Goal: Task Accomplishment & Management: Use online tool/utility

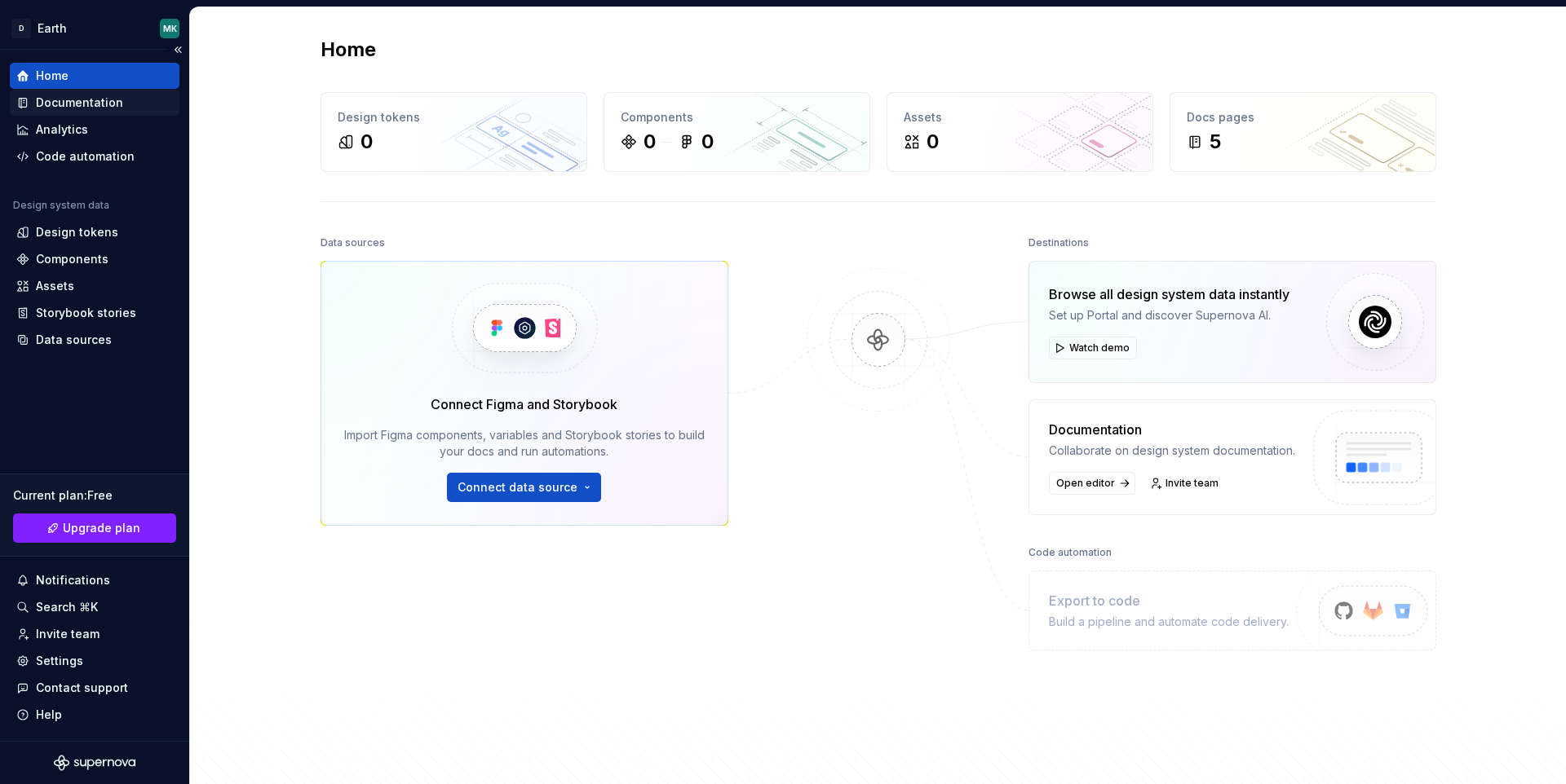
click at [82, 100] on div "Documentation" at bounding box center [78, 102] width 87 height 16
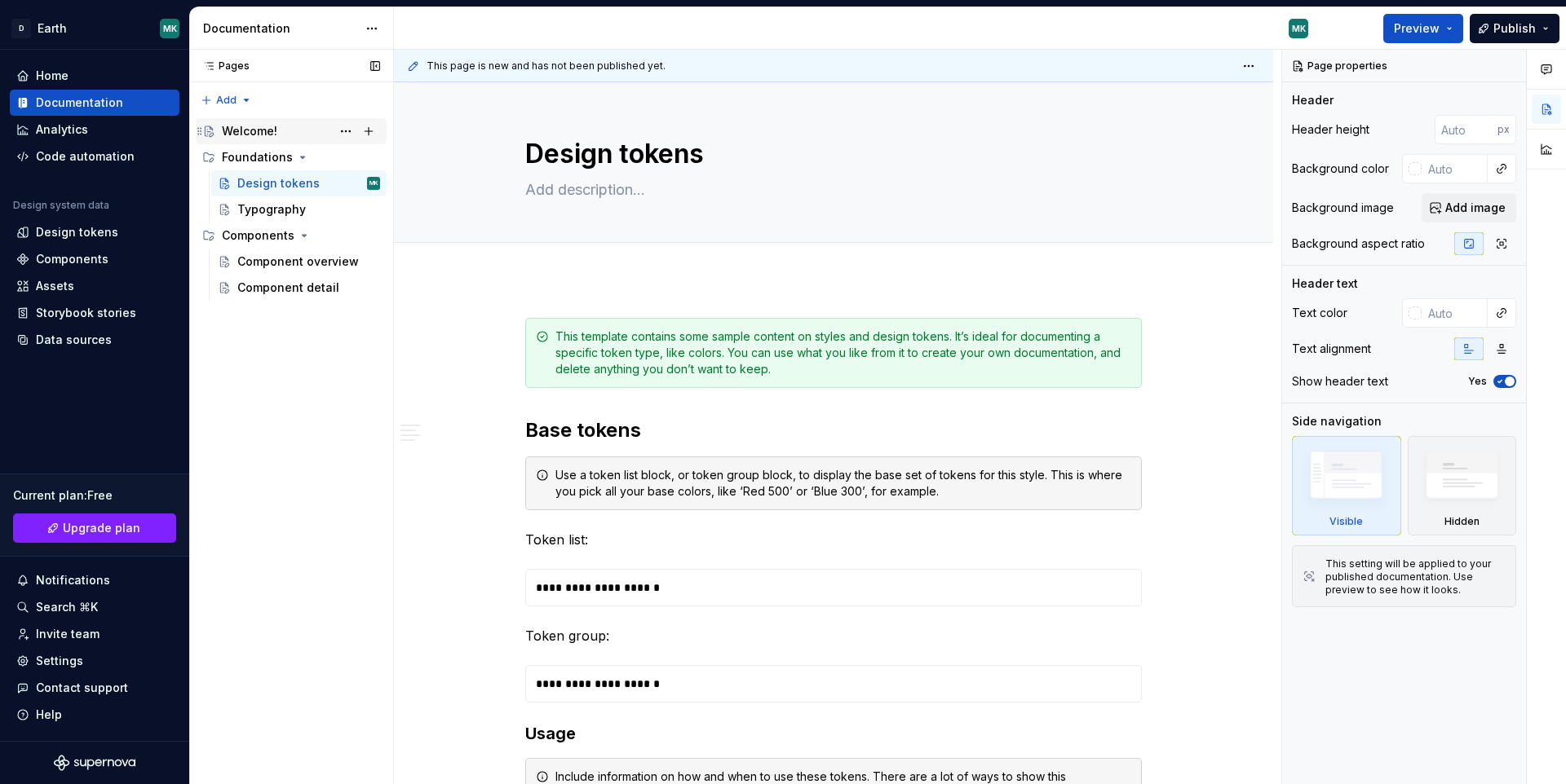
click at [250, 134] on div "Welcome!" at bounding box center [249, 131] width 55 height 16
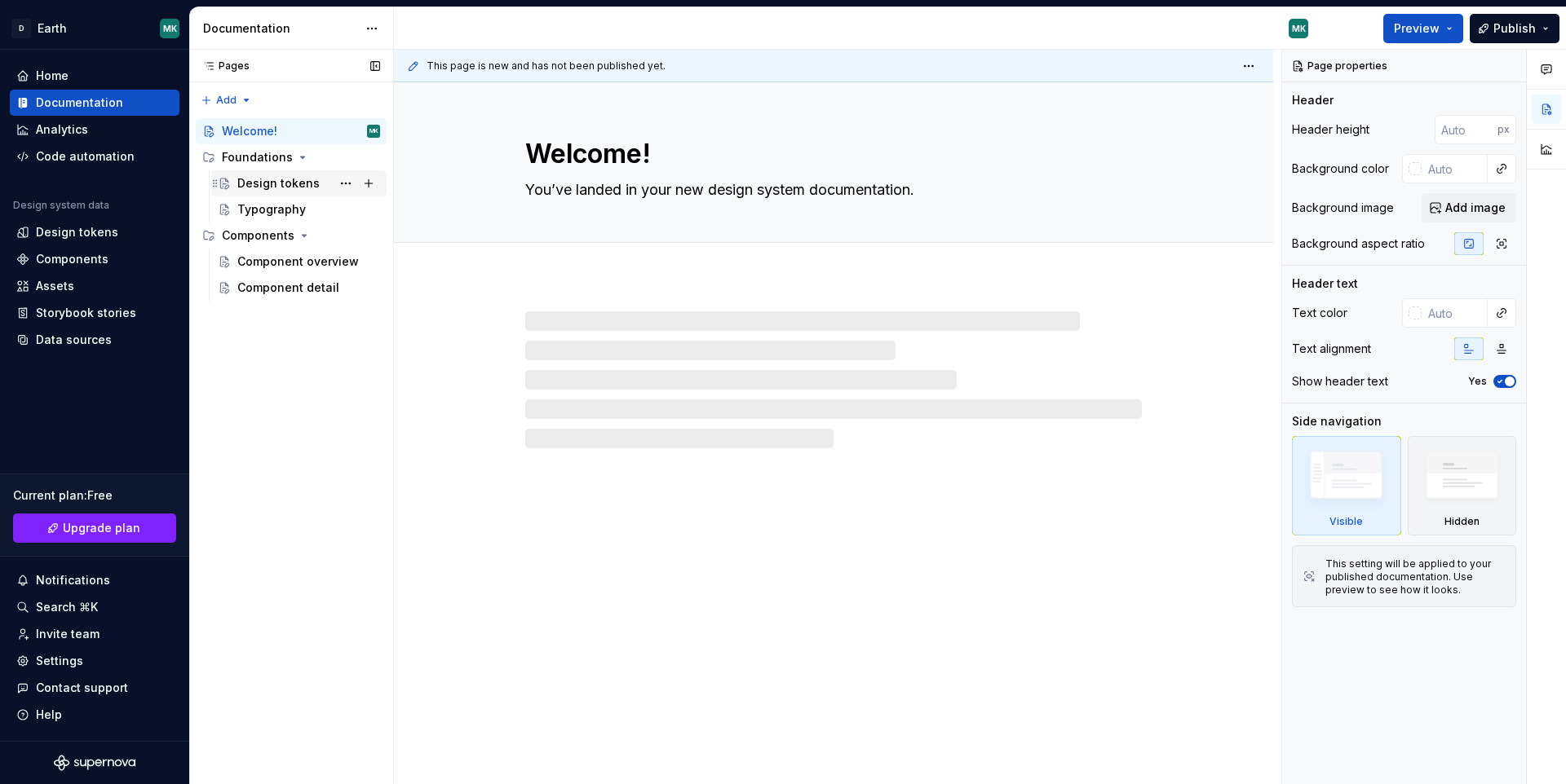
click at [261, 182] on div "Design tokens" at bounding box center [278, 183] width 82 height 16
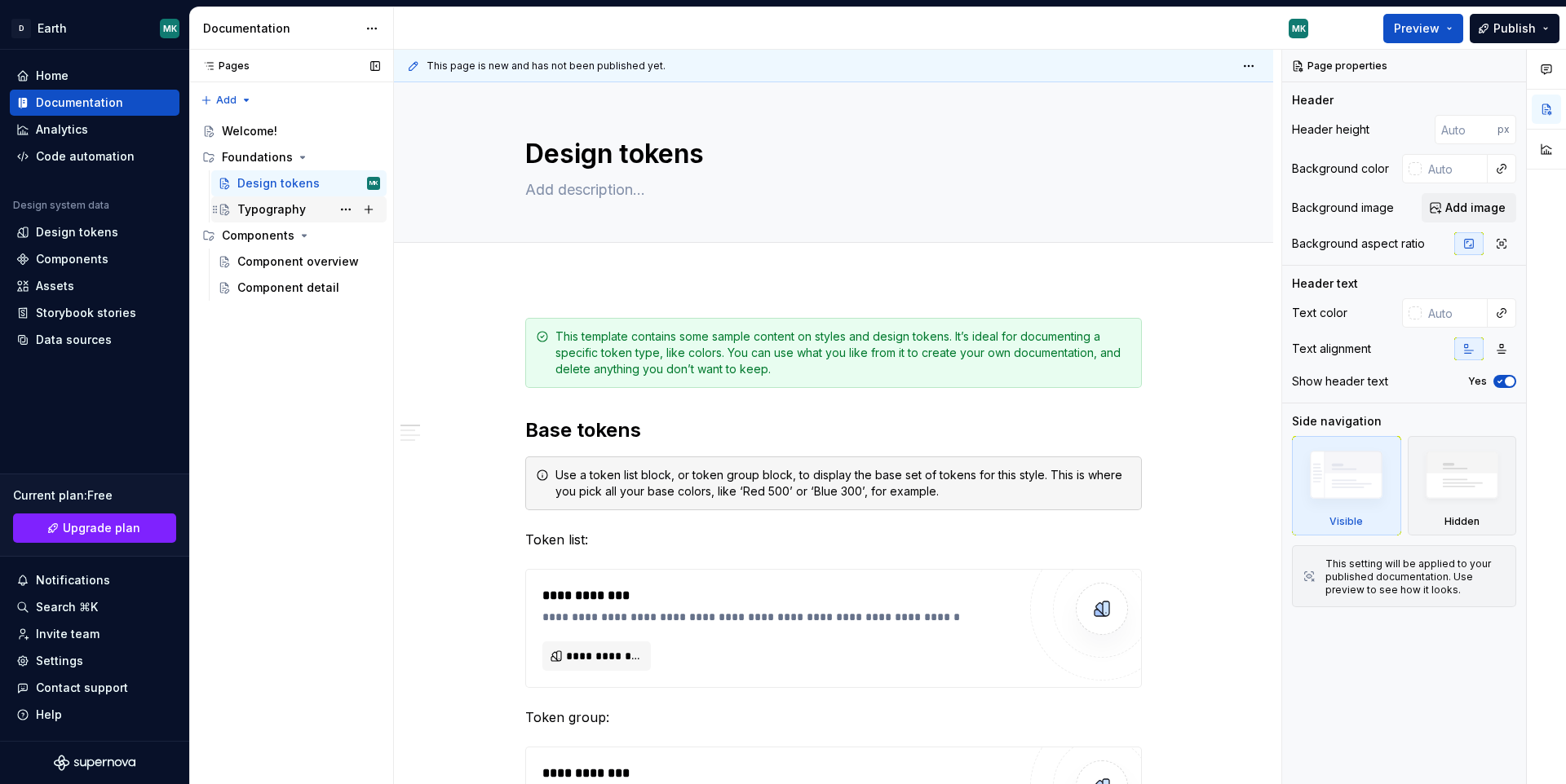
click at [268, 211] on div "Typography" at bounding box center [271, 209] width 68 height 16
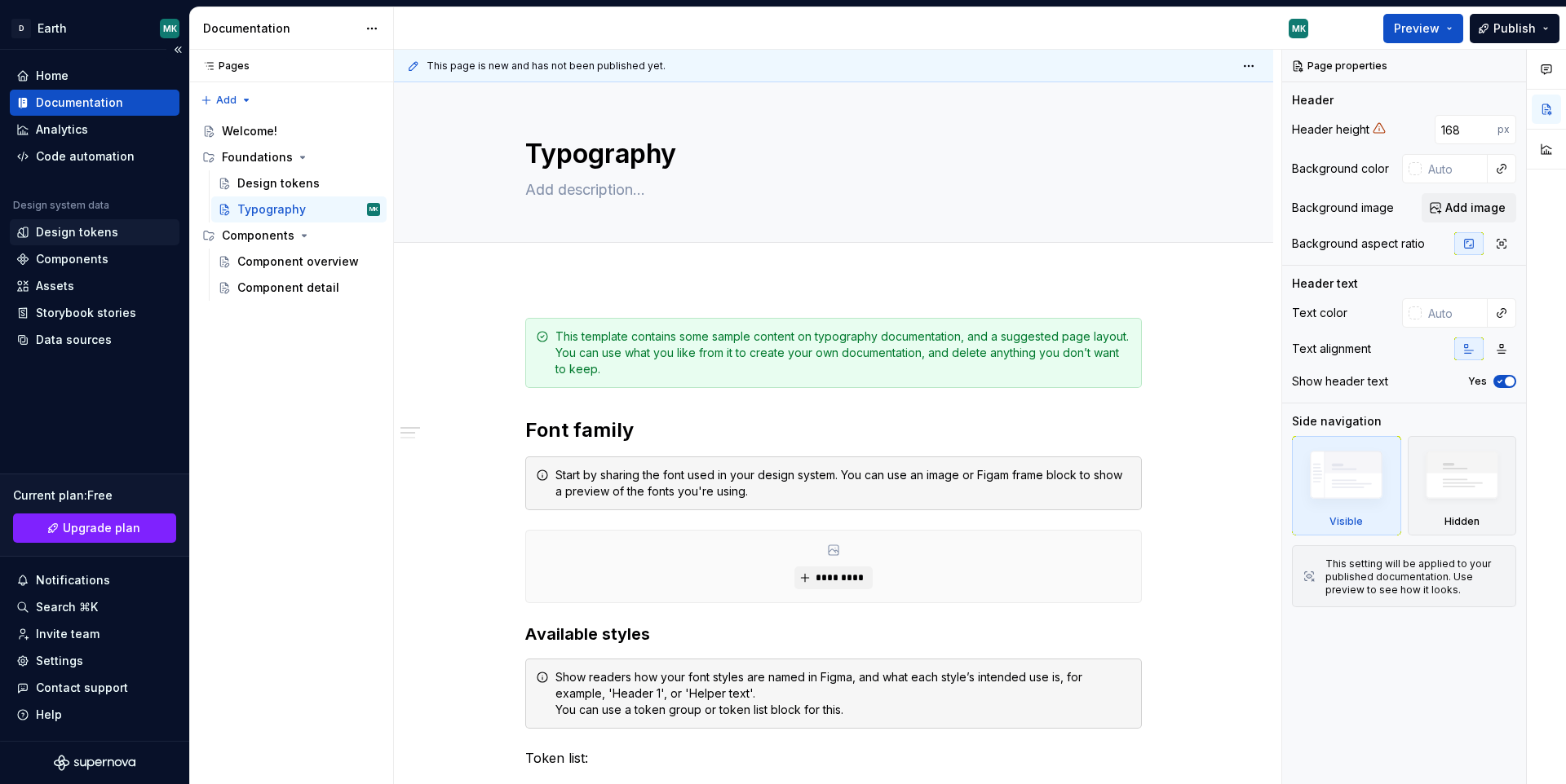
click at [107, 232] on div "Design tokens" at bounding box center [77, 231] width 82 height 16
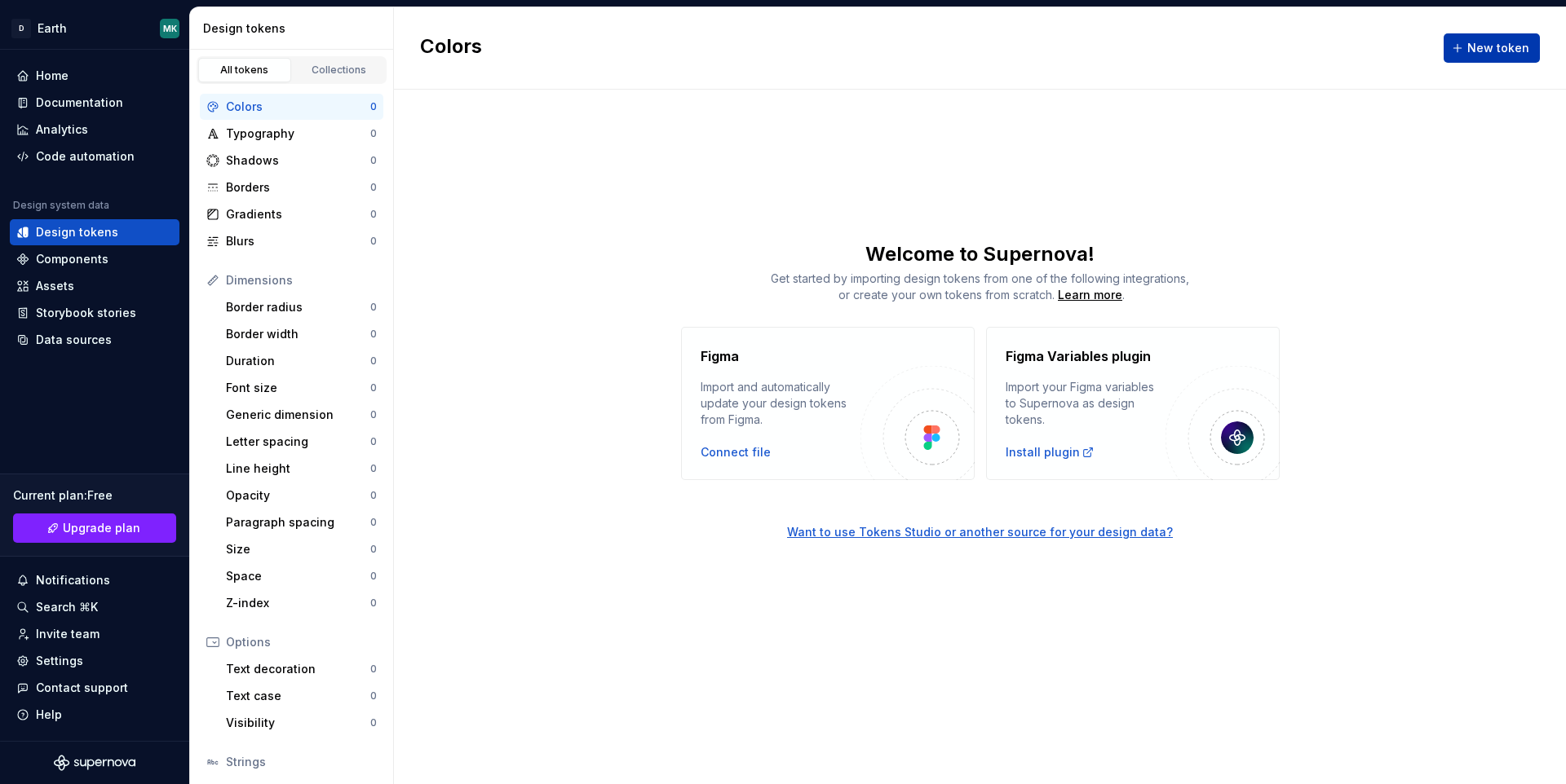
click at [1492, 47] on span "New token" at bounding box center [1498, 48] width 62 height 16
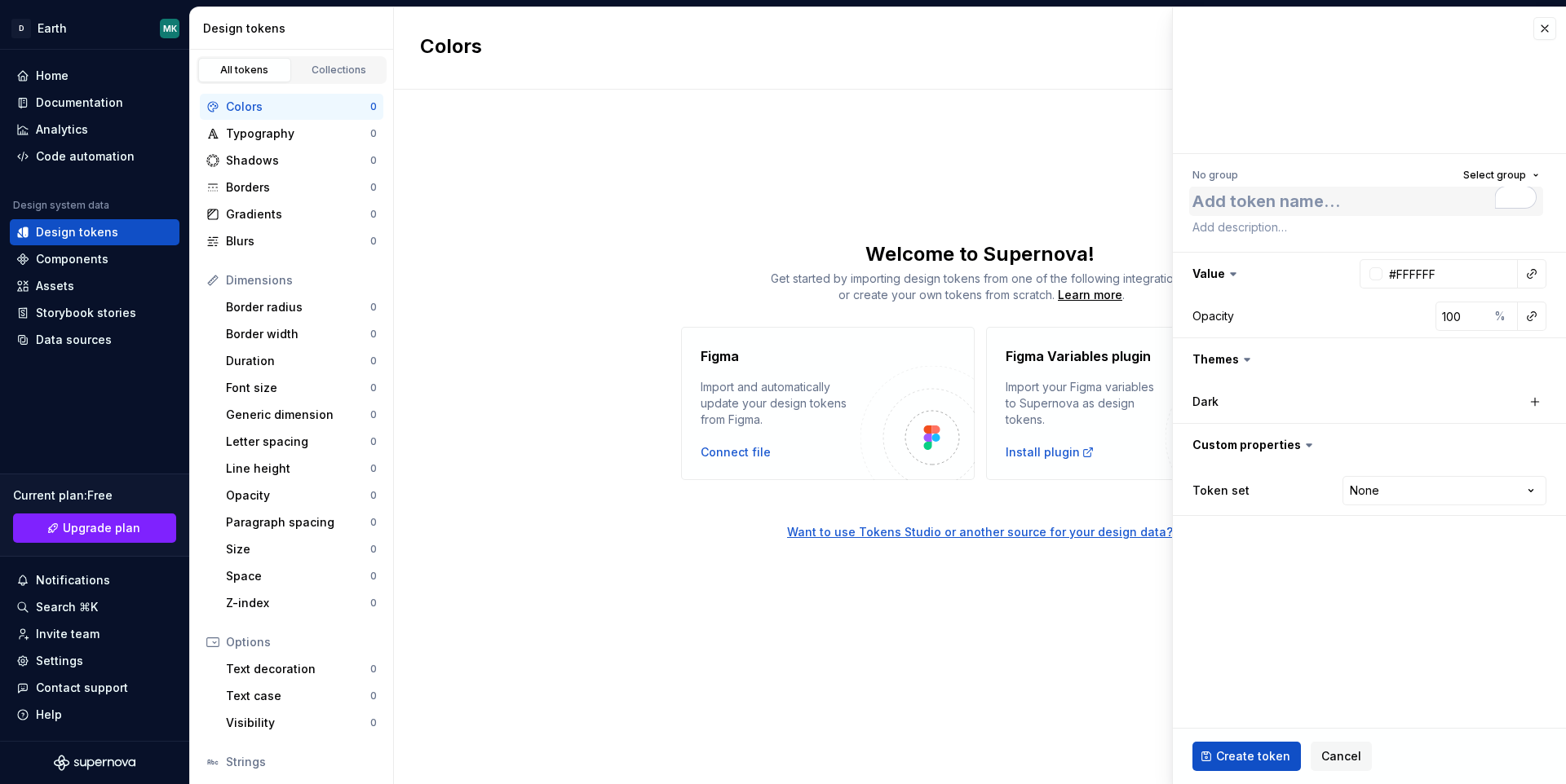
type textarea "*"
type textarea "P"
type textarea "*"
type textarea "Pr"
type textarea "*"
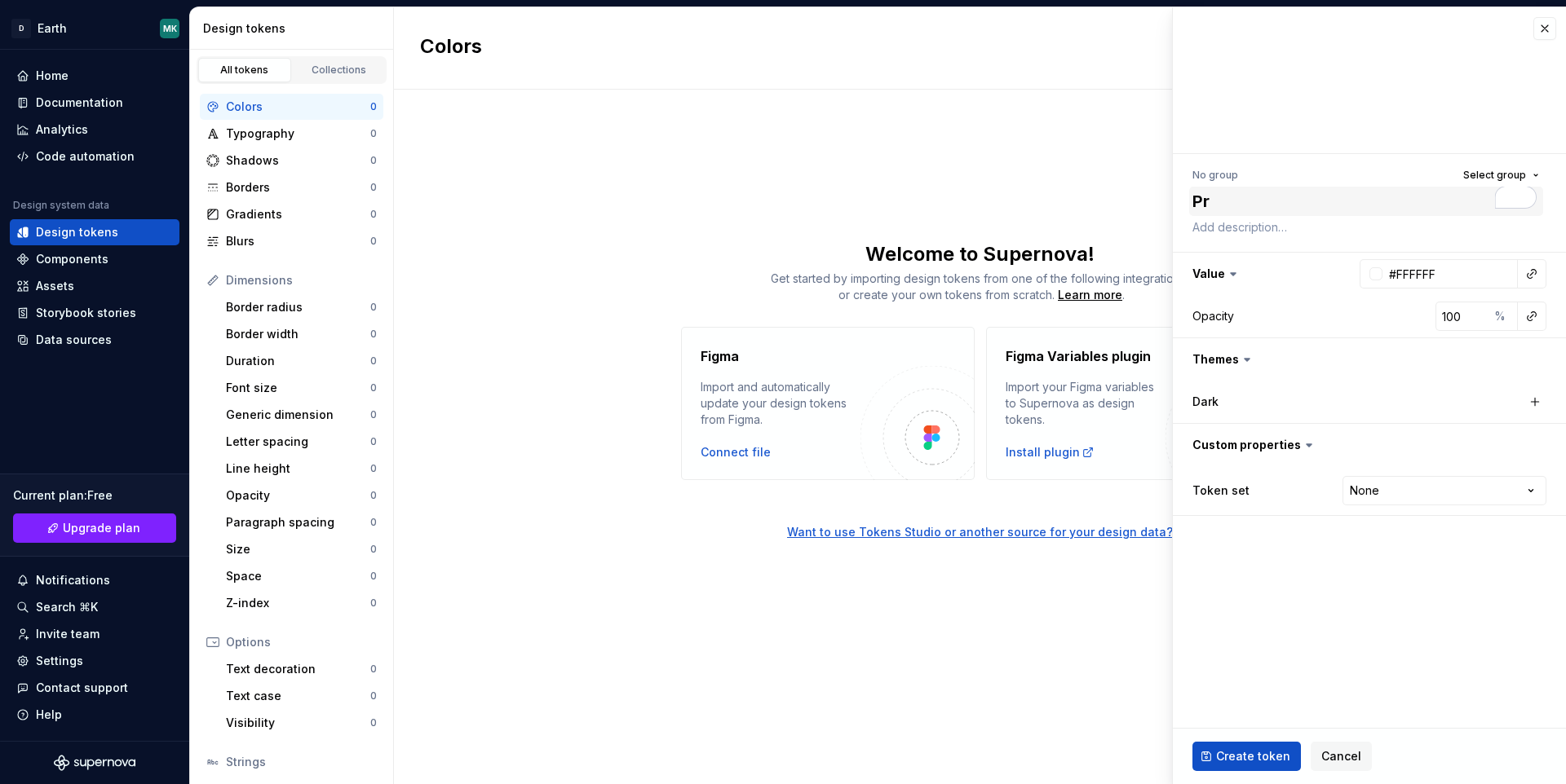
type textarea "Pri"
type textarea "*"
type textarea "Prim"
type textarea "*"
type textarea "Prima"
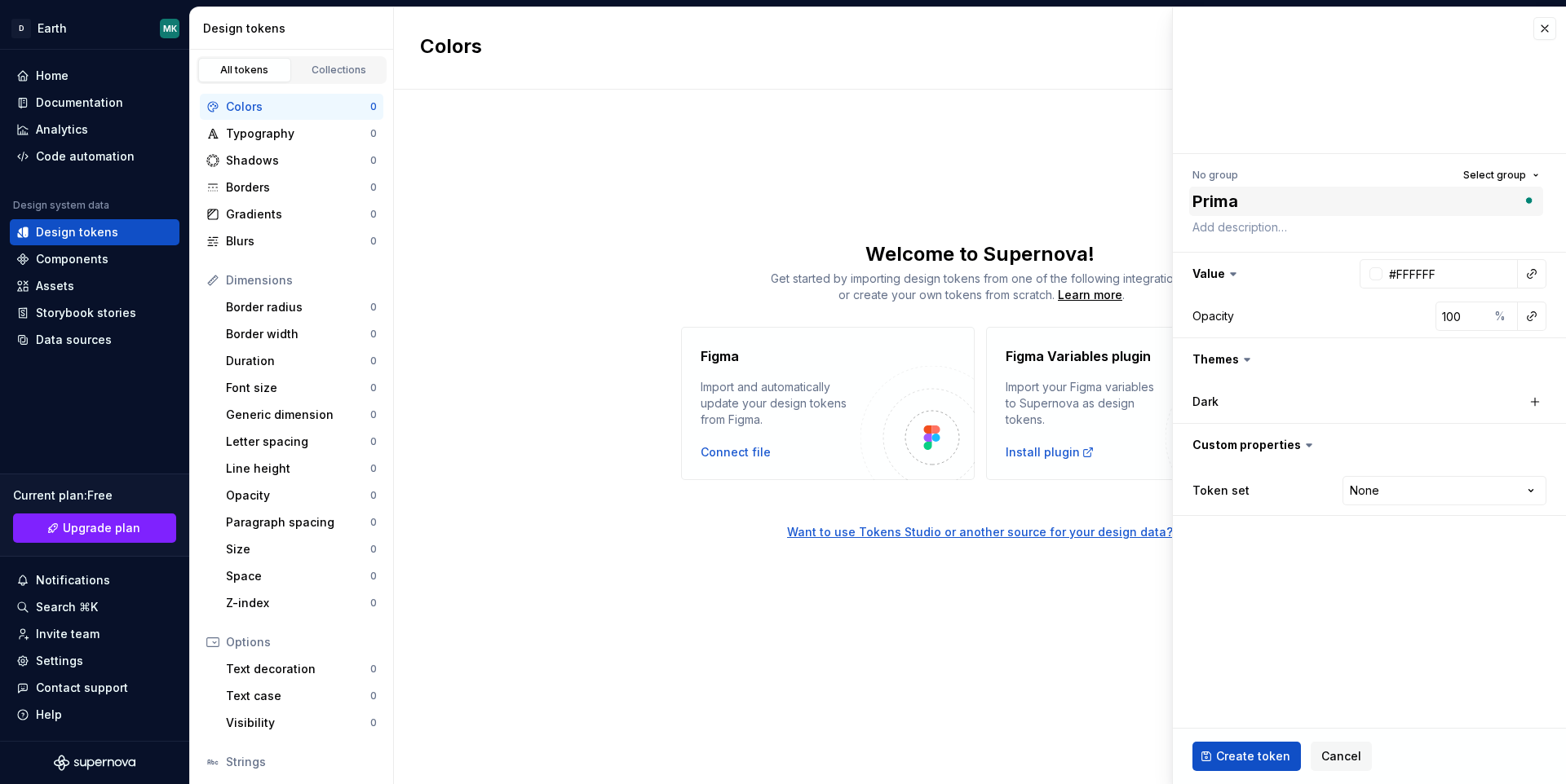
type textarea "*"
type textarea "Primar"
type textarea "*"
type textarea "Primary"
click at [1378, 274] on div at bounding box center [1376, 274] width 13 height 13
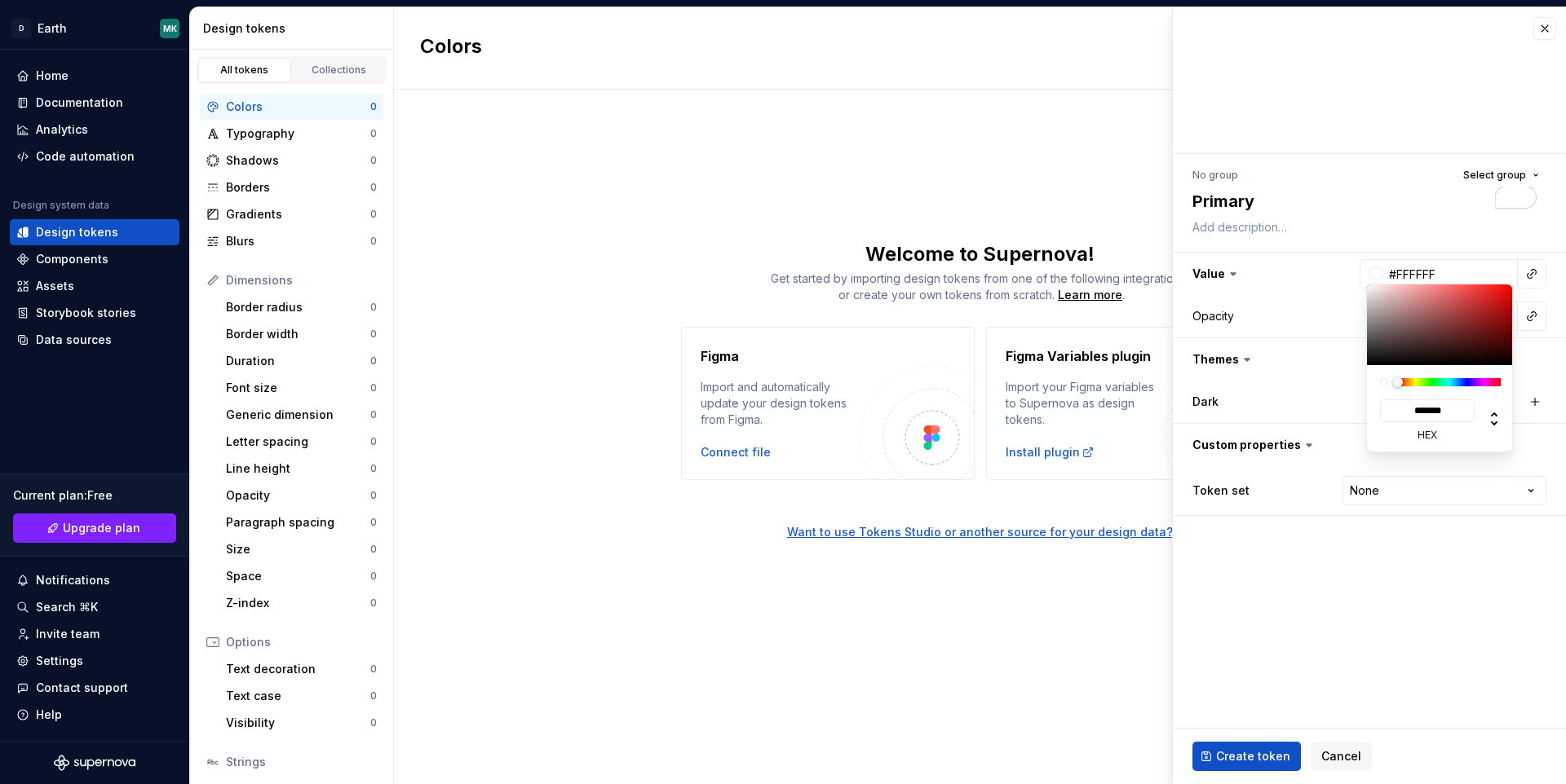
type input "#894B4B"
type input "*******"
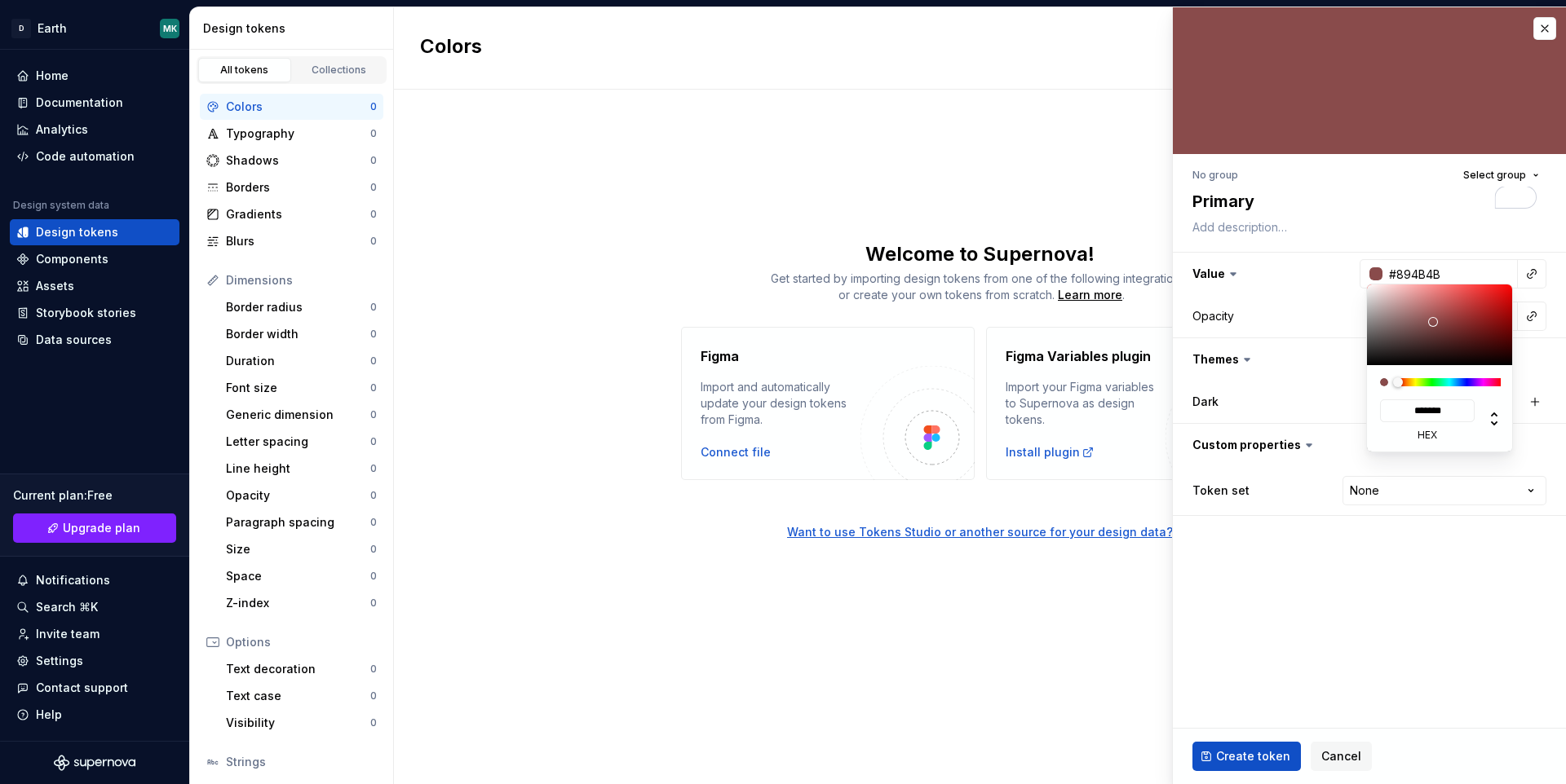
click at [1433, 322] on div at bounding box center [1440, 325] width 147 height 80
click at [1281, 312] on html "D Earth MK Home Documentation Analytics Code automation Design system data Desi…" at bounding box center [783, 392] width 1566 height 784
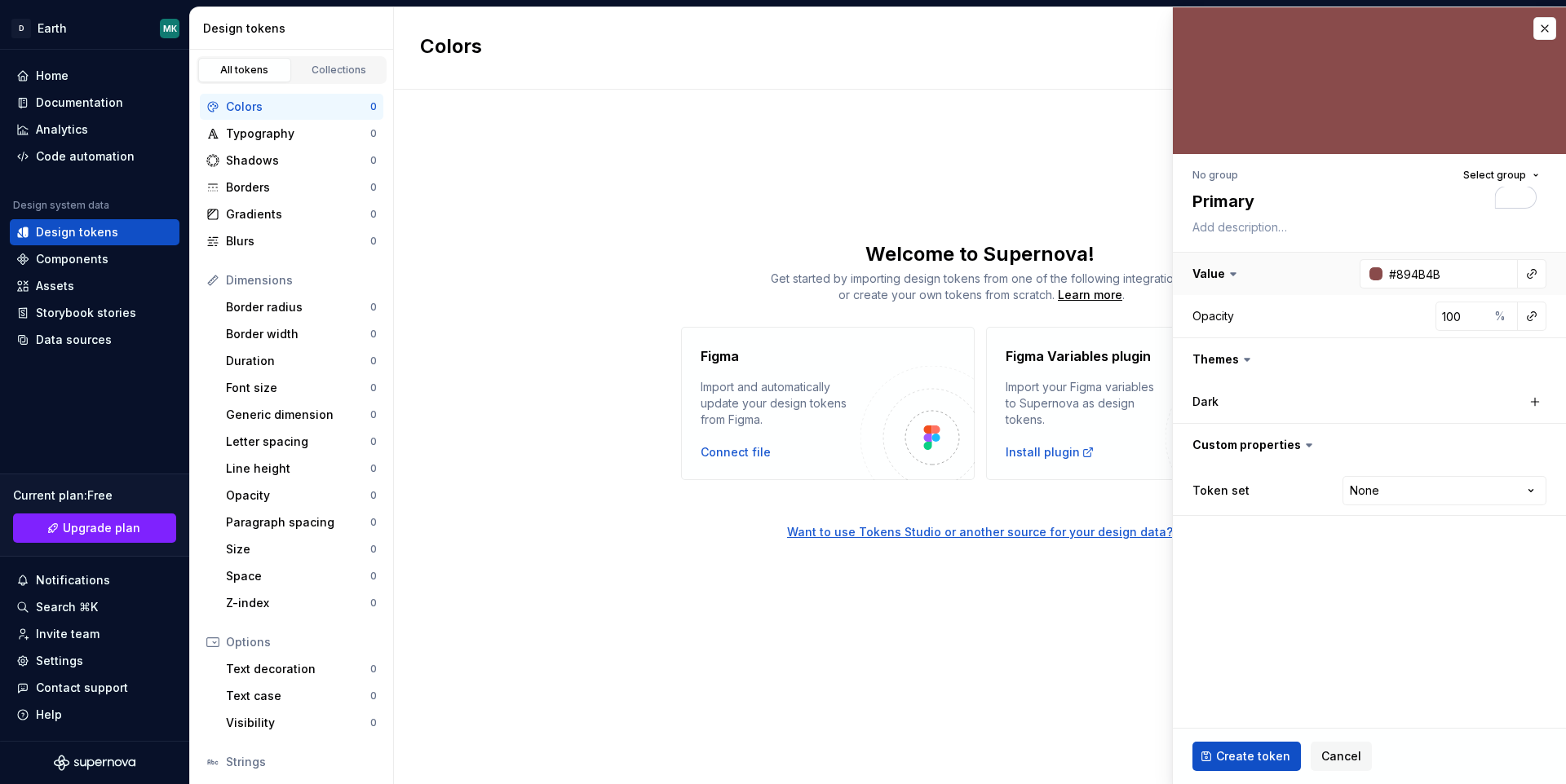
click at [1286, 286] on html "D Earth MK Home Documentation Analytics Code automation Design system data Desi…" at bounding box center [783, 392] width 1566 height 784
click at [1271, 411] on div "Dark" at bounding box center [1369, 401] width 354 height 22
click at [1251, 403] on div "Dark" at bounding box center [1274, 401] width 163 height 16
click at [1532, 398] on button "button" at bounding box center [1535, 401] width 22 height 22
click at [1225, 353] on button "button" at bounding box center [1369, 358] width 393 height 42
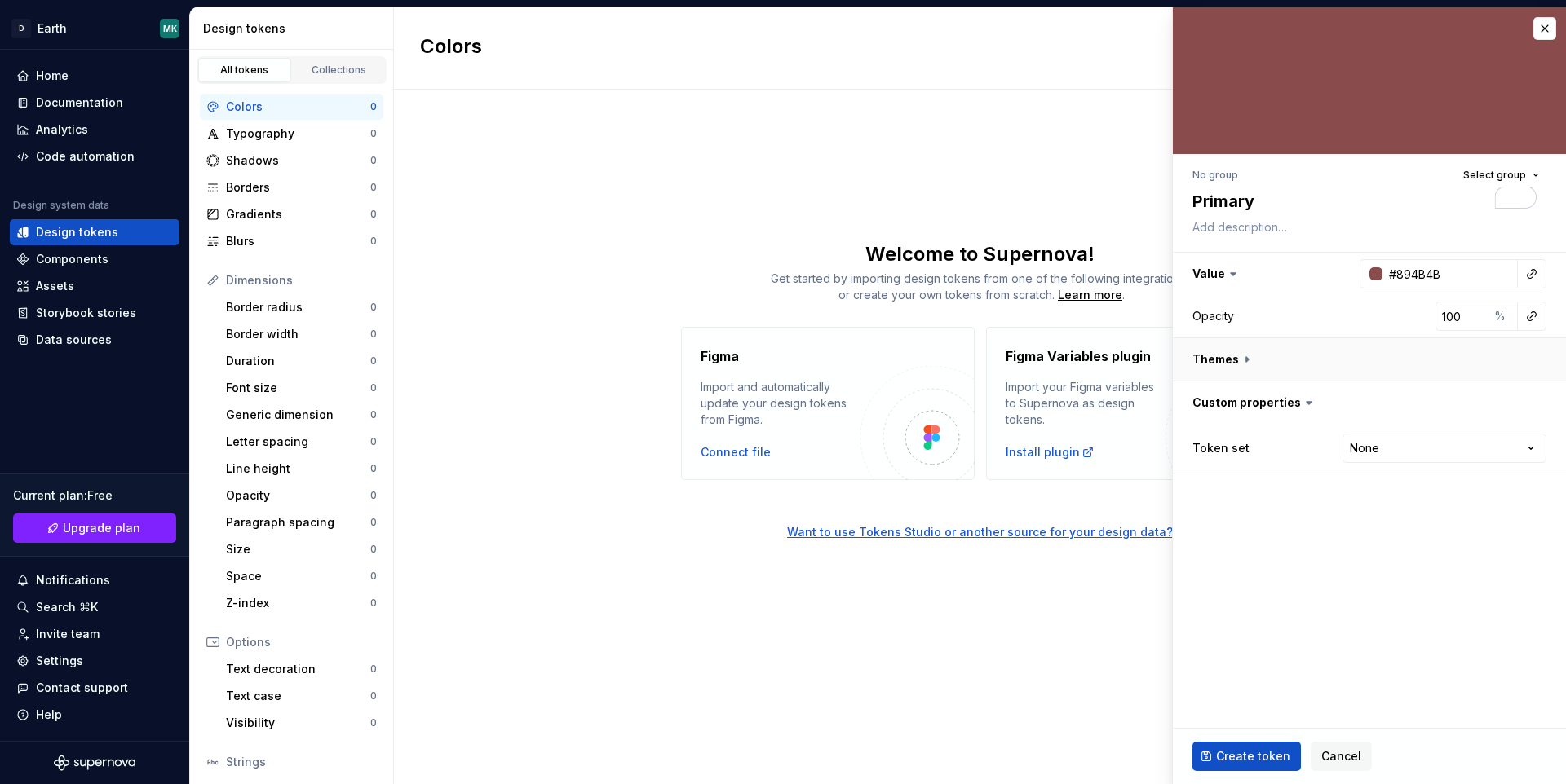
click at [1225, 353] on button "button" at bounding box center [1369, 358] width 393 height 42
click at [1404, 401] on div "button" at bounding box center [1404, 402] width 13 height 13
type textarea "*"
click at [1347, 455] on div at bounding box center [1335, 444] width 22 height 29
click at [1347, 441] on div at bounding box center [1340, 445] width 13 height 13
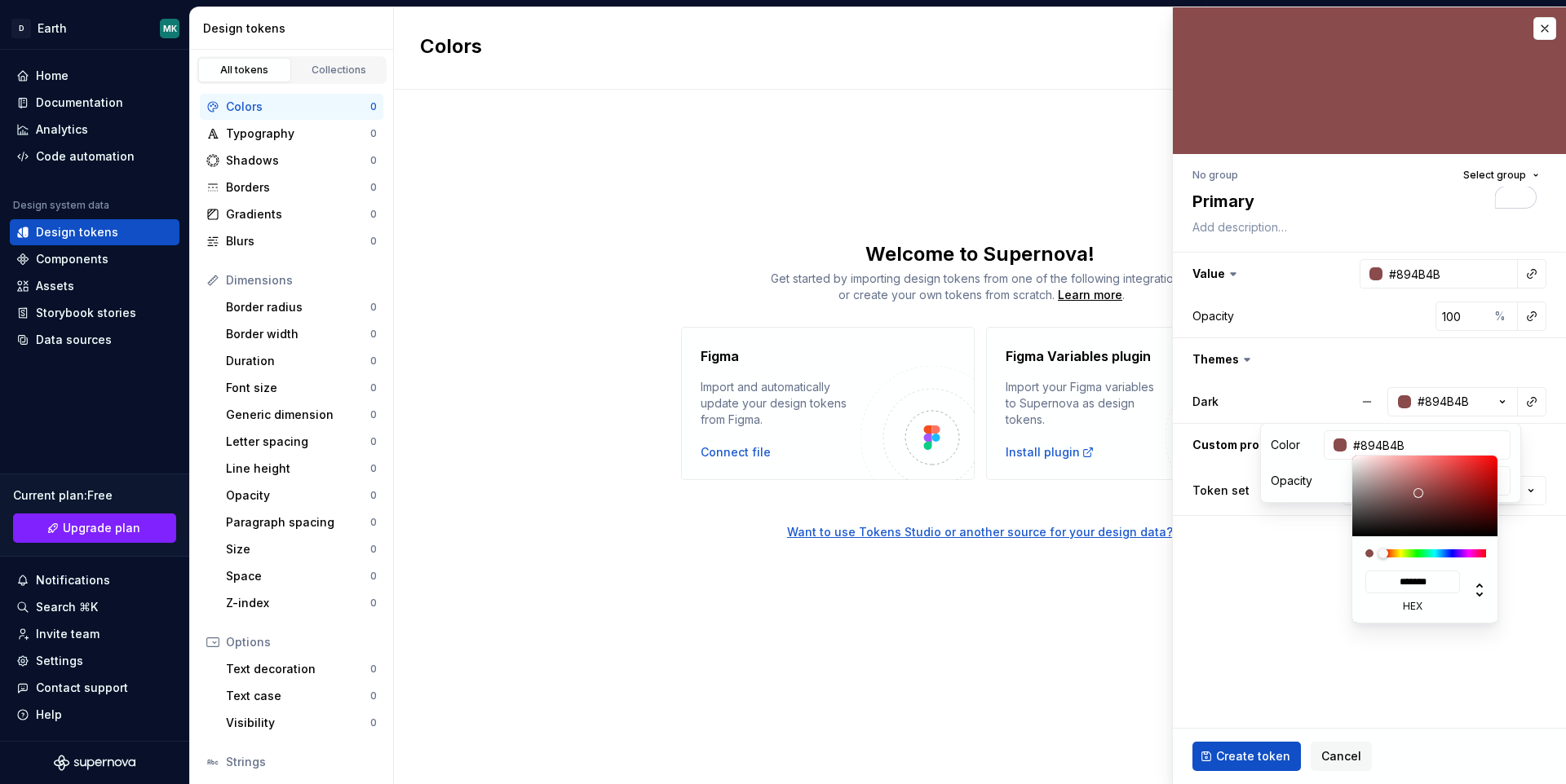
type input "#C98585"
type input "*******"
click at [1403, 473] on div at bounding box center [1425, 496] width 147 height 80
type textarea "*"
click at [1319, 385] on html "D Earth MK Home Documentation Analytics Code automation Design system data Desi…" at bounding box center [783, 392] width 1566 height 784
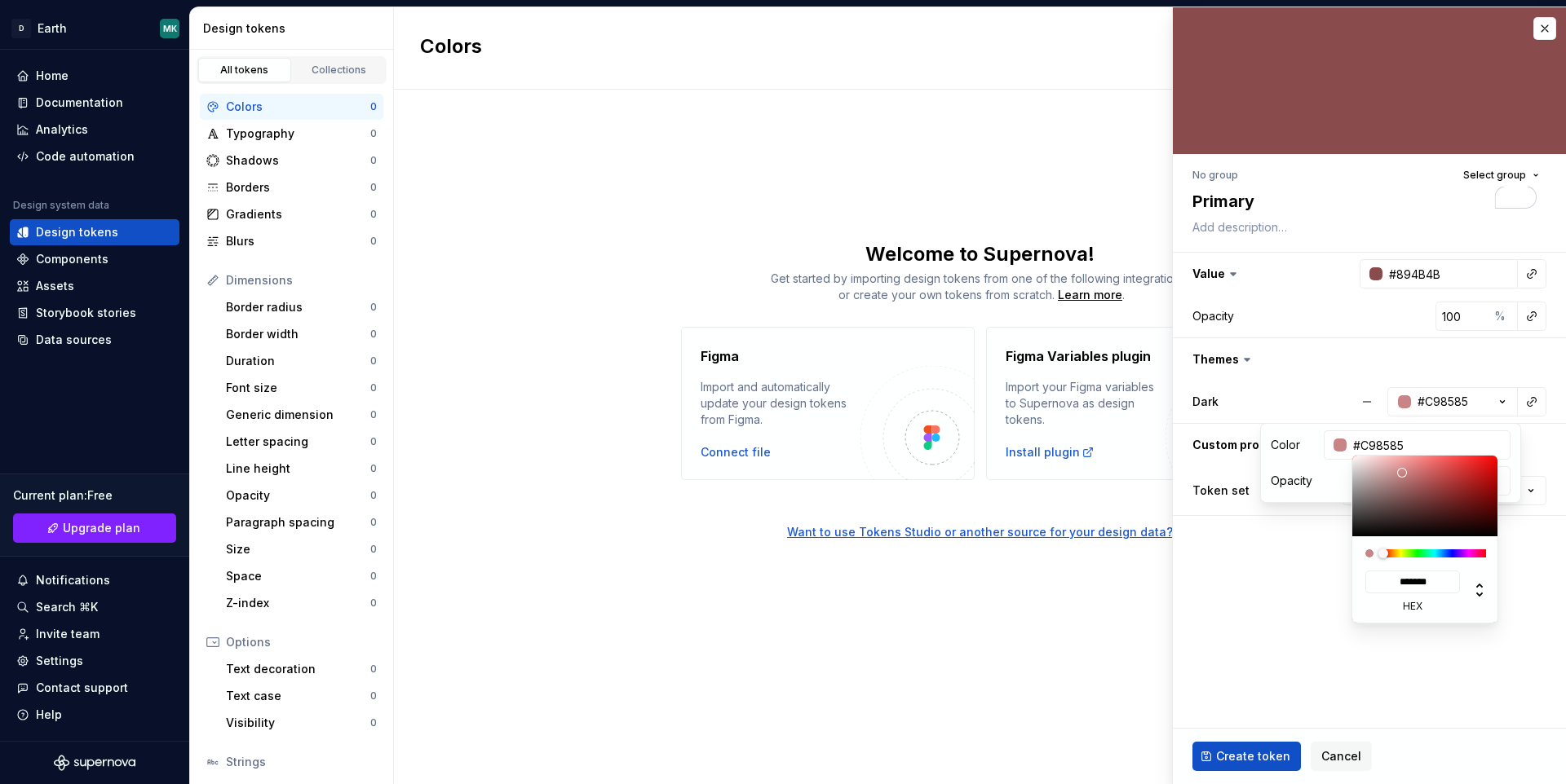
click at [1345, 358] on html "D Earth MK Home Documentation Analytics Code automation Design system data Desi…" at bounding box center [783, 392] width 1566 height 784
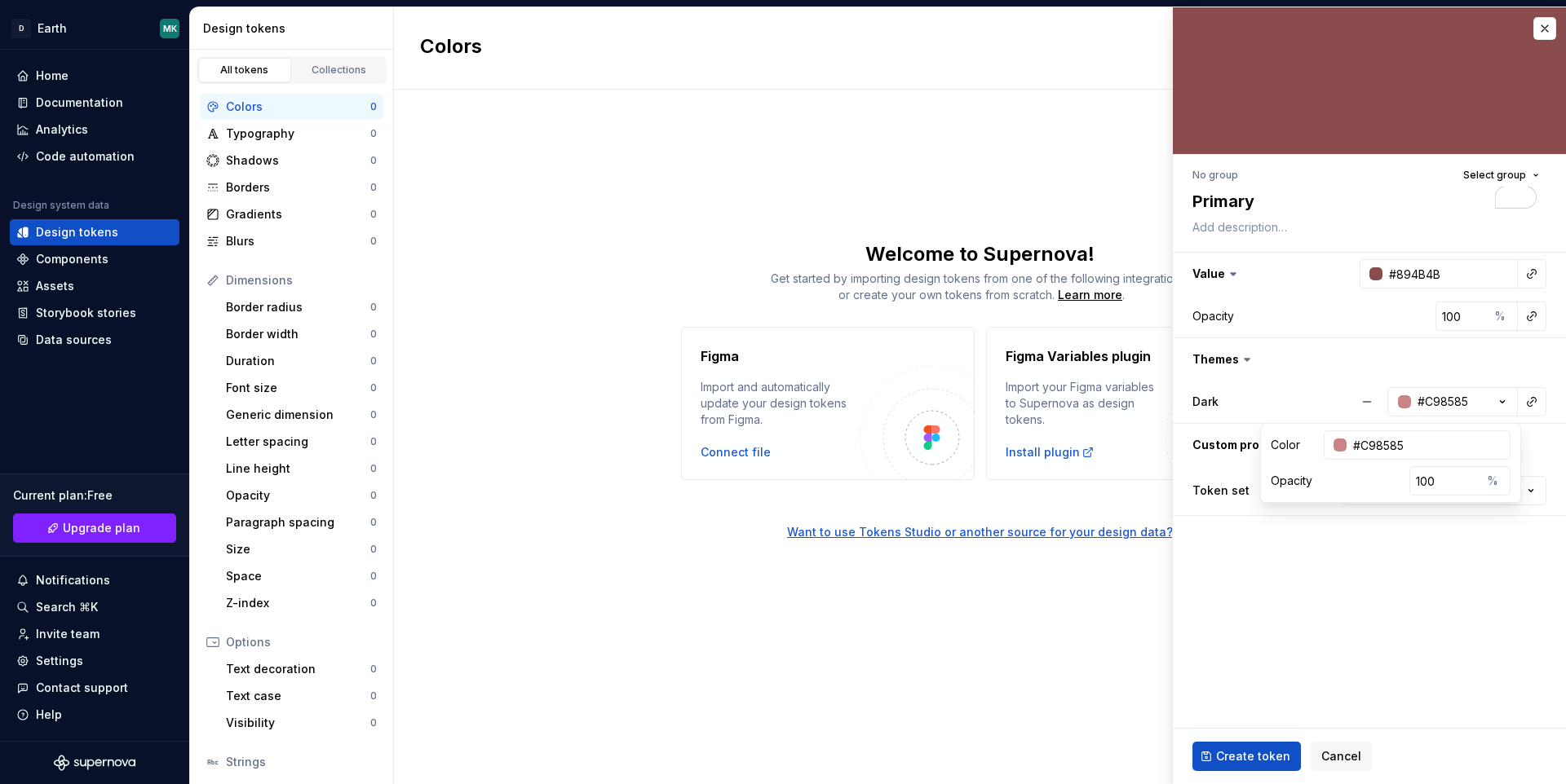
click at [1269, 545] on fieldset "No group Select group Primary Value #894B4B Opacity 100 % Themes Dark #C98585 C…" at bounding box center [1369, 396] width 393 height 777
click at [1415, 492] on html "D Earth MK Home Documentation Analytics Code automation Design system data Desi…" at bounding box center [783, 392] width 1566 height 784
select select "**********"
click at [1251, 752] on span "Create token" at bounding box center [1252, 756] width 74 height 16
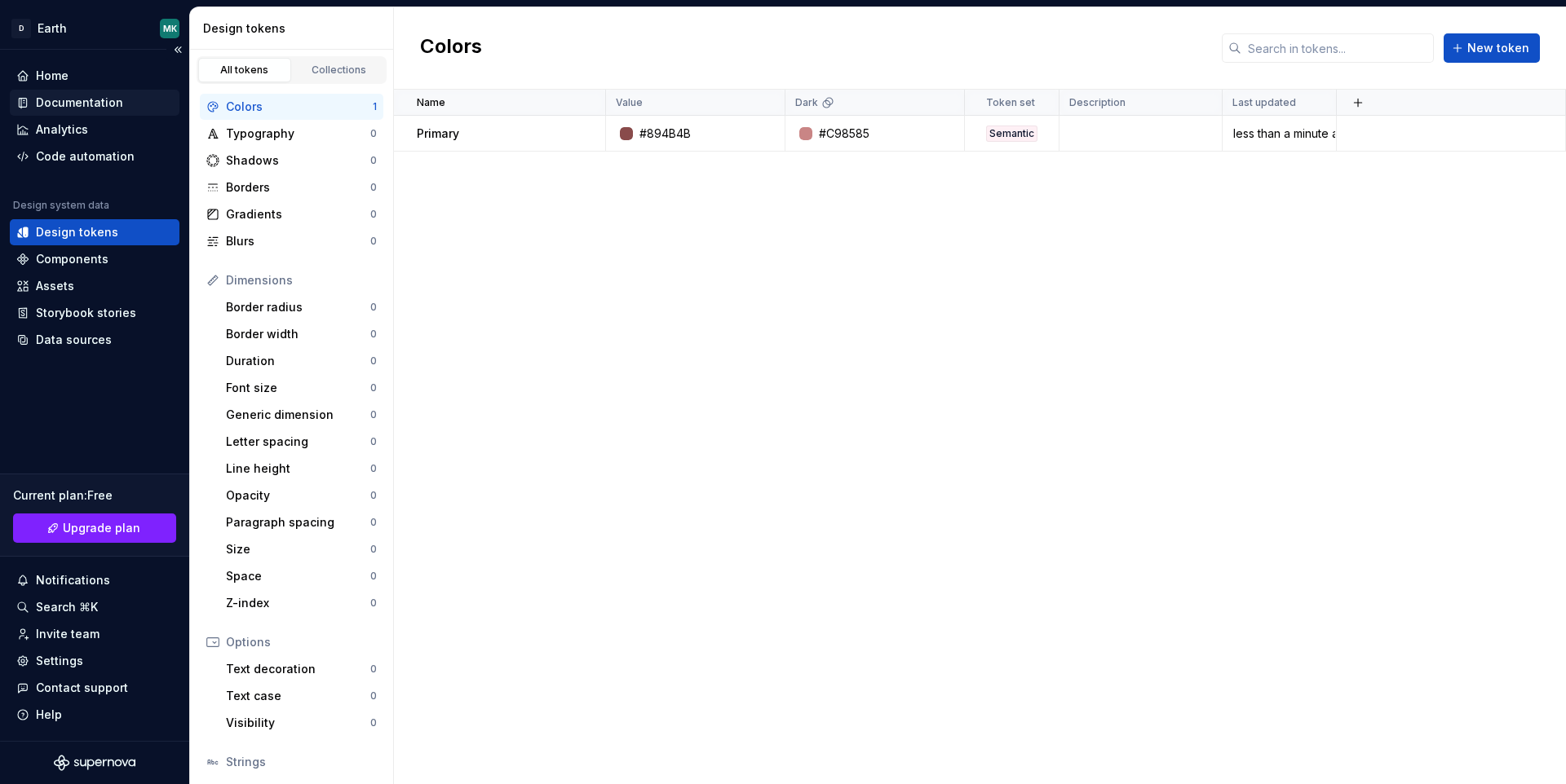
click at [53, 101] on div "Documentation" at bounding box center [78, 102] width 87 height 16
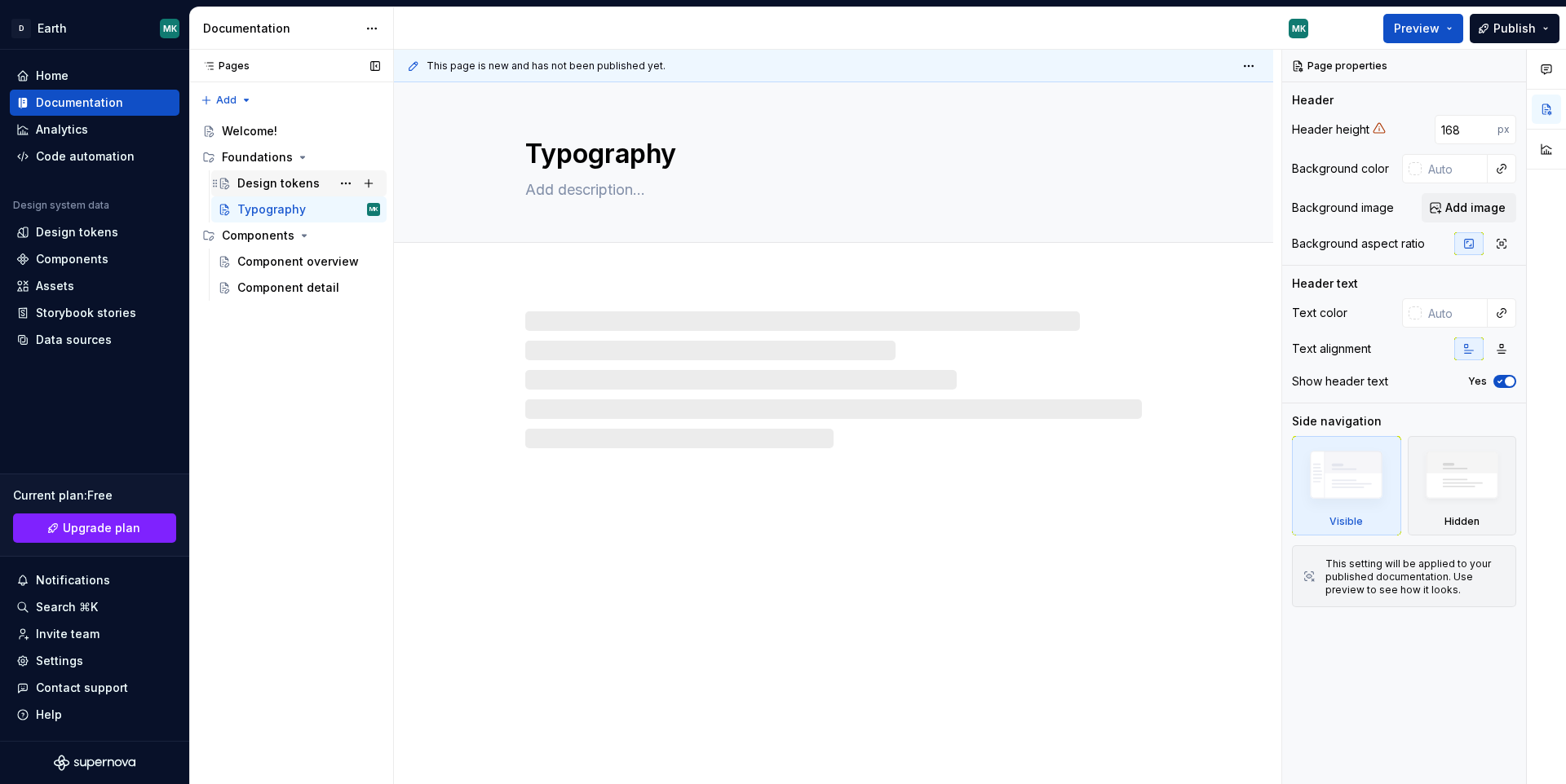
click at [285, 187] on div "Design tokens" at bounding box center [278, 183] width 82 height 16
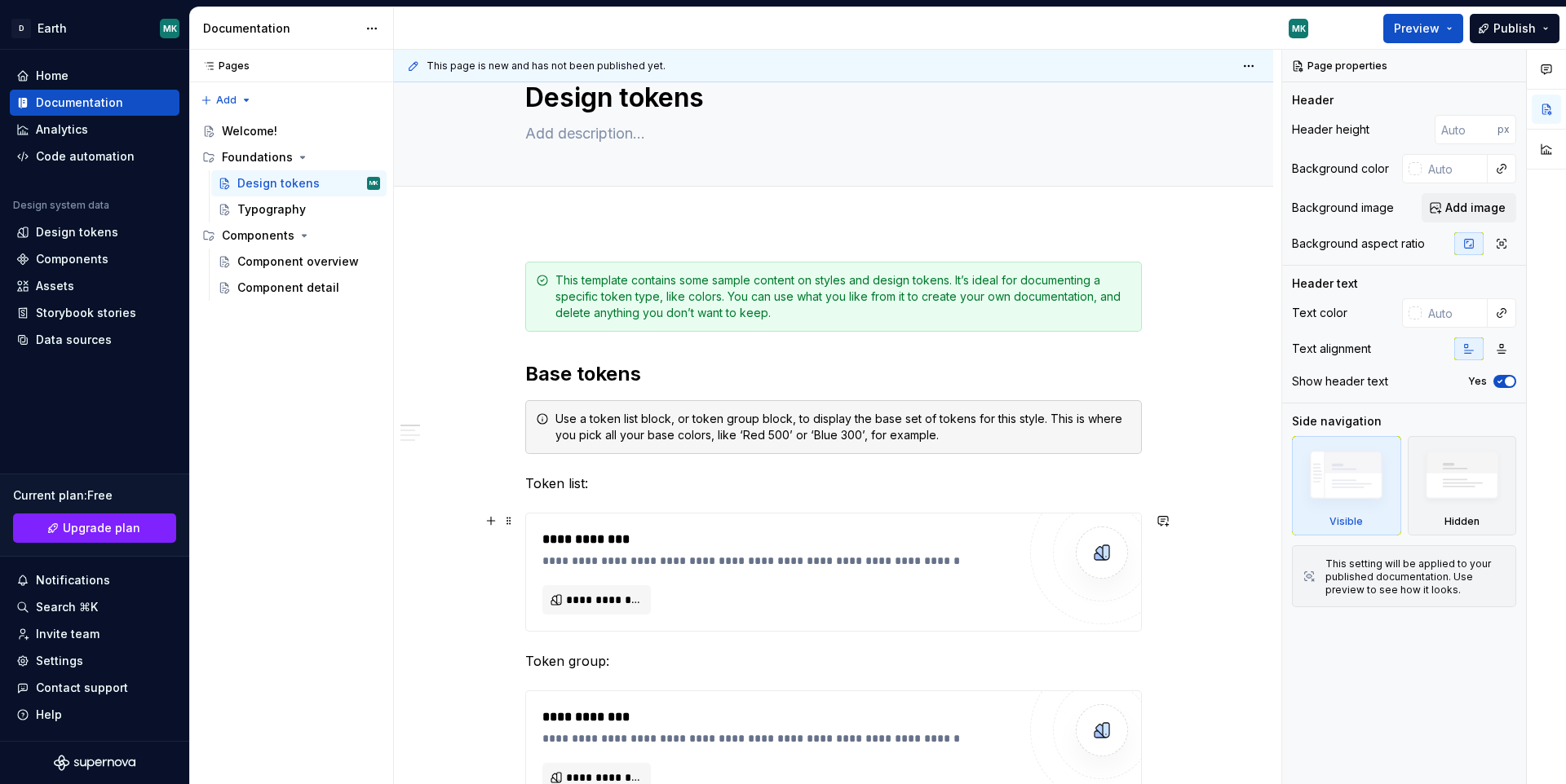
scroll to position [68, 0]
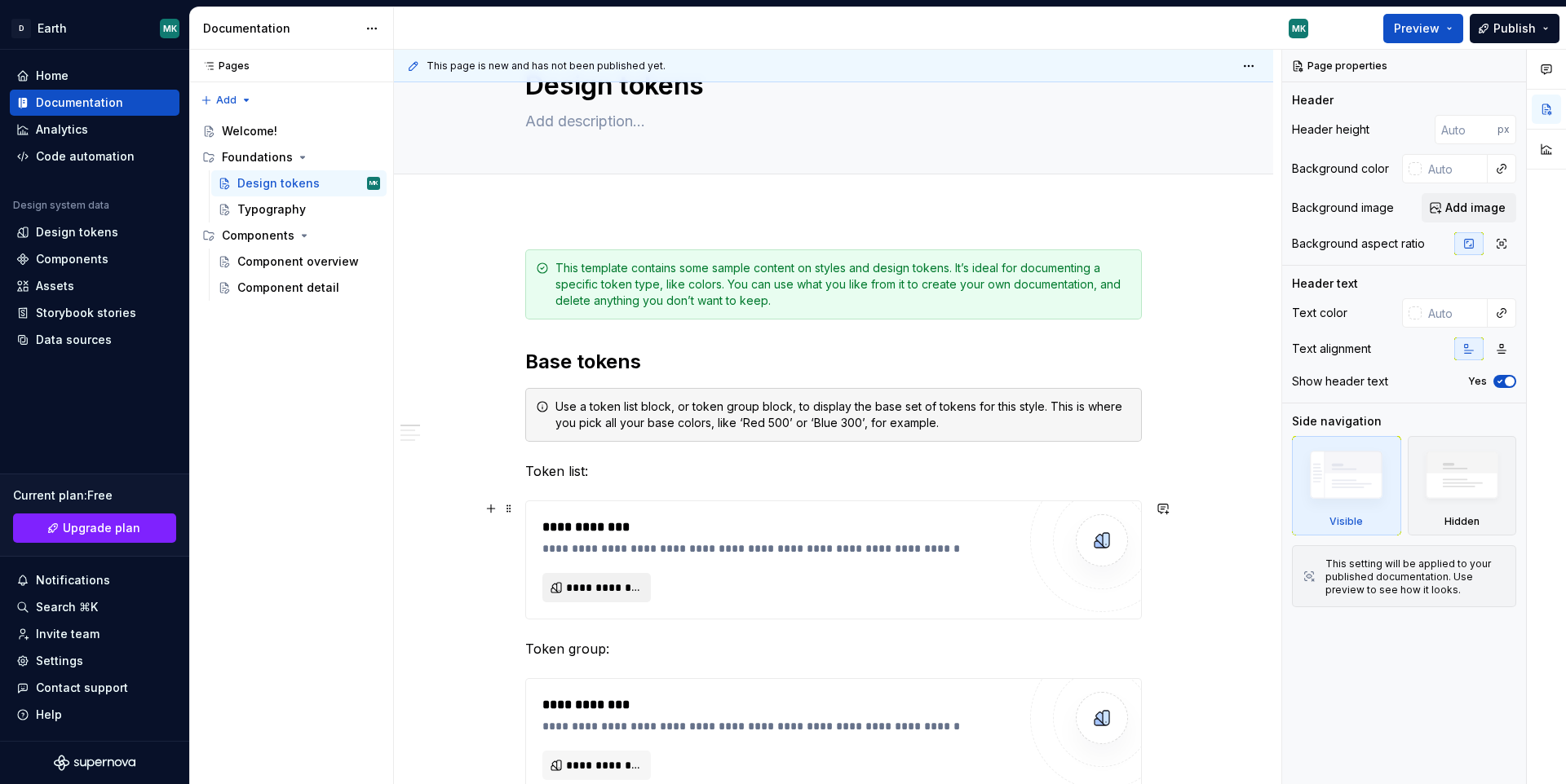
click at [614, 586] on span "**********" at bounding box center [602, 587] width 74 height 16
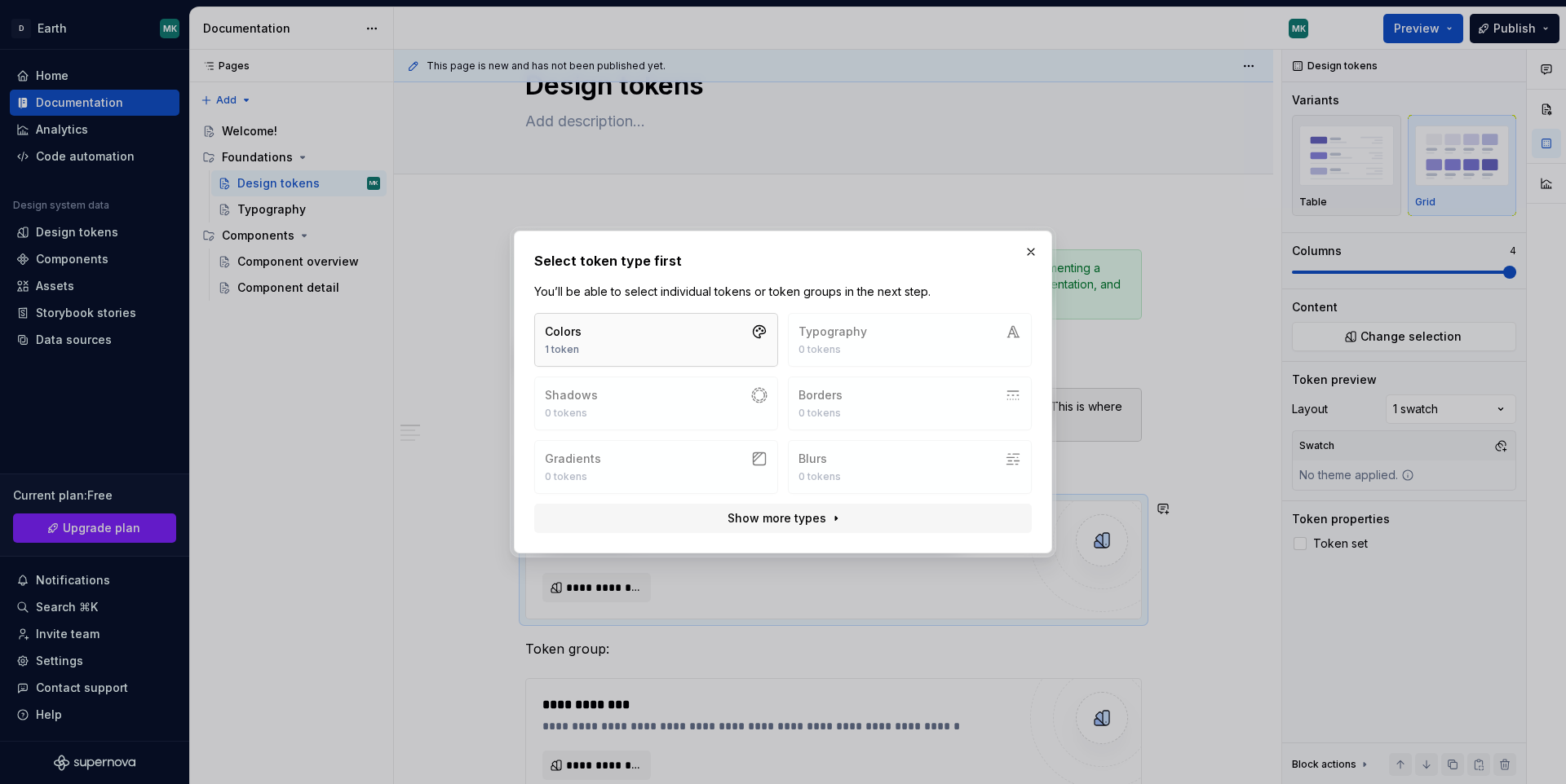
click at [660, 349] on button "Colors 1 token" at bounding box center [656, 340] width 244 height 54
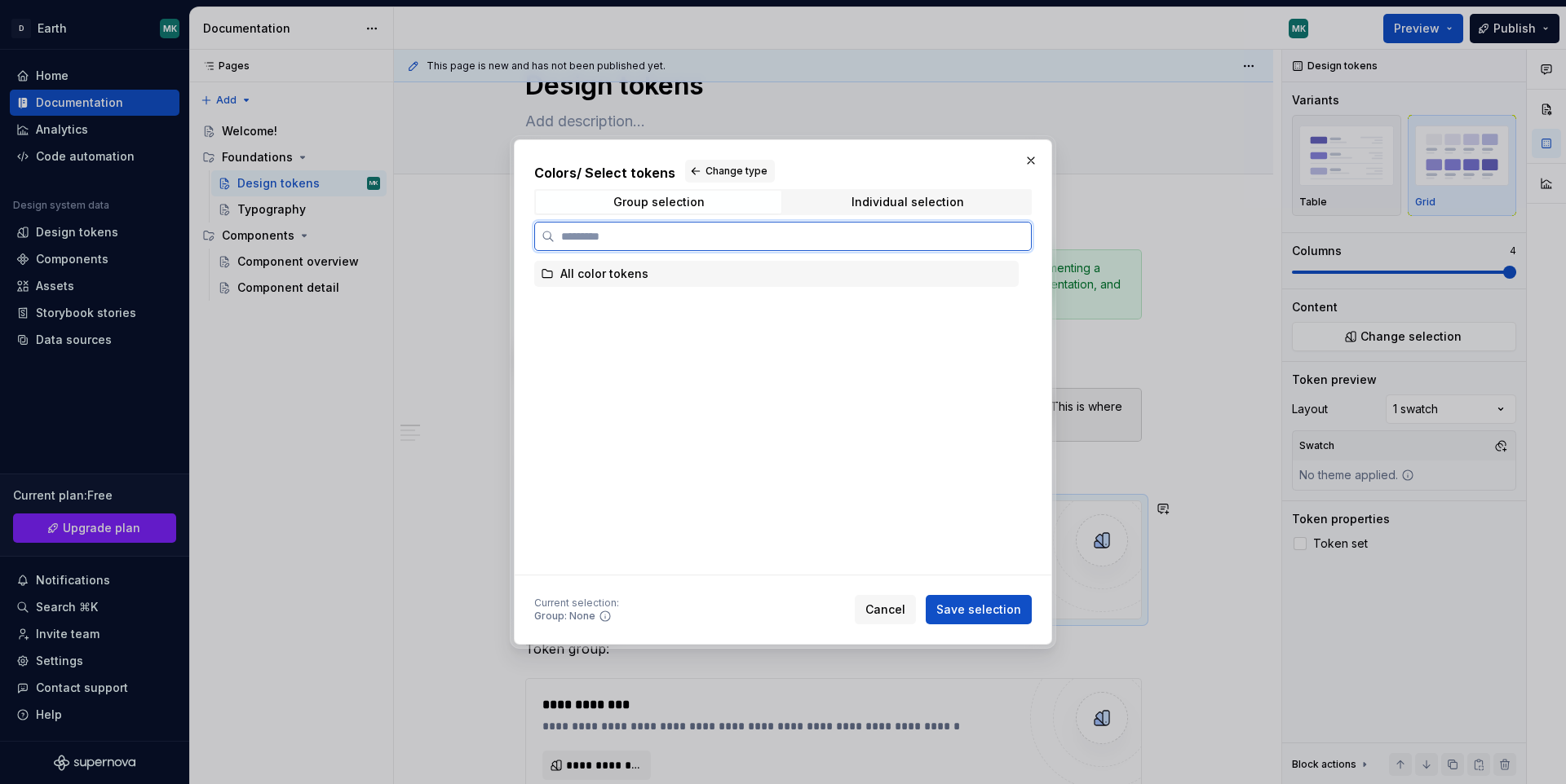
click at [649, 274] on div "All color tokens" at bounding box center [776, 274] width 485 height 26
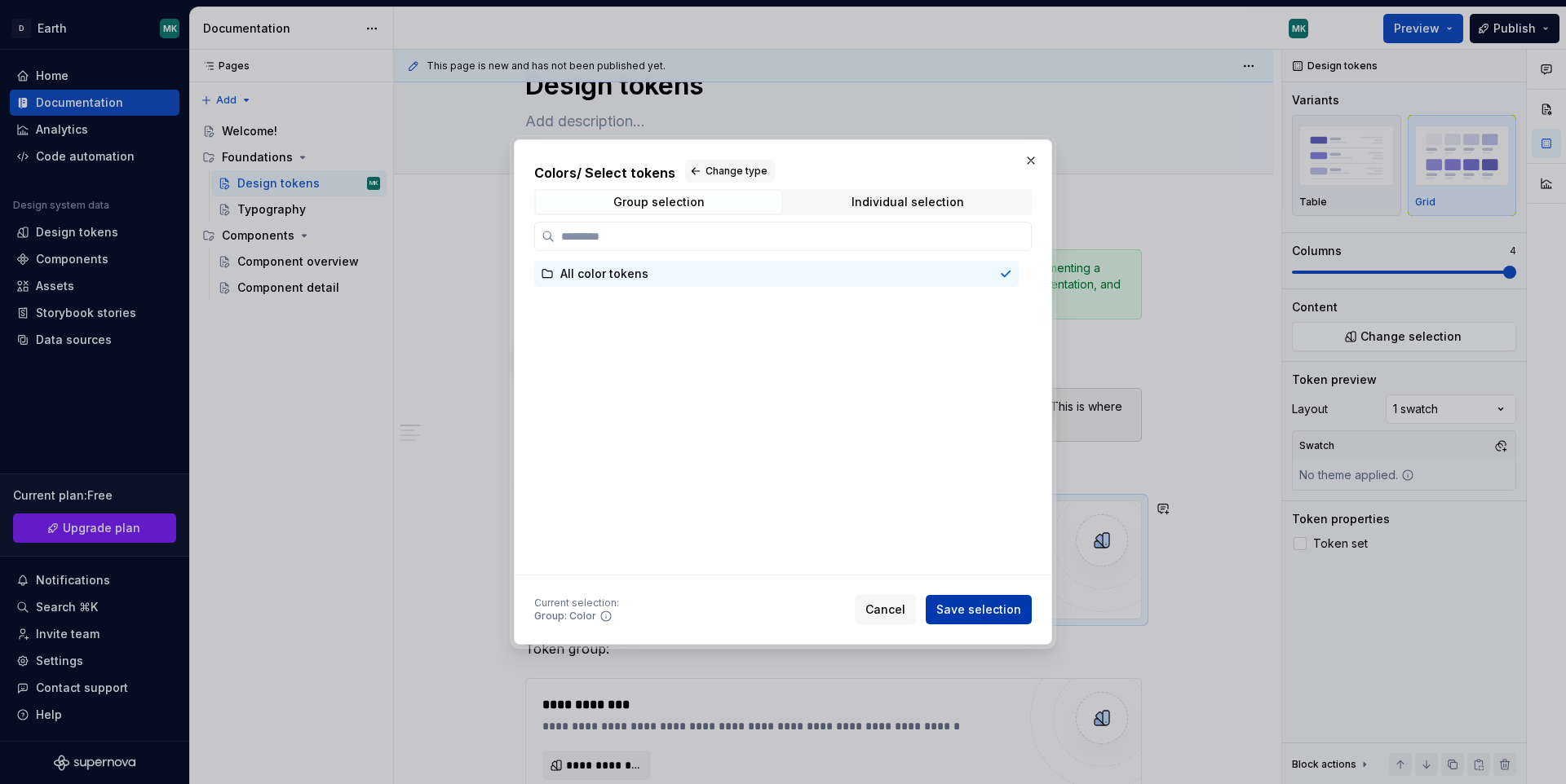
click at [998, 609] on span "Save selection" at bounding box center [979, 609] width 85 height 16
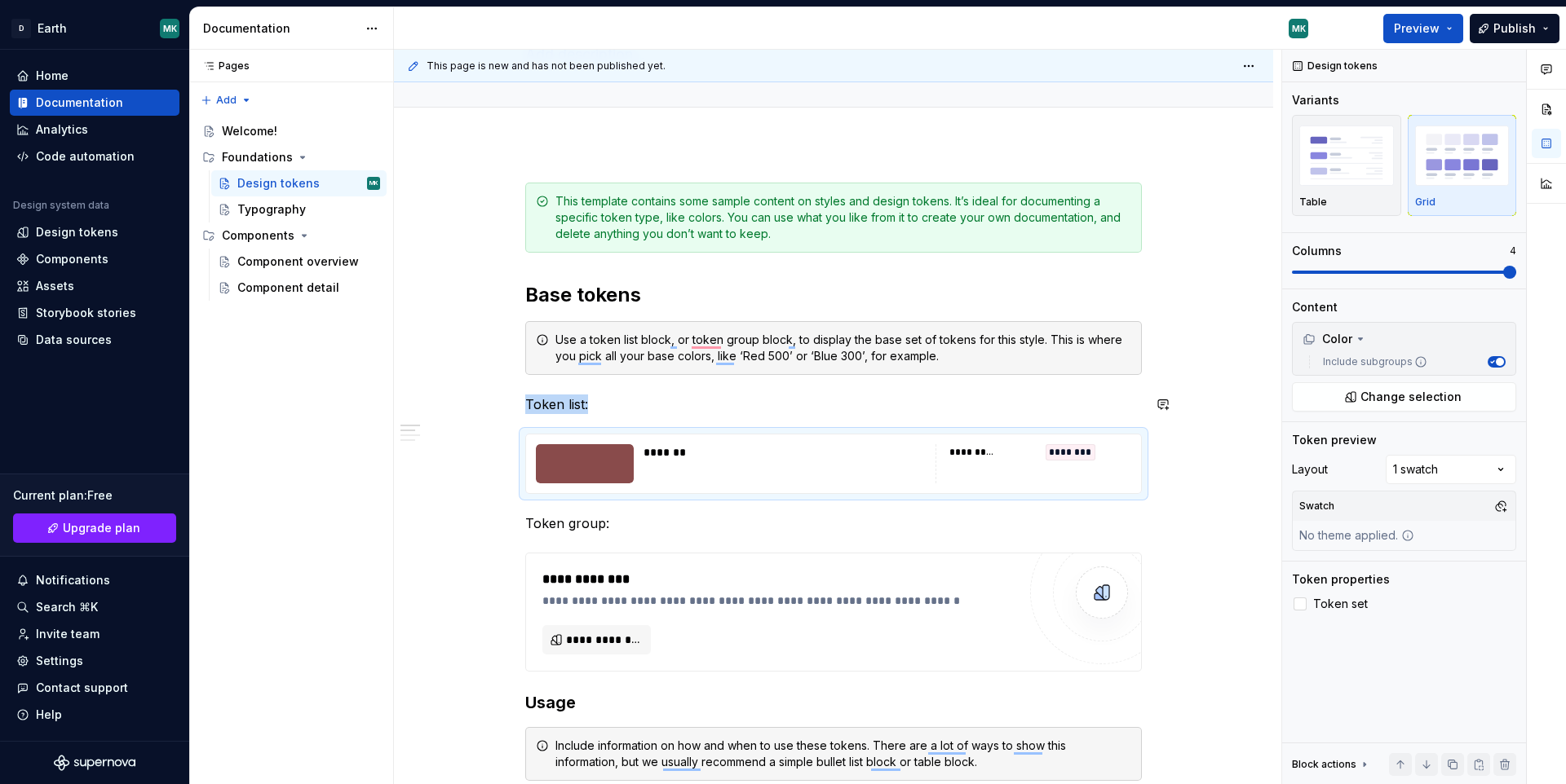
scroll to position [44, 0]
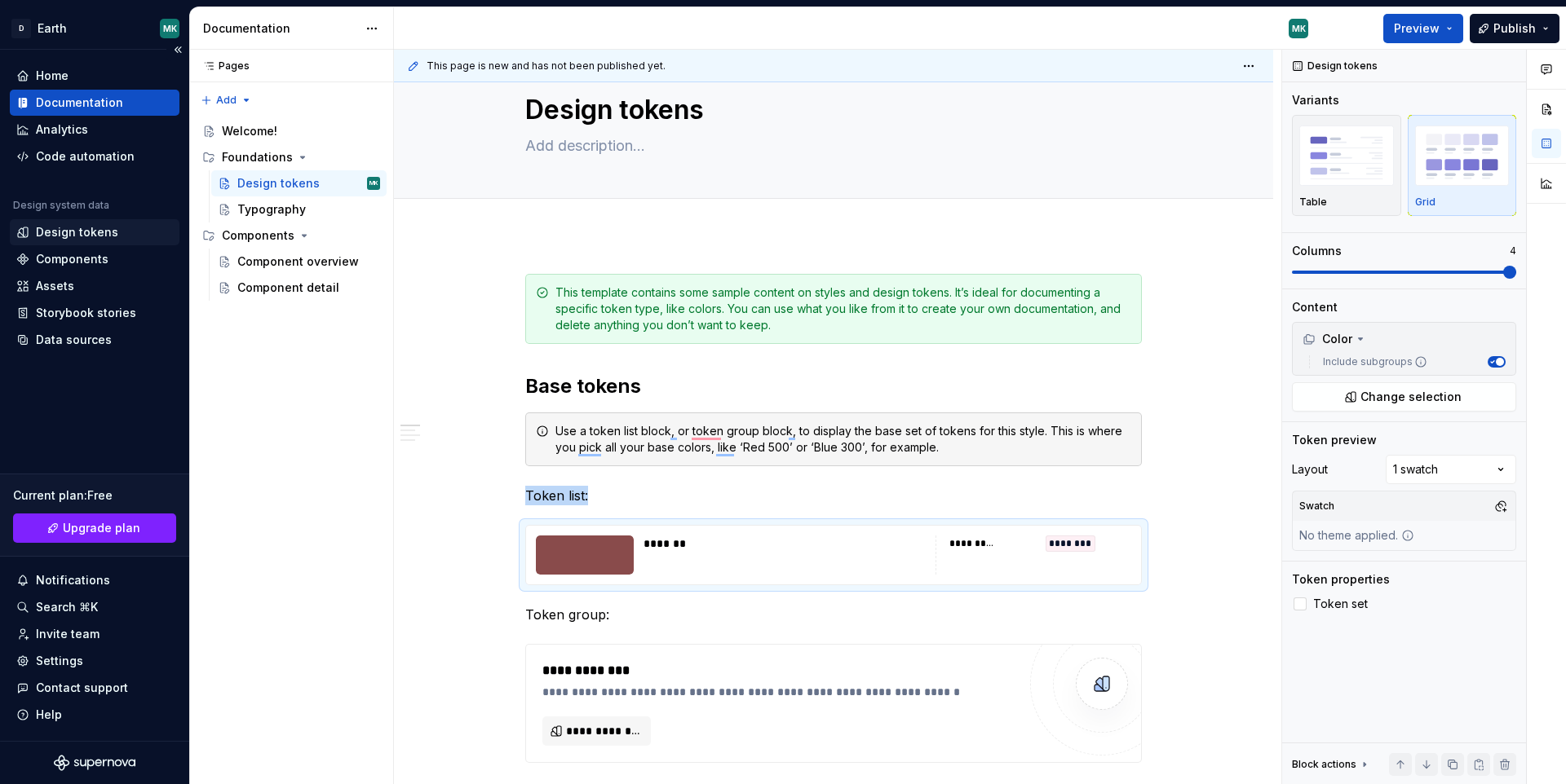
click at [93, 230] on div "Design tokens" at bounding box center [77, 231] width 82 height 16
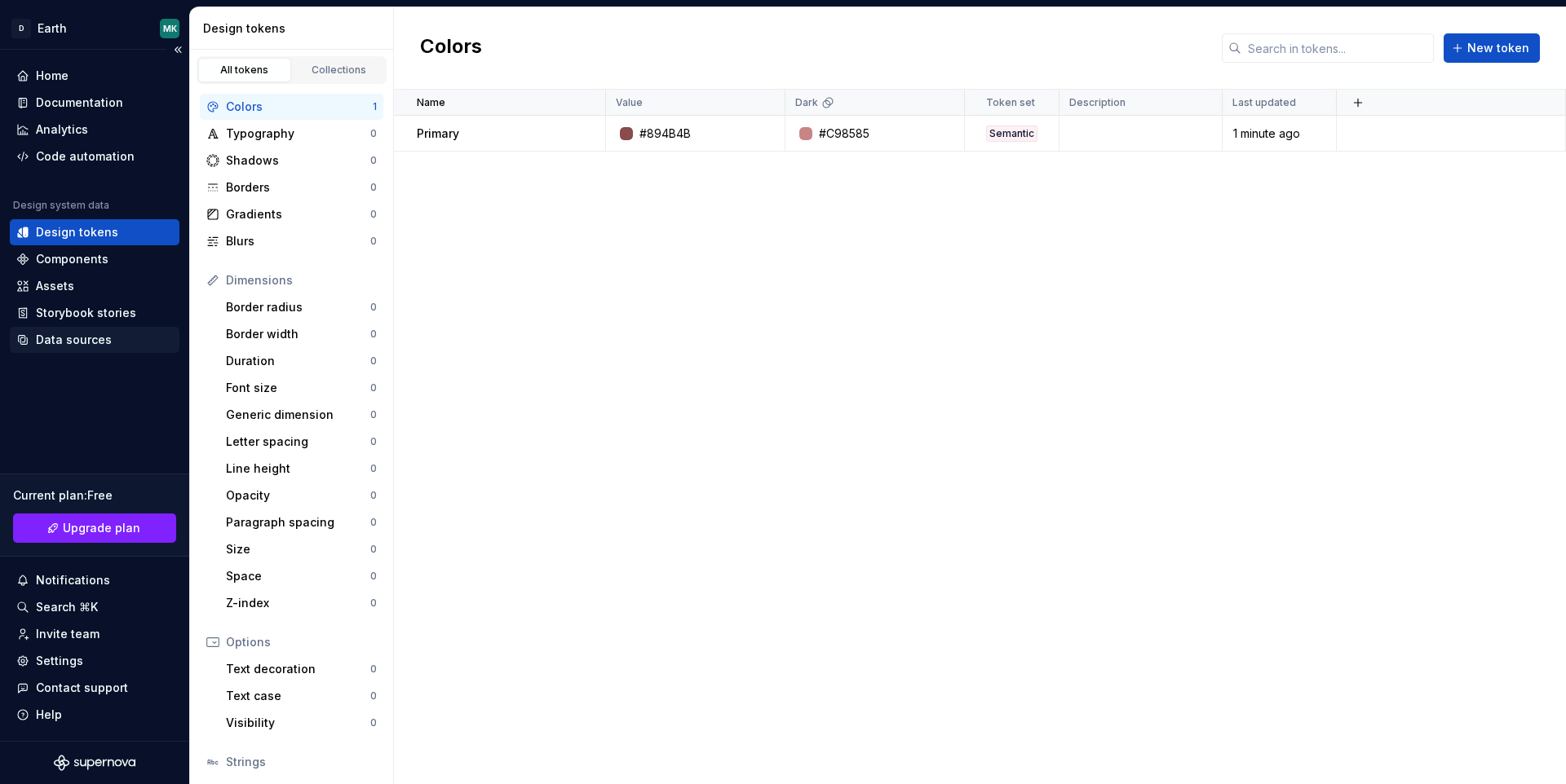
click at [78, 334] on div "Data sources" at bounding box center [73, 340] width 76 height 16
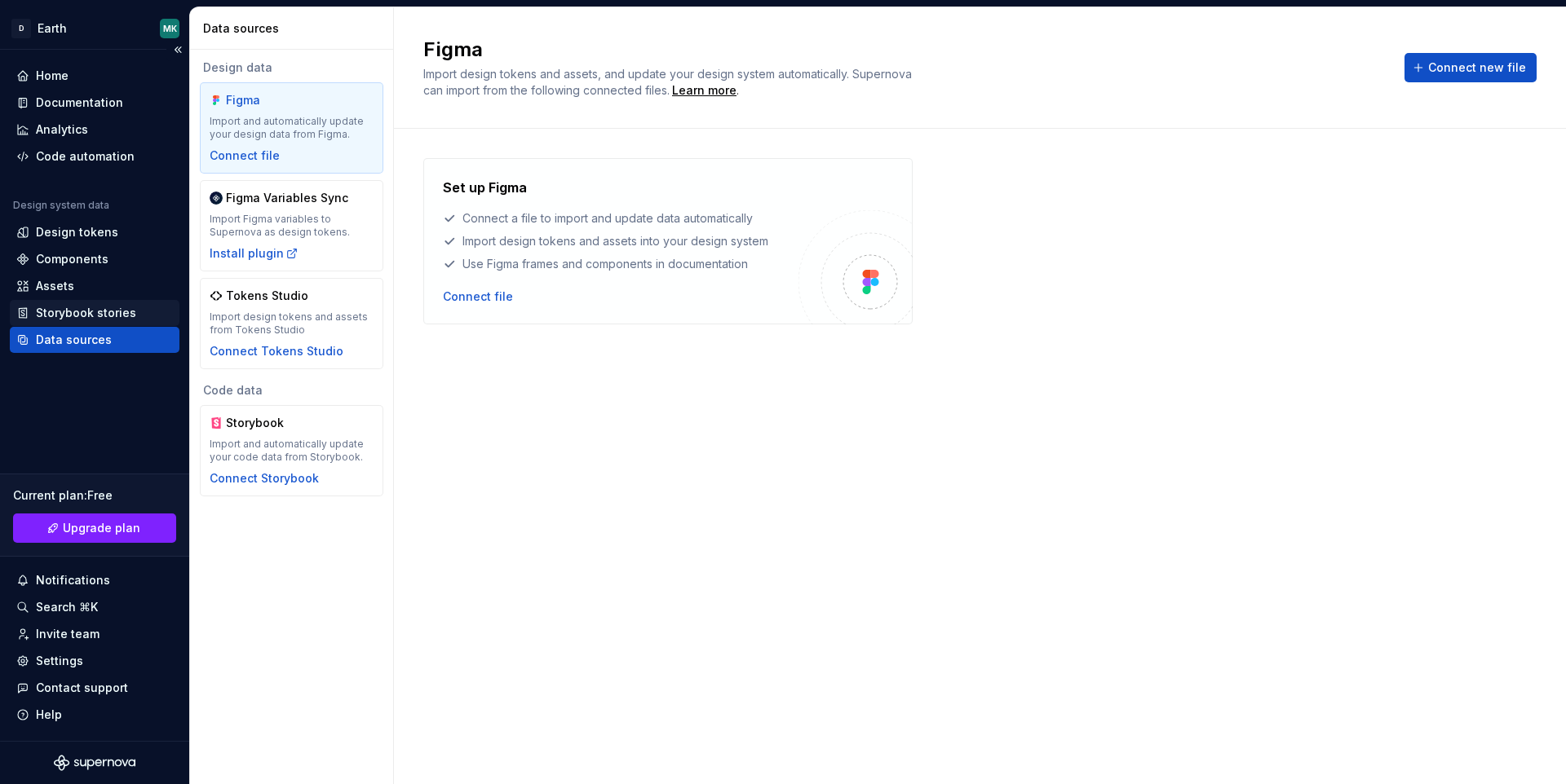
click at [70, 314] on div "Storybook stories" at bounding box center [85, 313] width 100 height 16
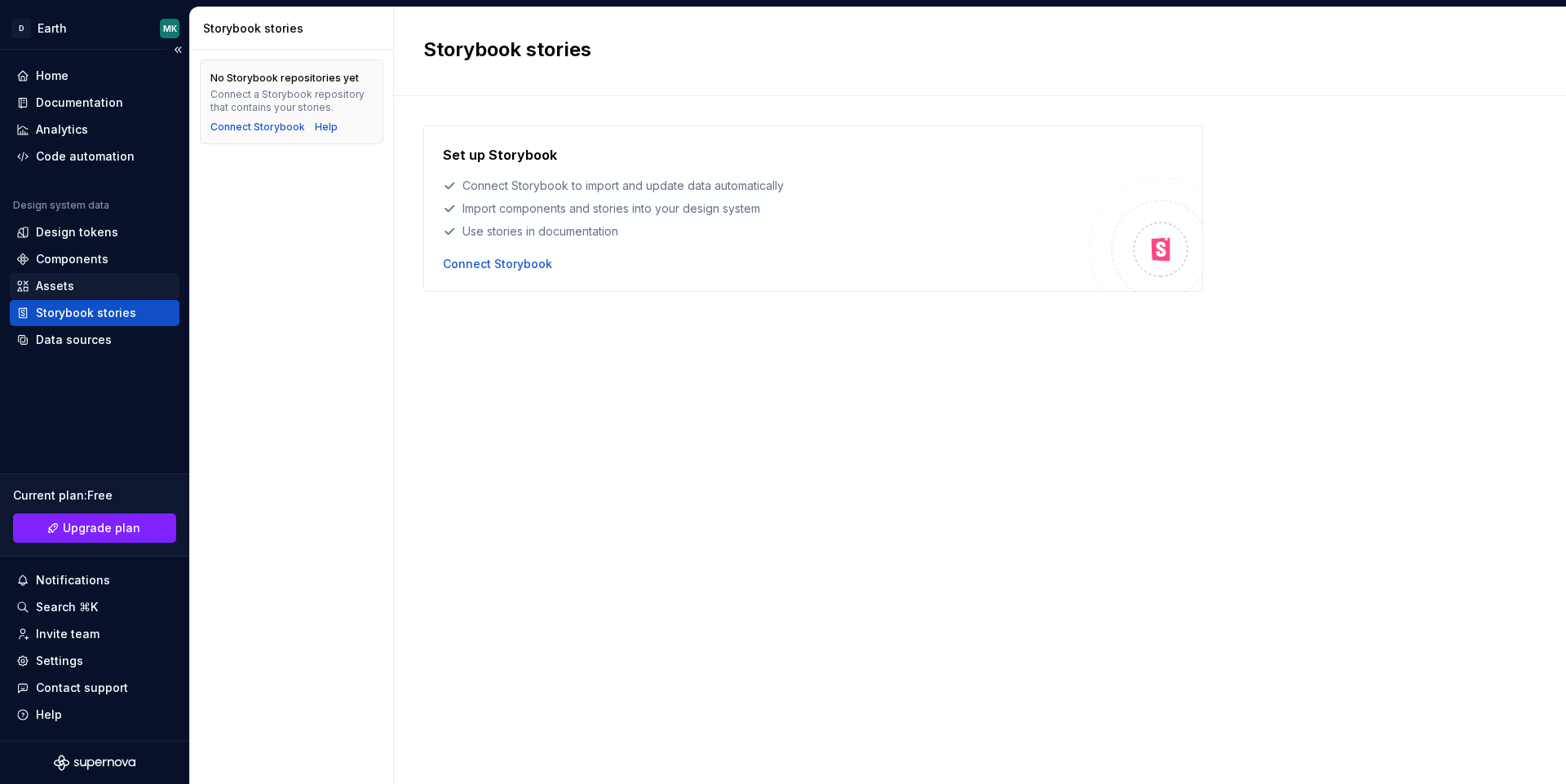
click at [51, 299] on div "Assets" at bounding box center [94, 287] width 170 height 26
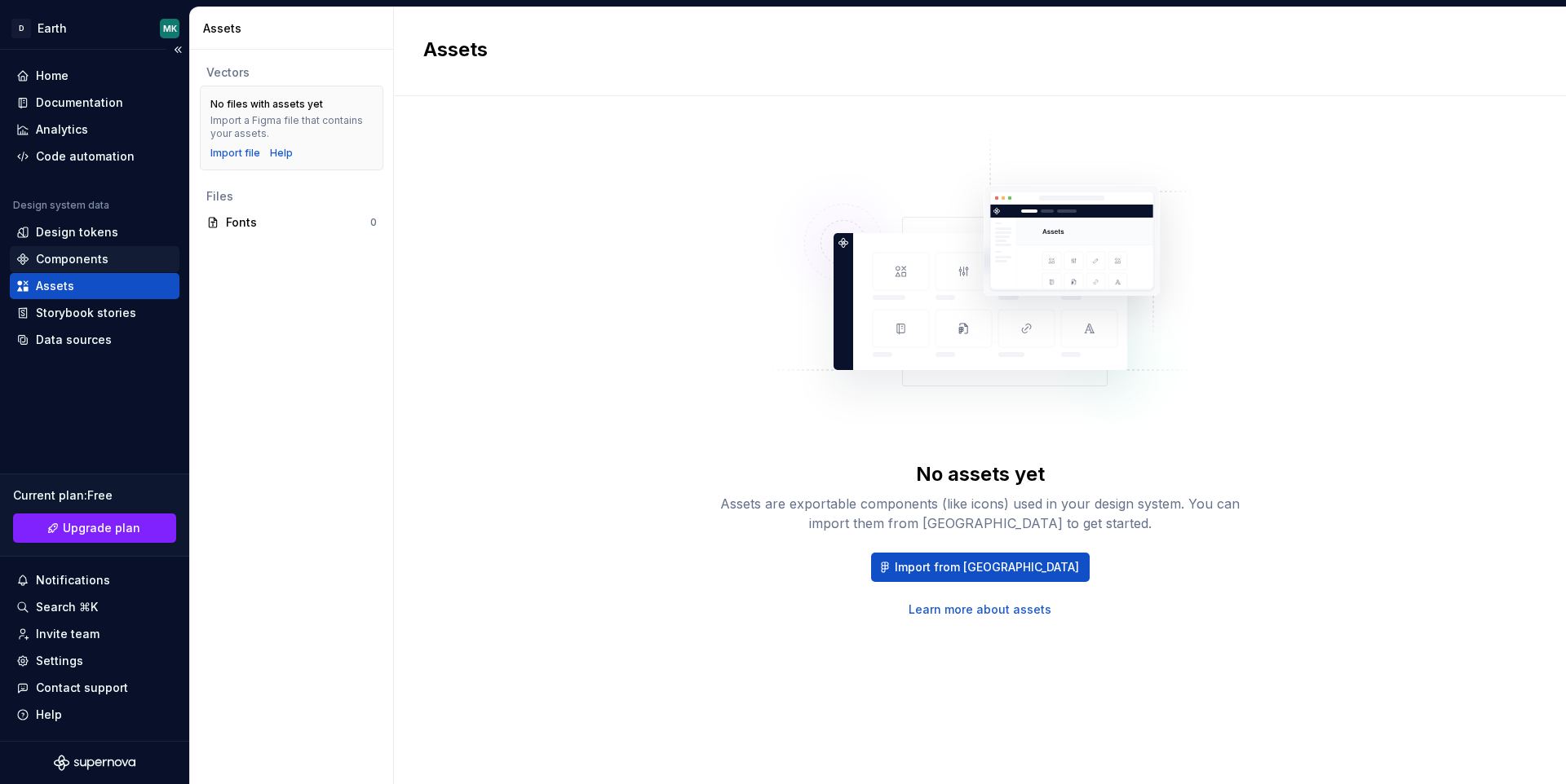
click at [71, 262] on div "Components" at bounding box center [72, 259] width 73 height 16
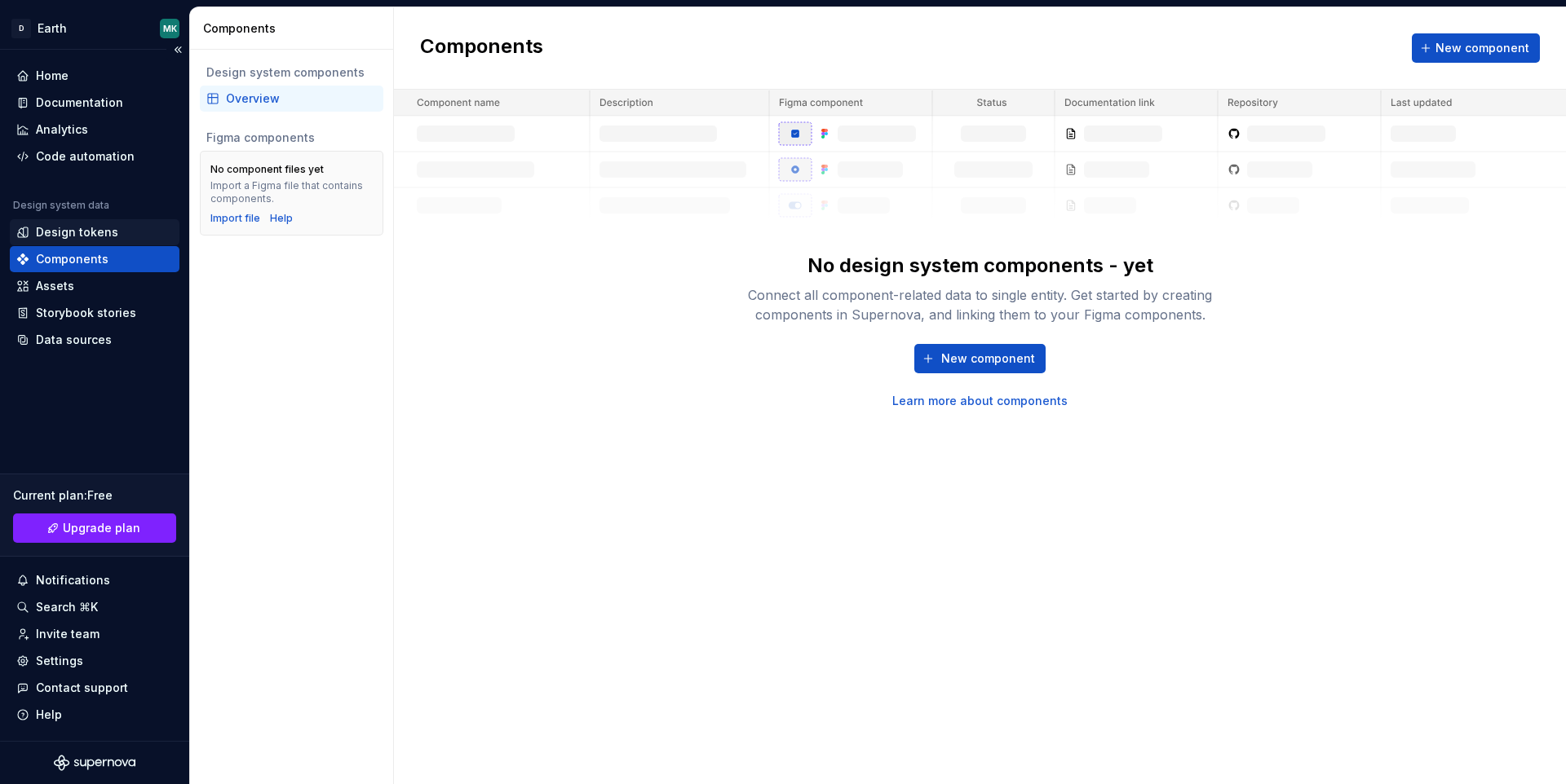
click at [73, 234] on div "Design tokens" at bounding box center [77, 231] width 82 height 16
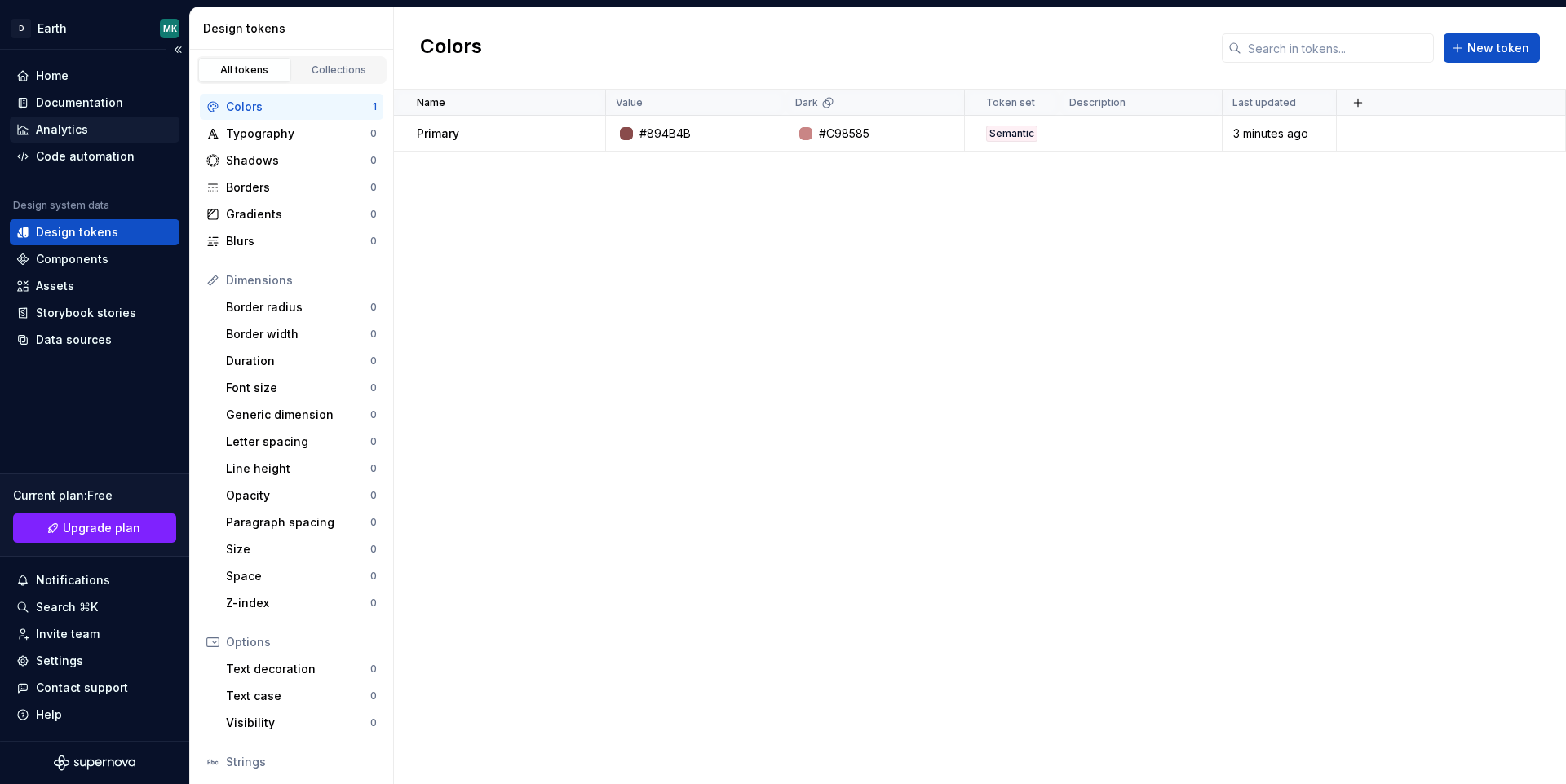
click at [48, 134] on div "Analytics" at bounding box center [62, 129] width 52 height 16
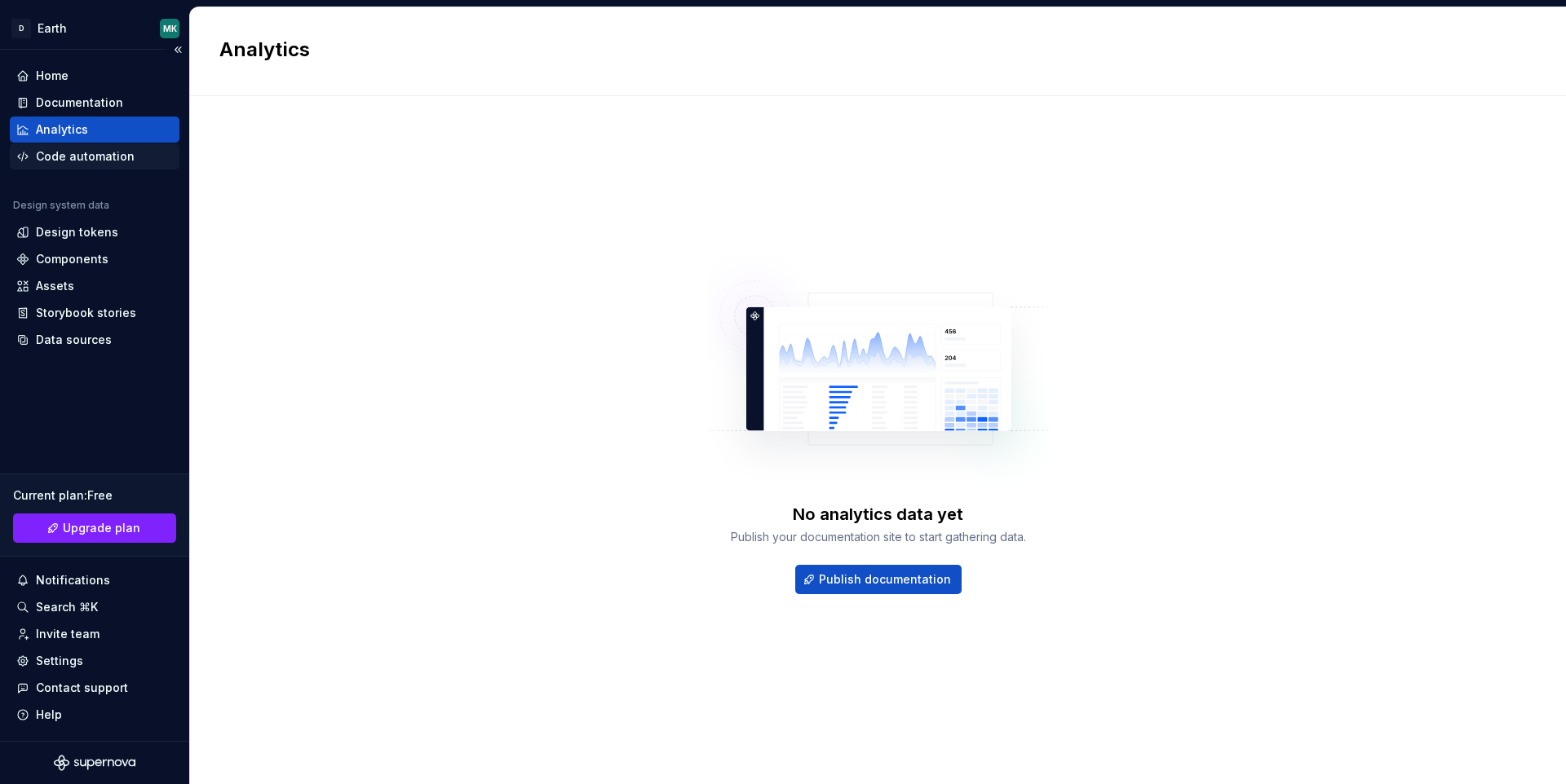
click at [76, 146] on div "Code automation" at bounding box center [94, 157] width 170 height 26
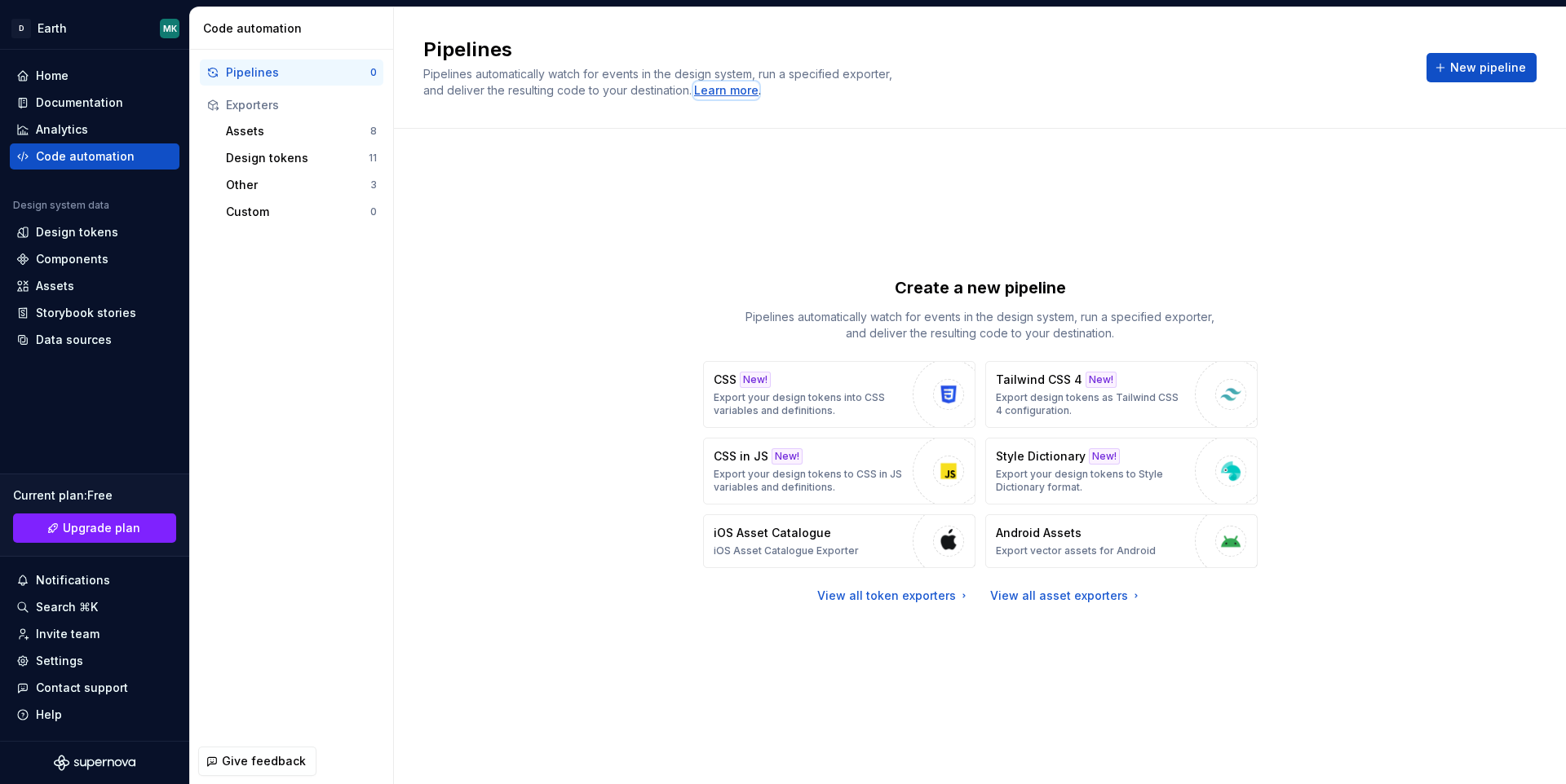
click at [714, 88] on div "Learn more" at bounding box center [726, 90] width 64 height 16
click at [264, 126] on div "Assets" at bounding box center [298, 131] width 145 height 16
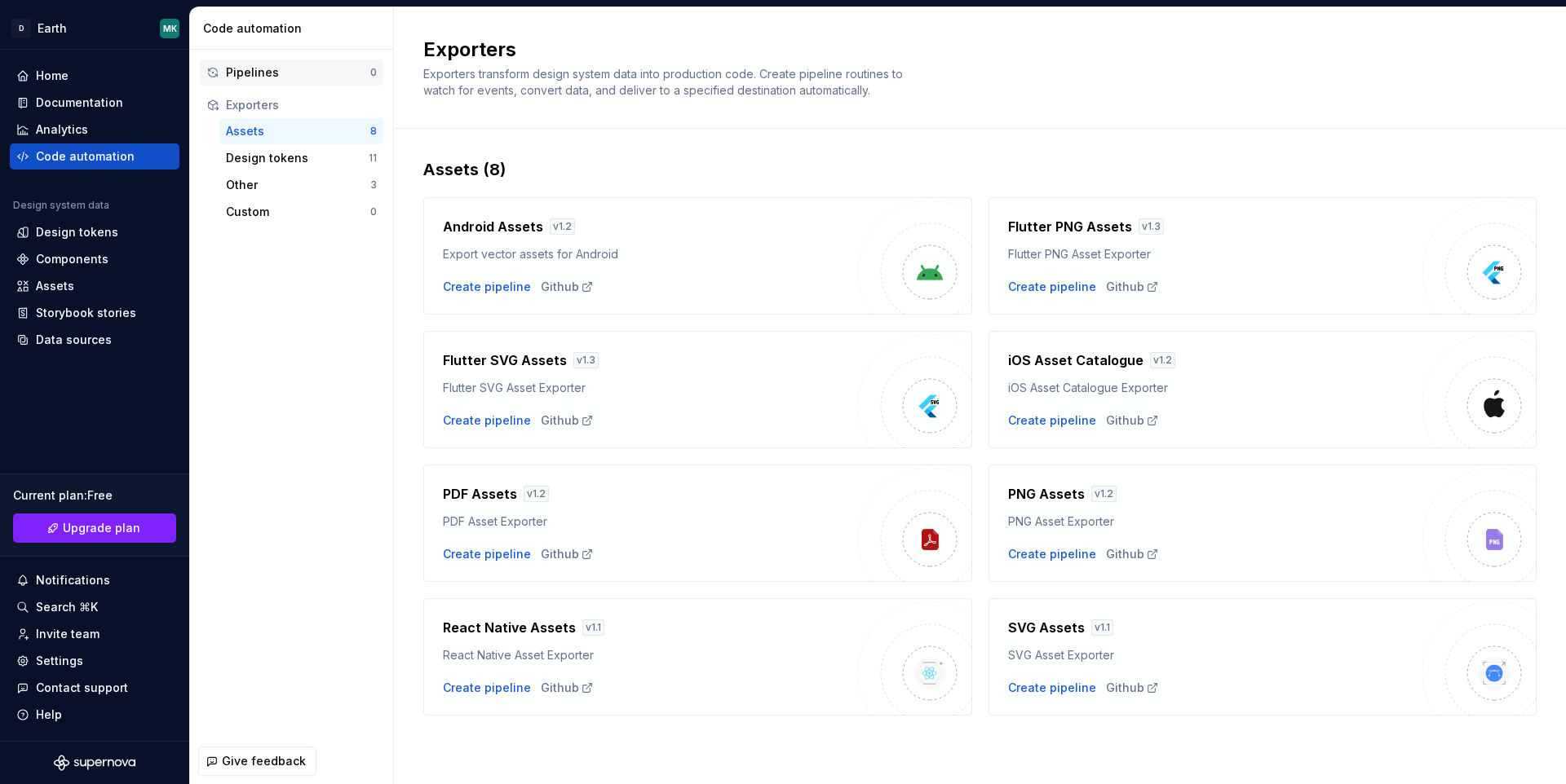
click at [255, 67] on div "Pipelines" at bounding box center [298, 72] width 145 height 16
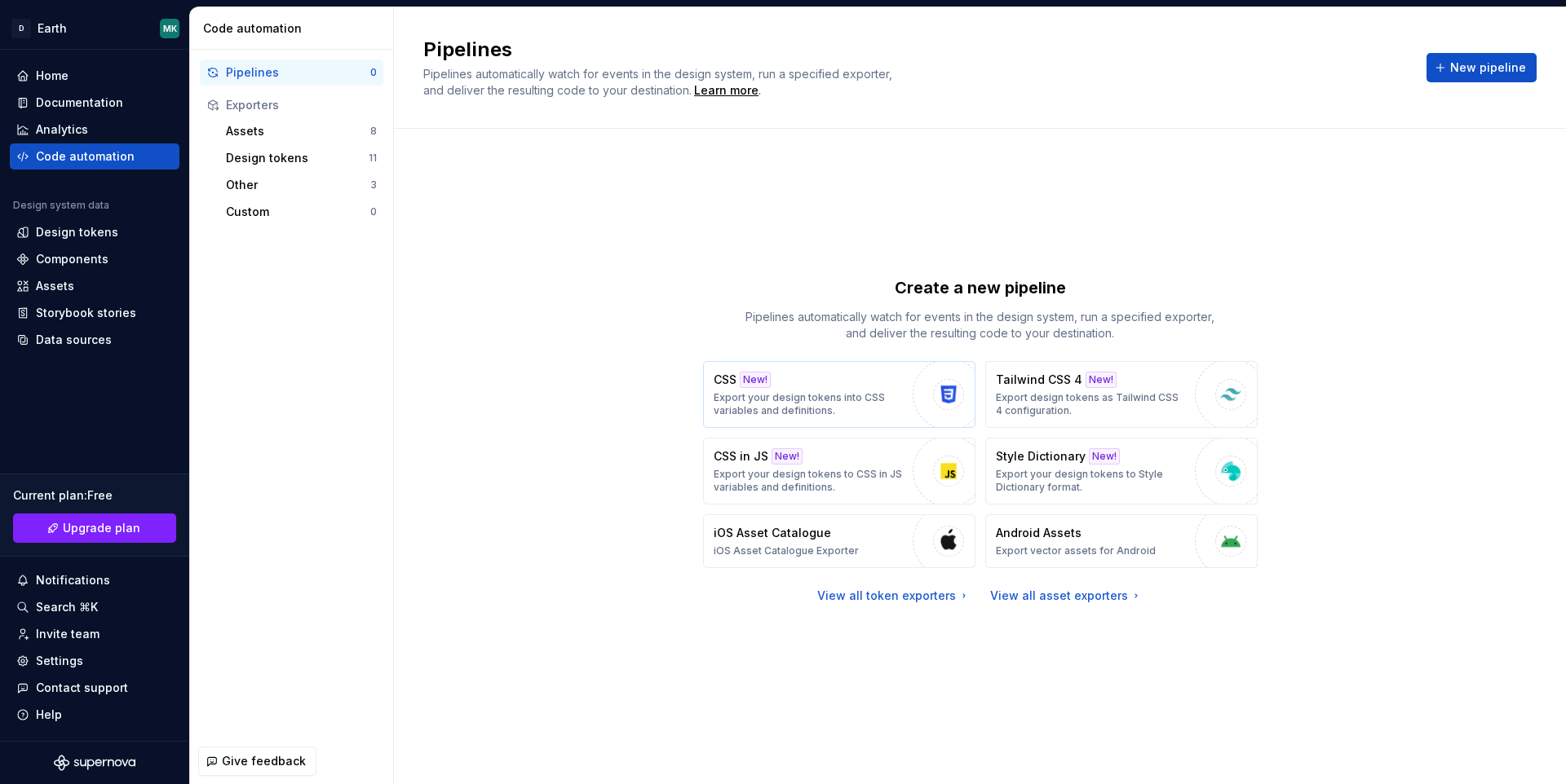
click at [848, 398] on p "Export your design tokens into CSS variables and definitions." at bounding box center [809, 404] width 190 height 26
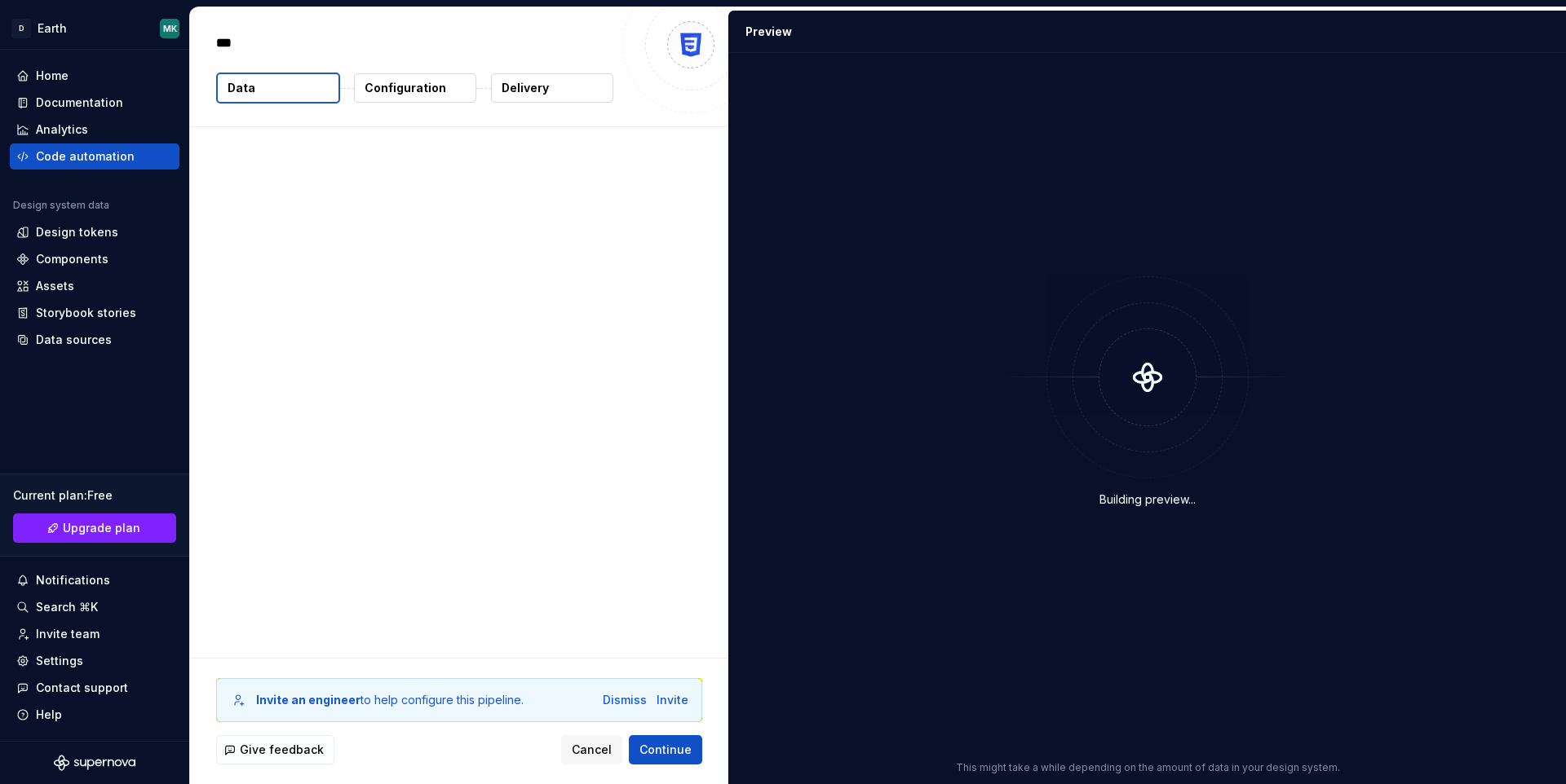
type textarea "*"
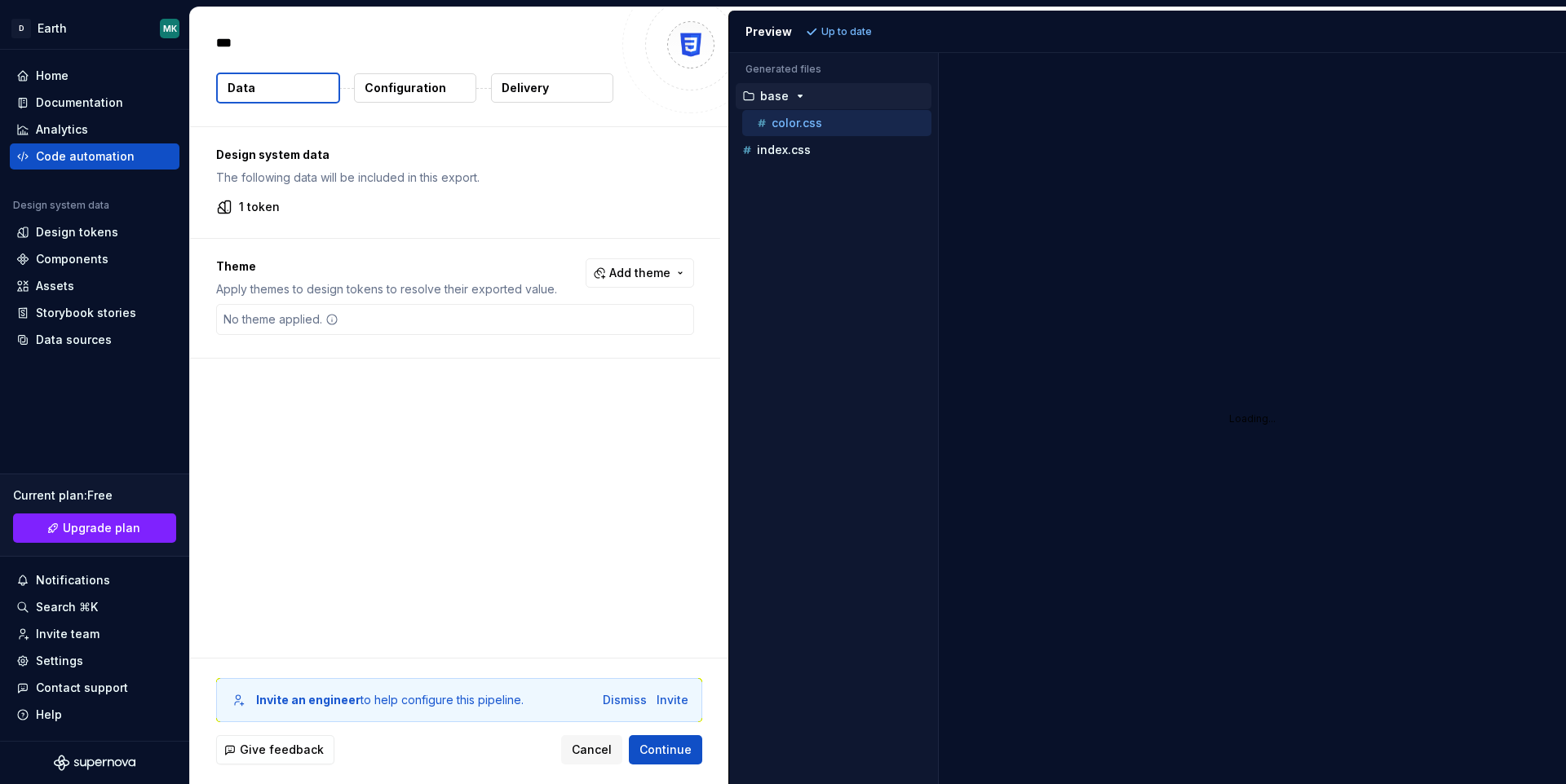
click at [256, 216] on div "Design system data The following data will be included in this export. 1 token" at bounding box center [456, 182] width 530 height 111
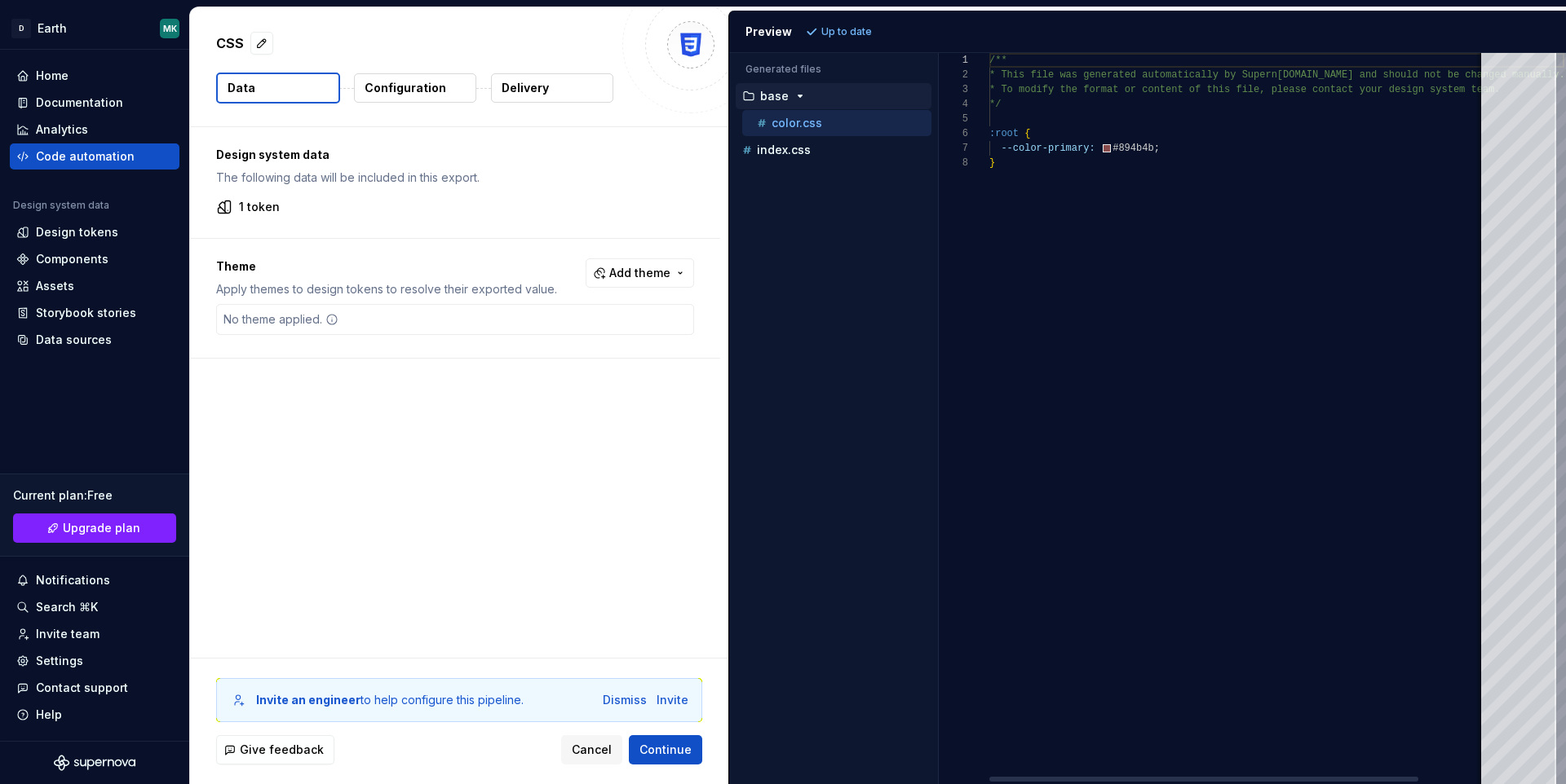
click at [242, 204] on p "1 token" at bounding box center [260, 206] width 41 height 16
click at [807, 147] on p "index.css" at bounding box center [784, 150] width 54 height 13
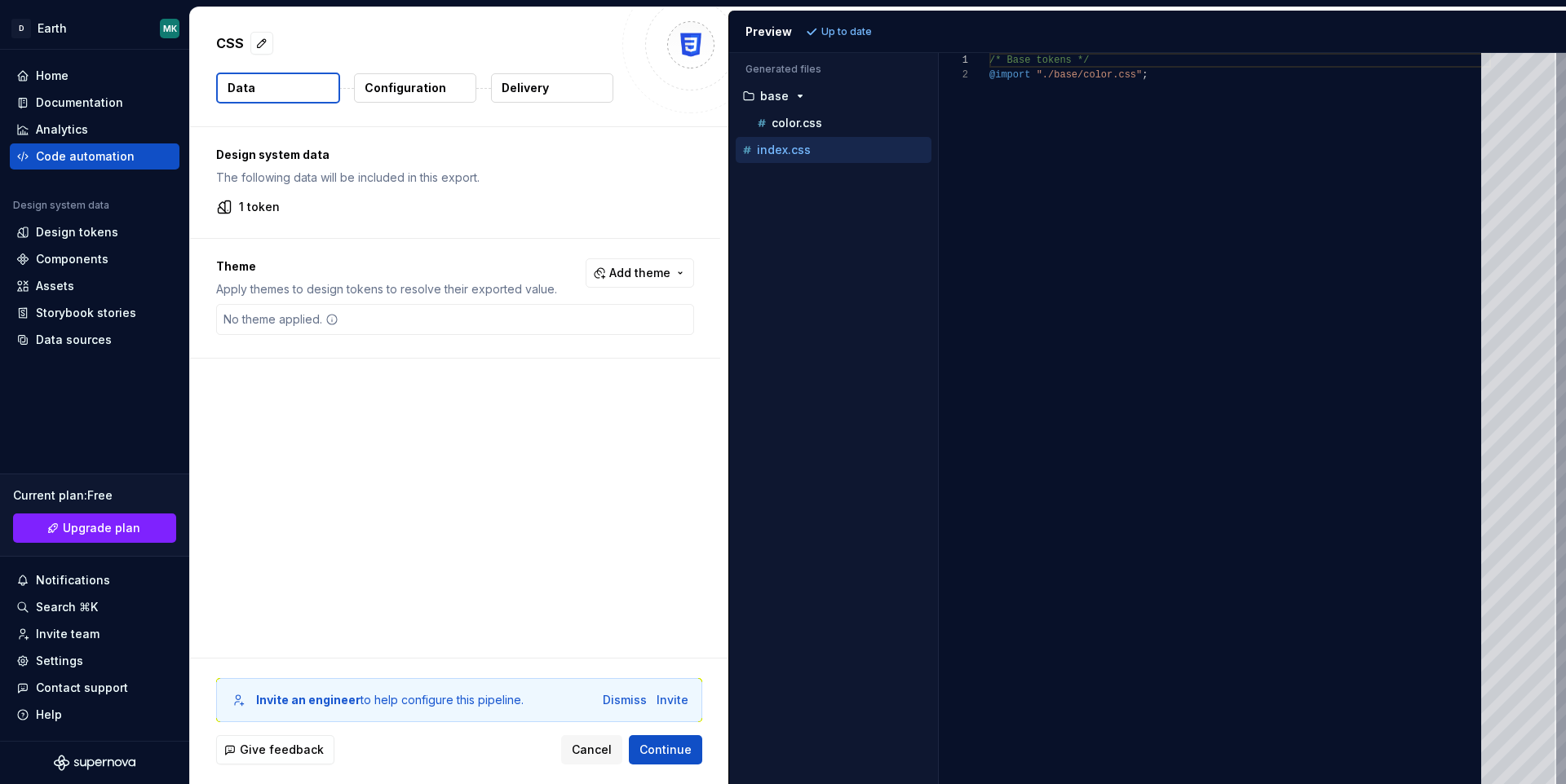
scroll to position [15, 0]
click at [810, 125] on p "color.css" at bounding box center [797, 123] width 50 height 13
type textarea "**********"
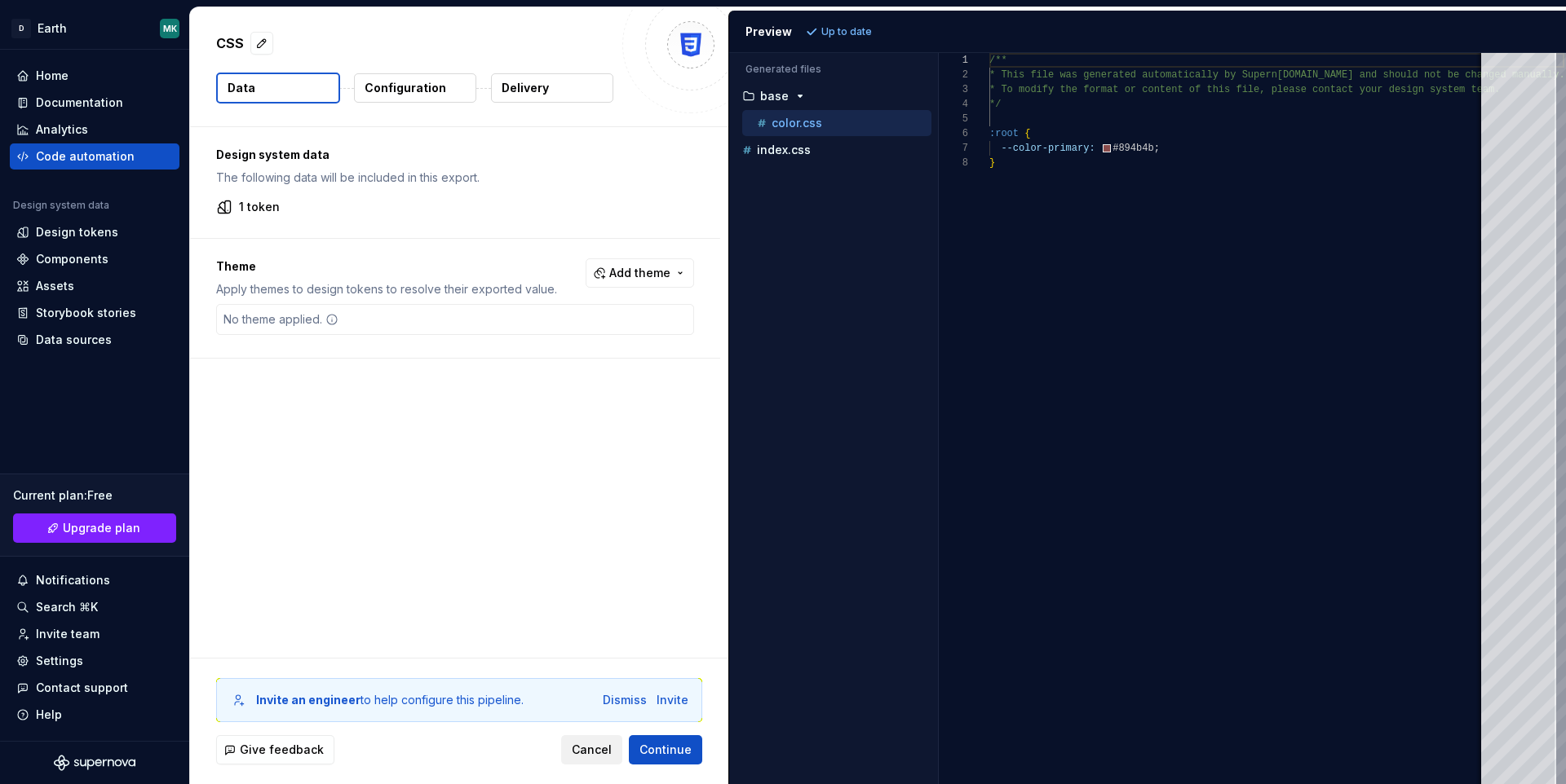
click at [600, 753] on span "Cancel" at bounding box center [591, 749] width 40 height 16
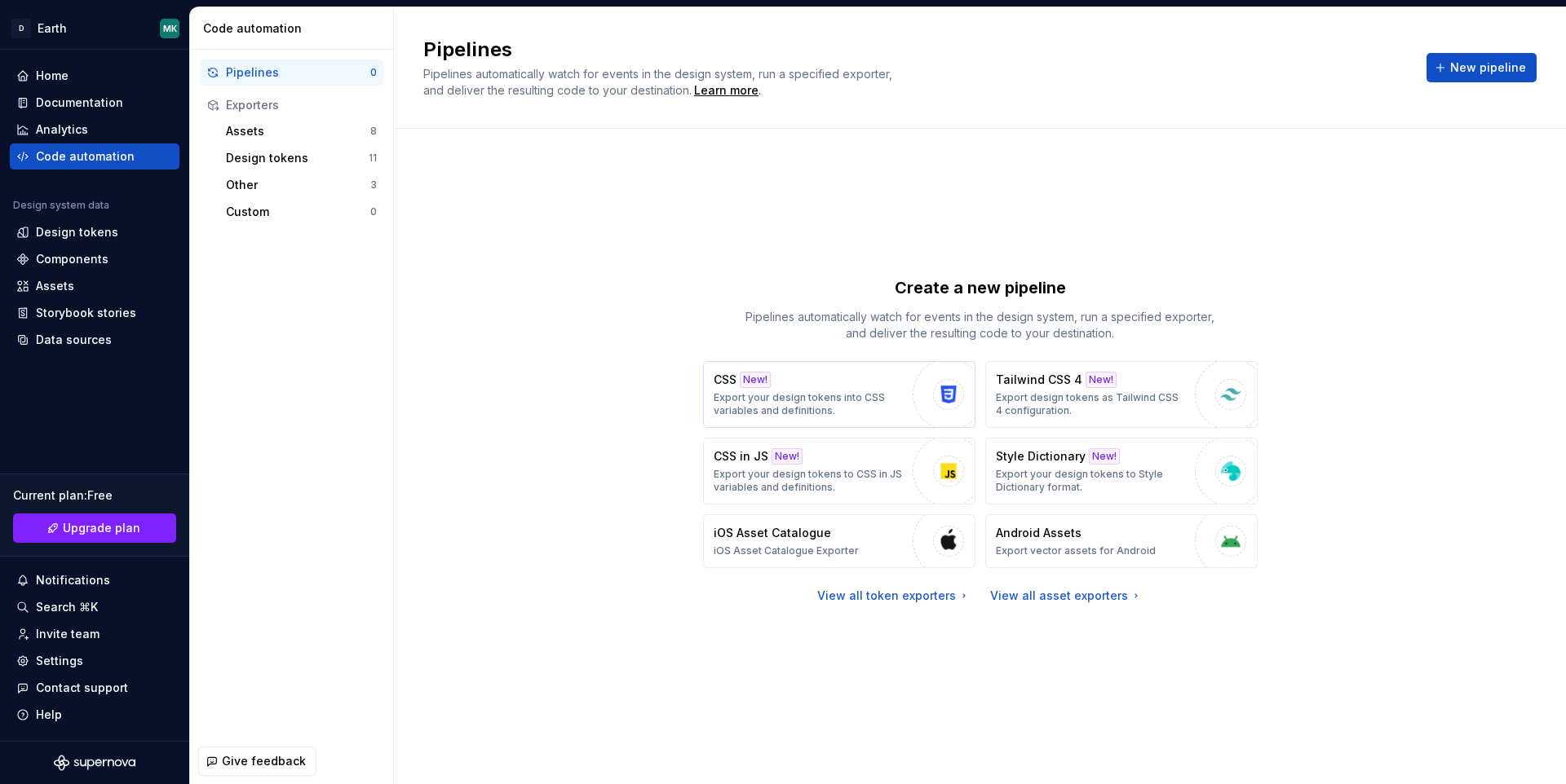
click at [863, 399] on p "Export your design tokens into CSS variables and definitions." at bounding box center [809, 404] width 190 height 26
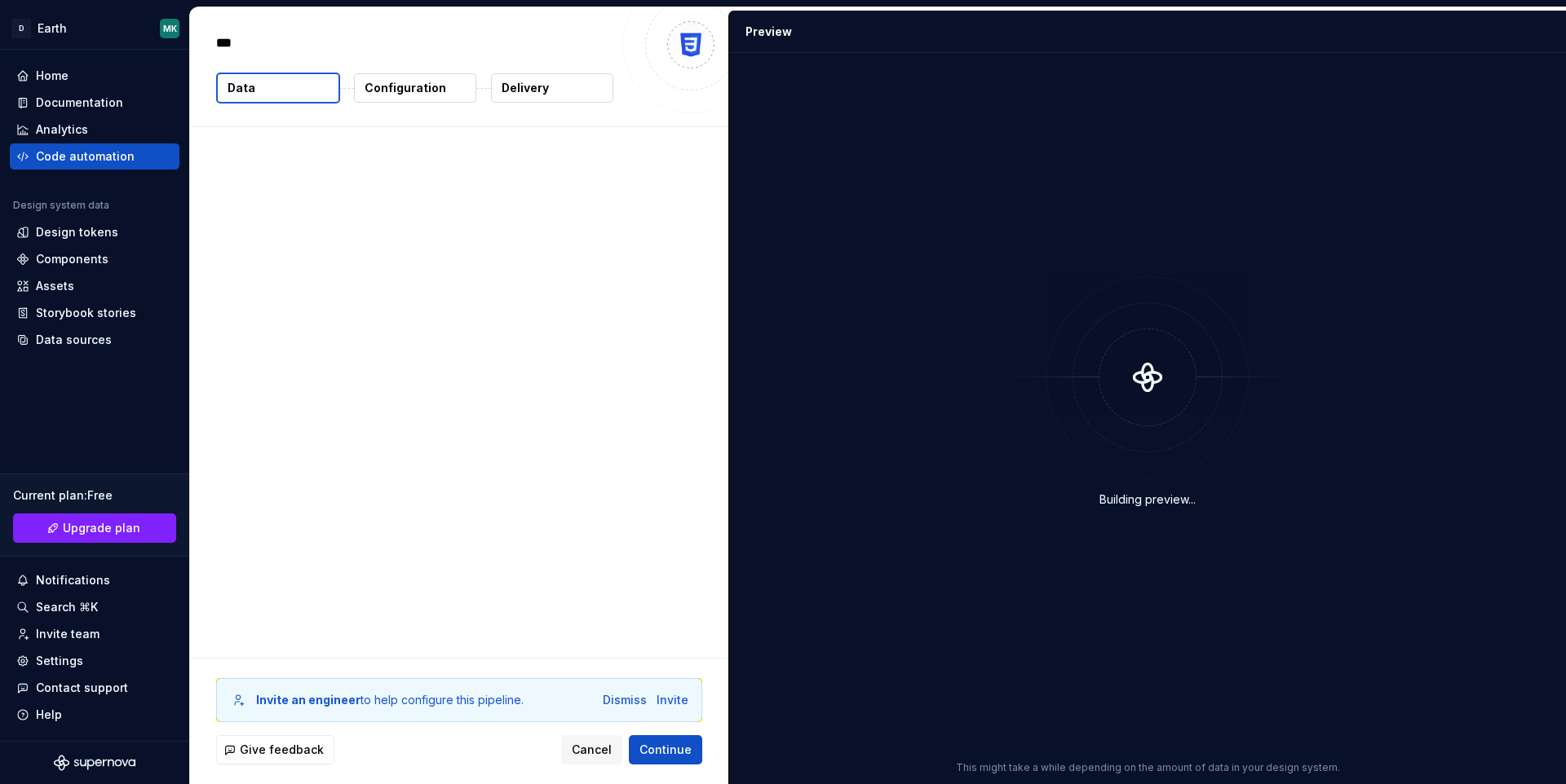
type textarea "*"
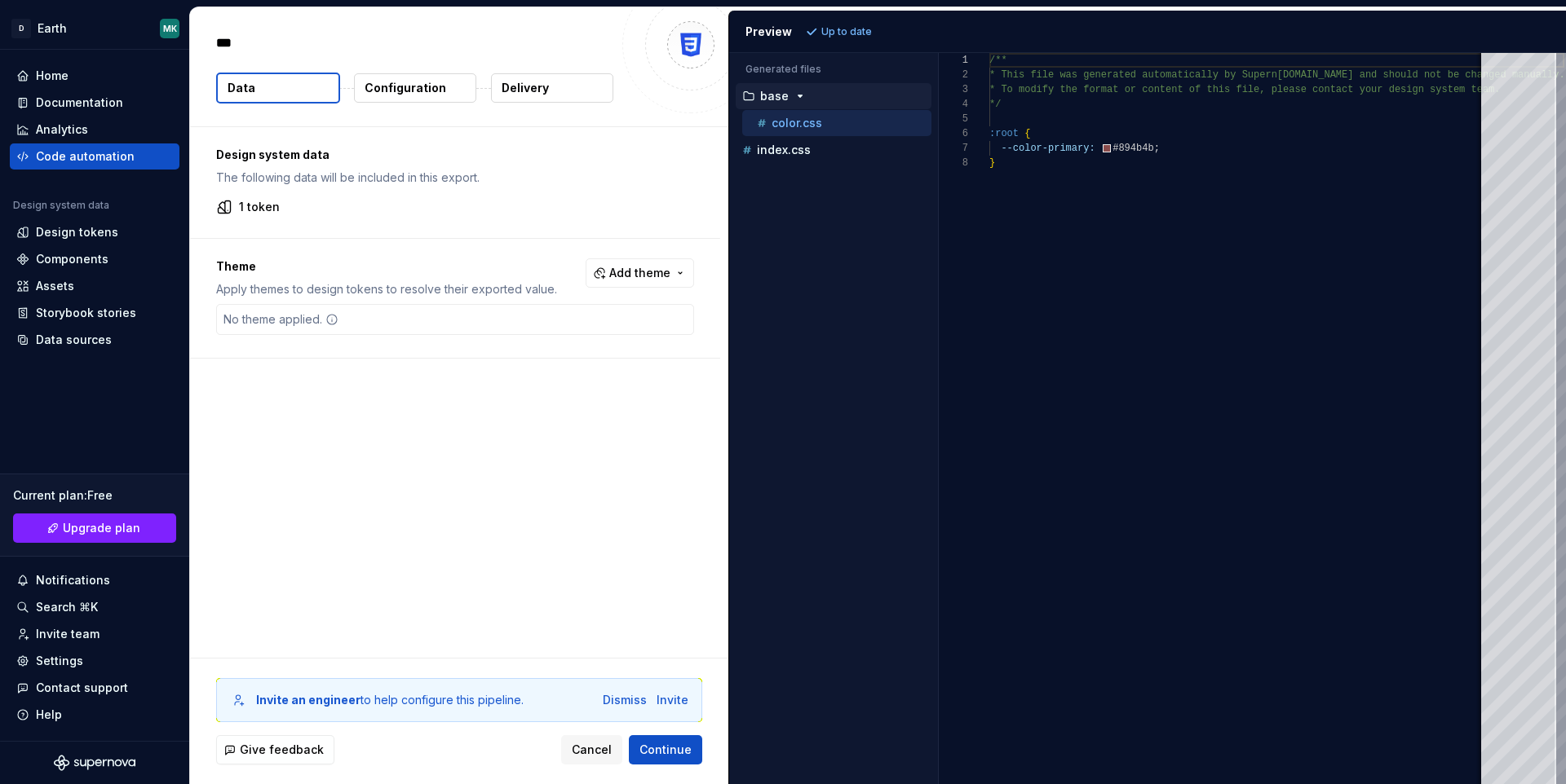
click at [310, 328] on div "No theme applied." at bounding box center [280, 319] width 128 height 29
click at [304, 315] on div "No theme applied." at bounding box center [280, 319] width 128 height 29
click at [626, 276] on span "Add theme" at bounding box center [640, 273] width 62 height 16
click at [518, 339] on div "Suggestions" at bounding box center [524, 339] width 13 height 13
click at [424, 315] on html "D Earth MK Home Documentation Analytics Code automation Design system data Desi…" at bounding box center [783, 392] width 1566 height 784
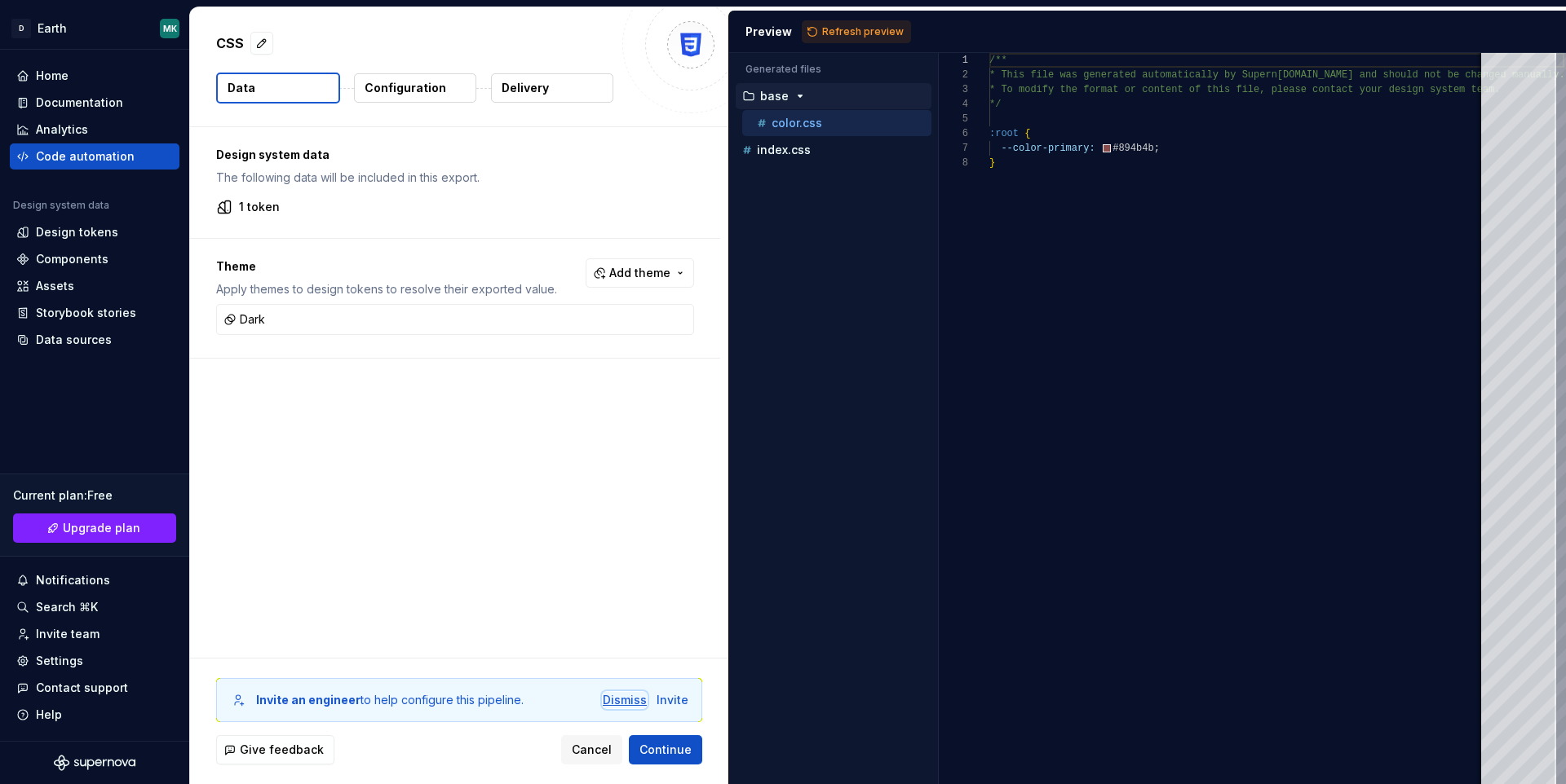
click at [615, 700] on div "Dismiss" at bounding box center [625, 700] width 44 height 16
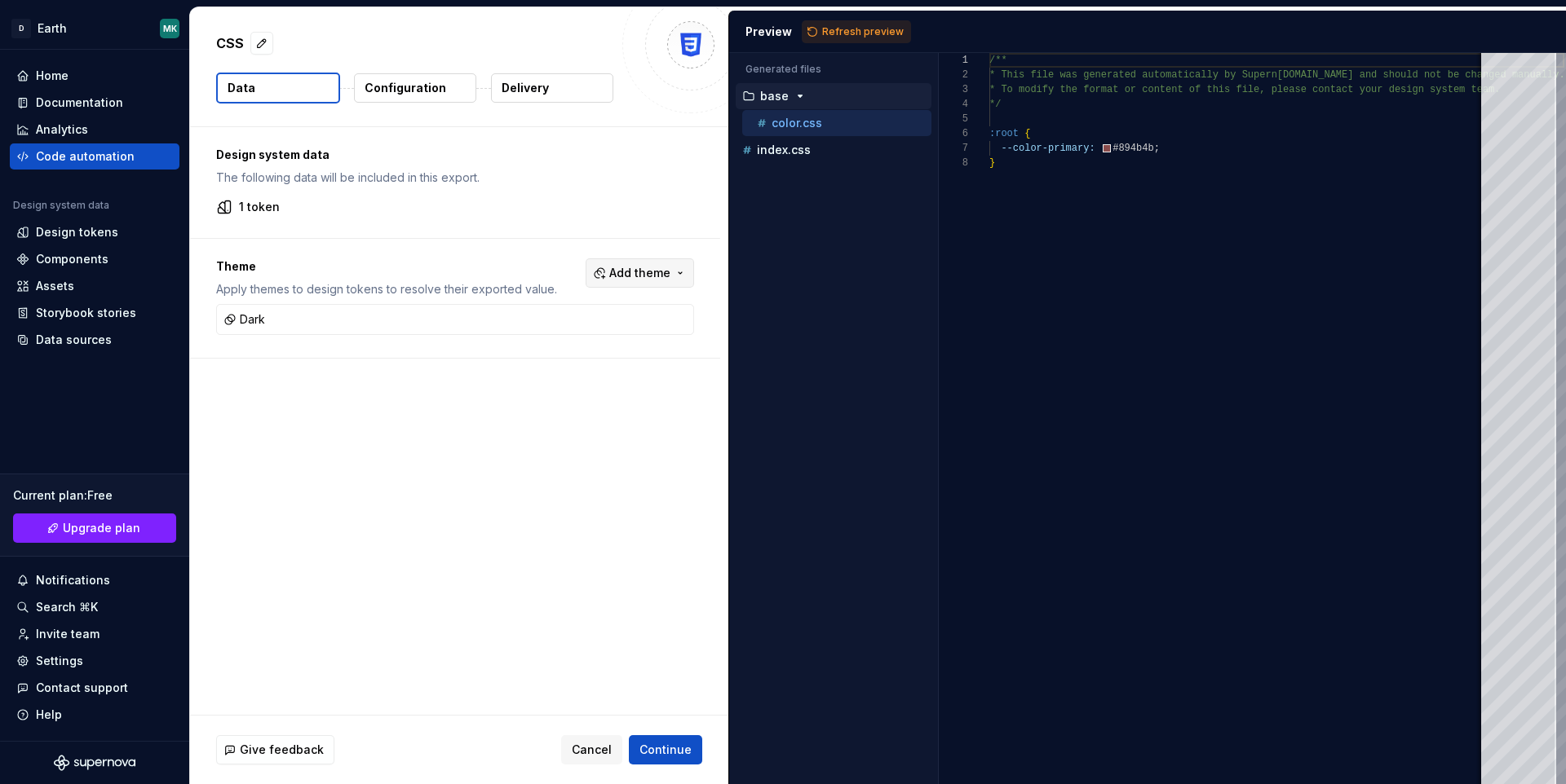
click at [657, 260] on button "Add theme" at bounding box center [640, 273] width 108 height 29
click at [524, 390] on html "D Earth MK Home Documentation Analytics Code automation Design system data Desi…" at bounding box center [783, 392] width 1566 height 784
click at [422, 86] on p "Configuration" at bounding box center [404, 88] width 81 height 16
click at [374, 84] on p "Configuration" at bounding box center [404, 88] width 81 height 16
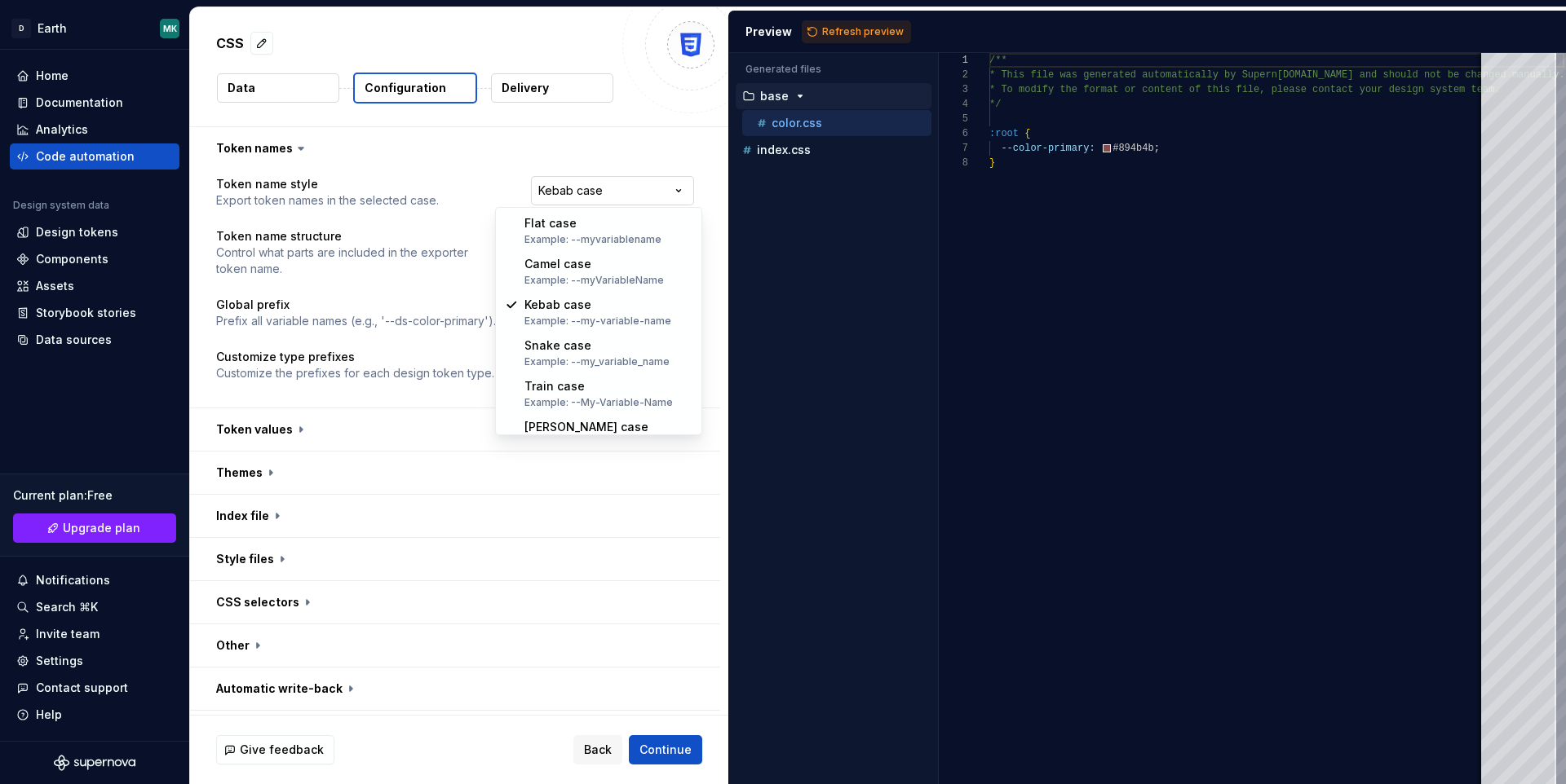
click at [597, 184] on html "**********" at bounding box center [783, 392] width 1566 height 784
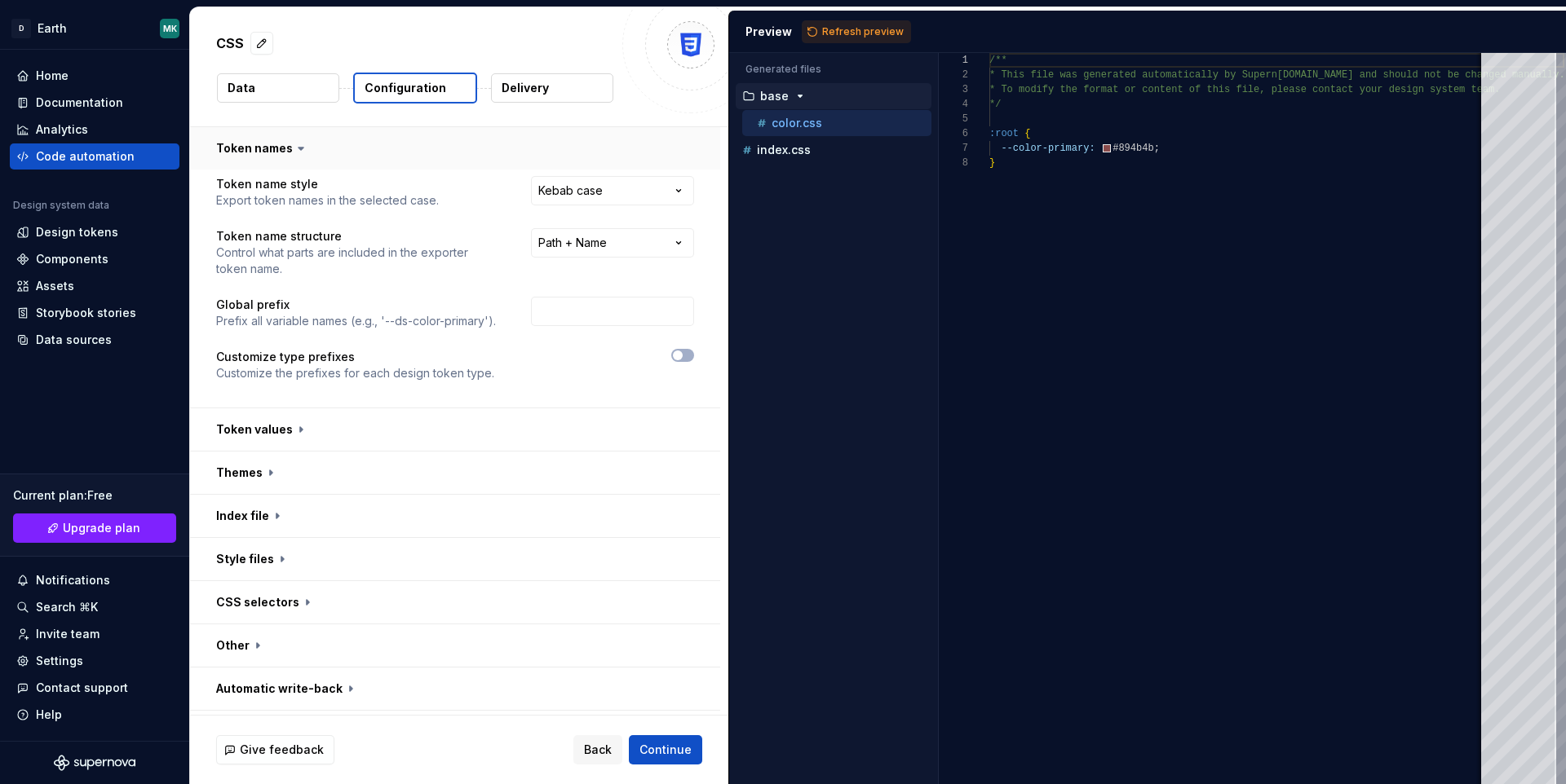
click at [416, 166] on html "**********" at bounding box center [783, 392] width 1566 height 784
click at [590, 242] on html "**********" at bounding box center [783, 392] width 1566 height 784
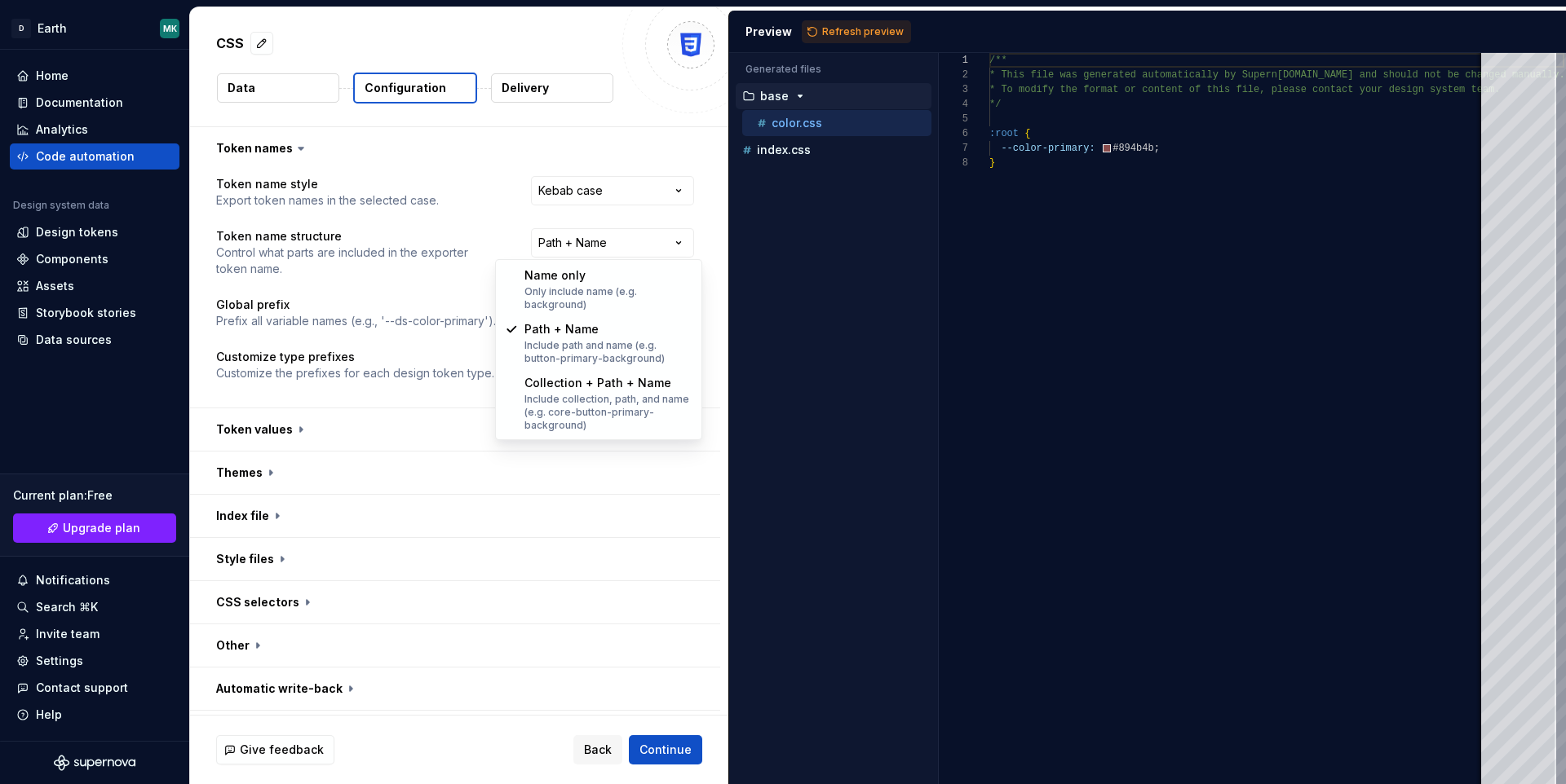
click at [427, 232] on html "**********" at bounding box center [783, 392] width 1566 height 784
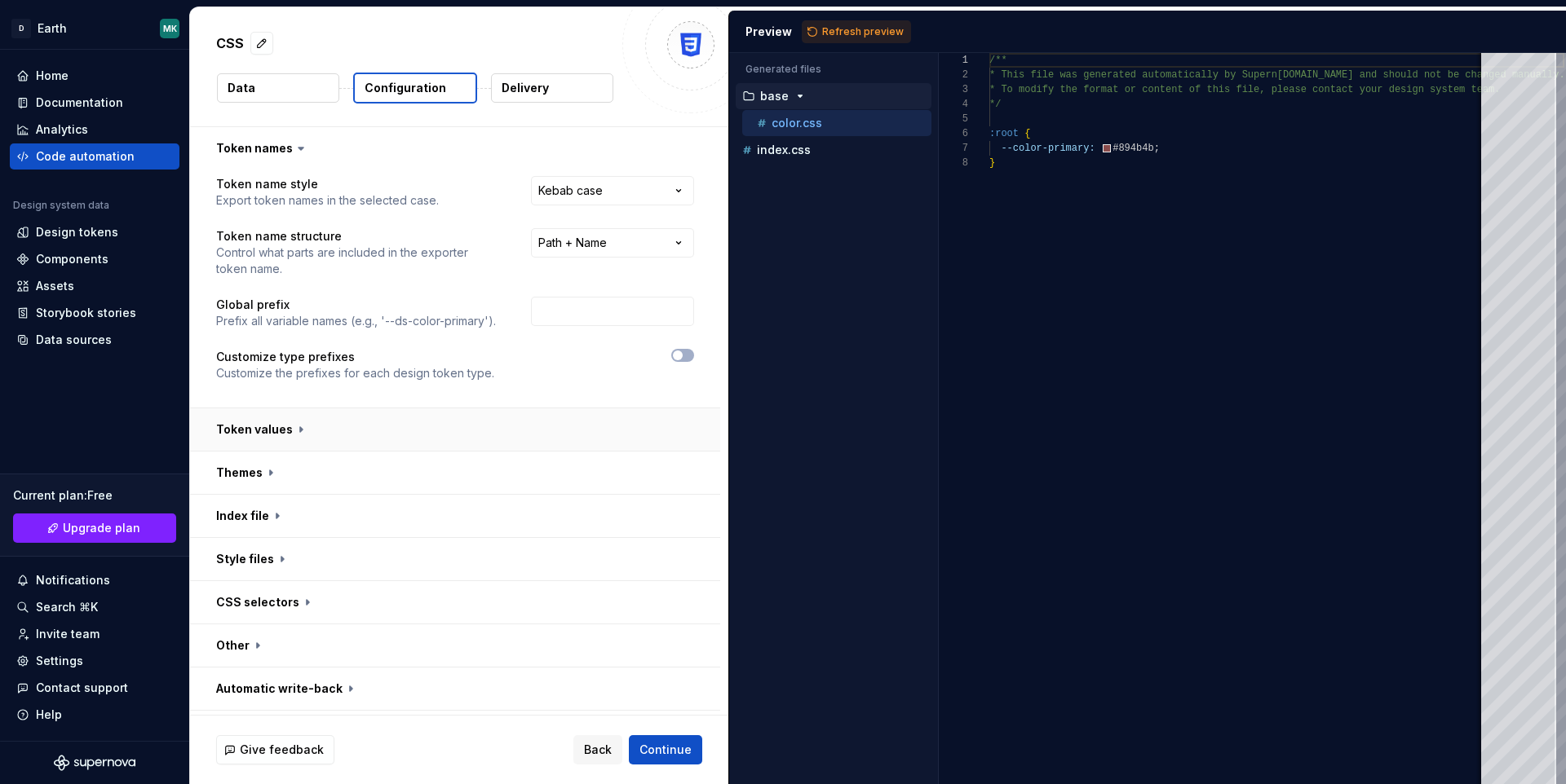
click at [239, 432] on button "button" at bounding box center [456, 429] width 530 height 42
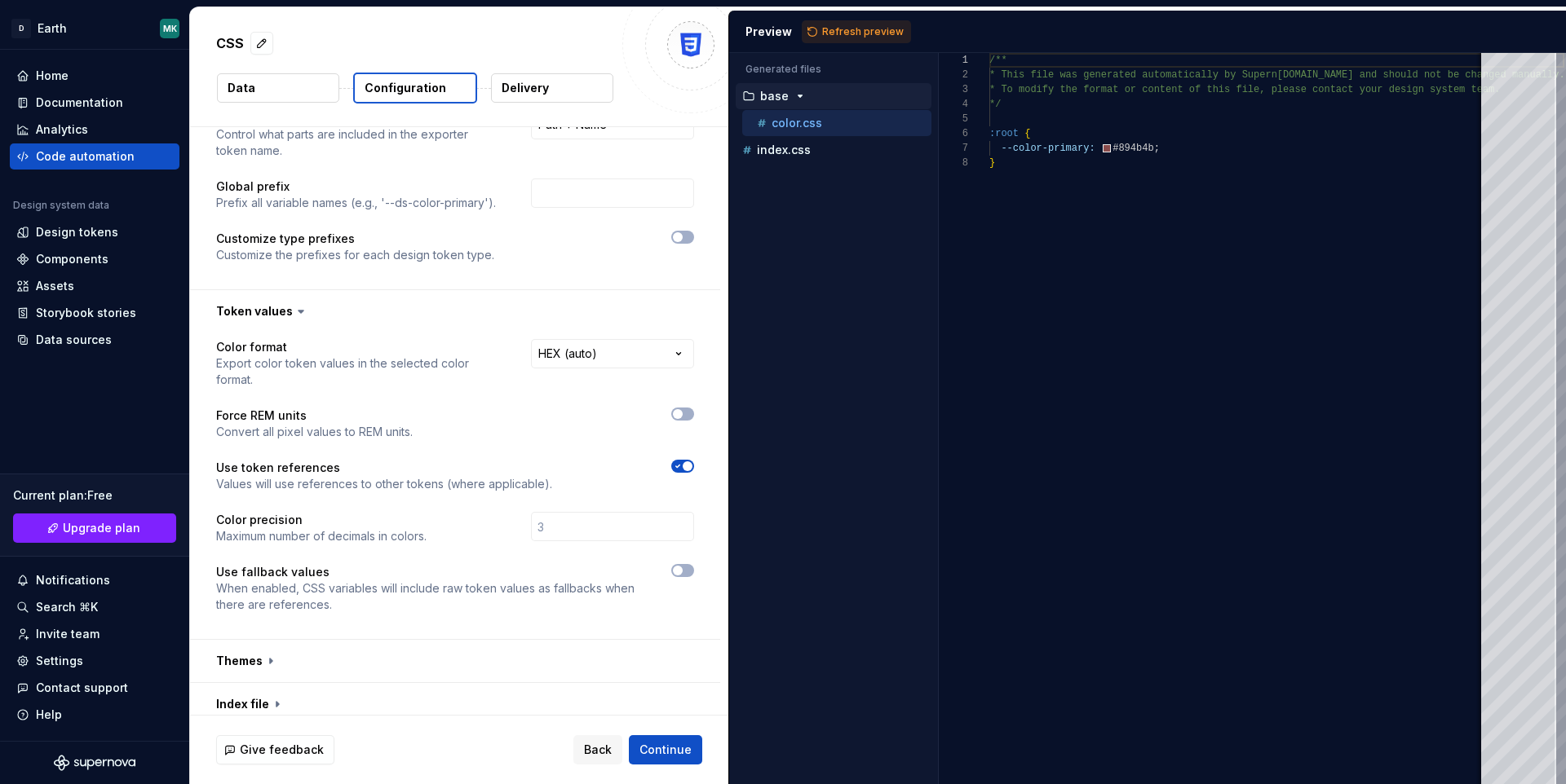
scroll to position [119, 0]
click at [274, 641] on button "button" at bounding box center [456, 660] width 530 height 42
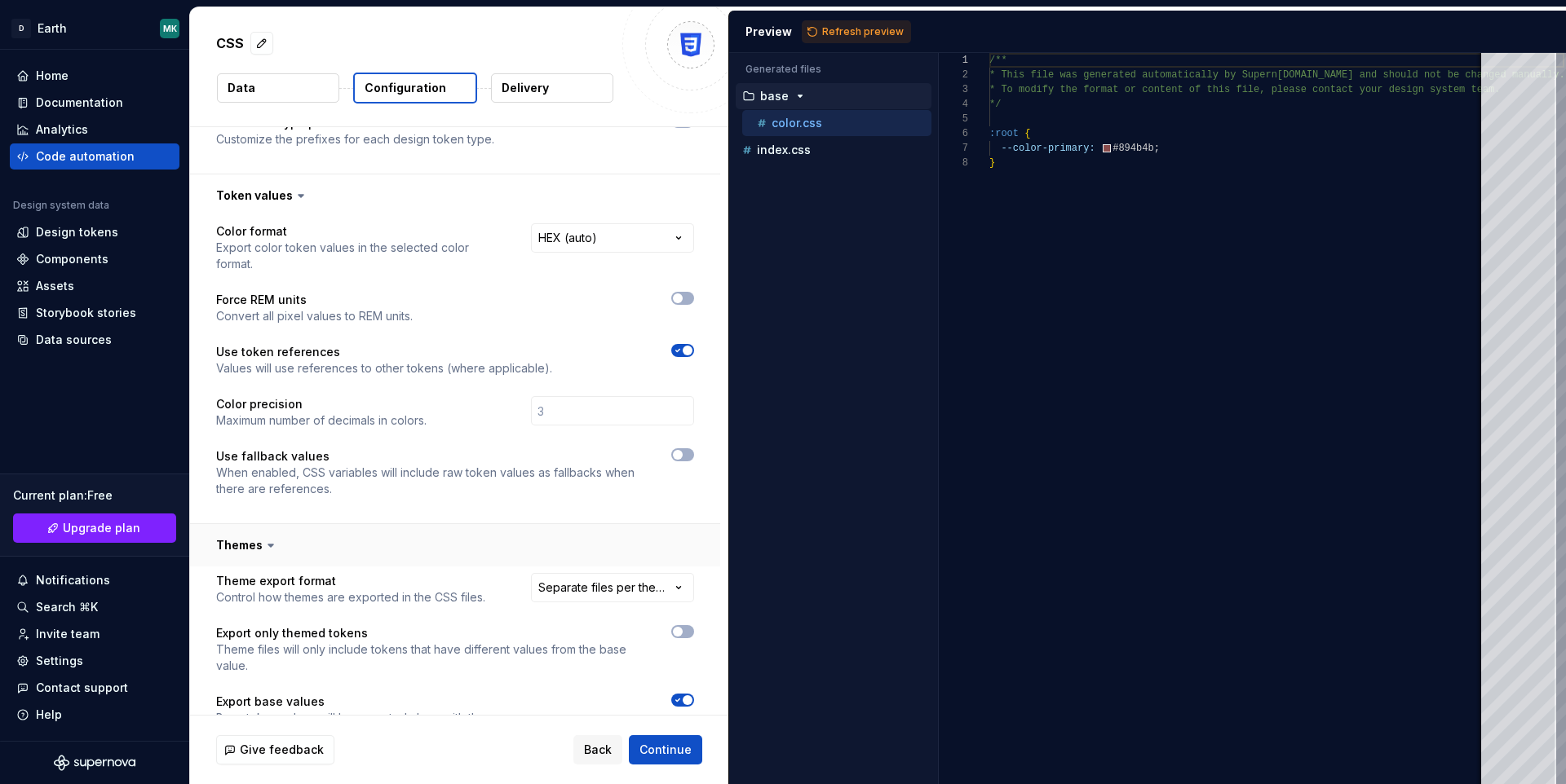
scroll to position [248, 0]
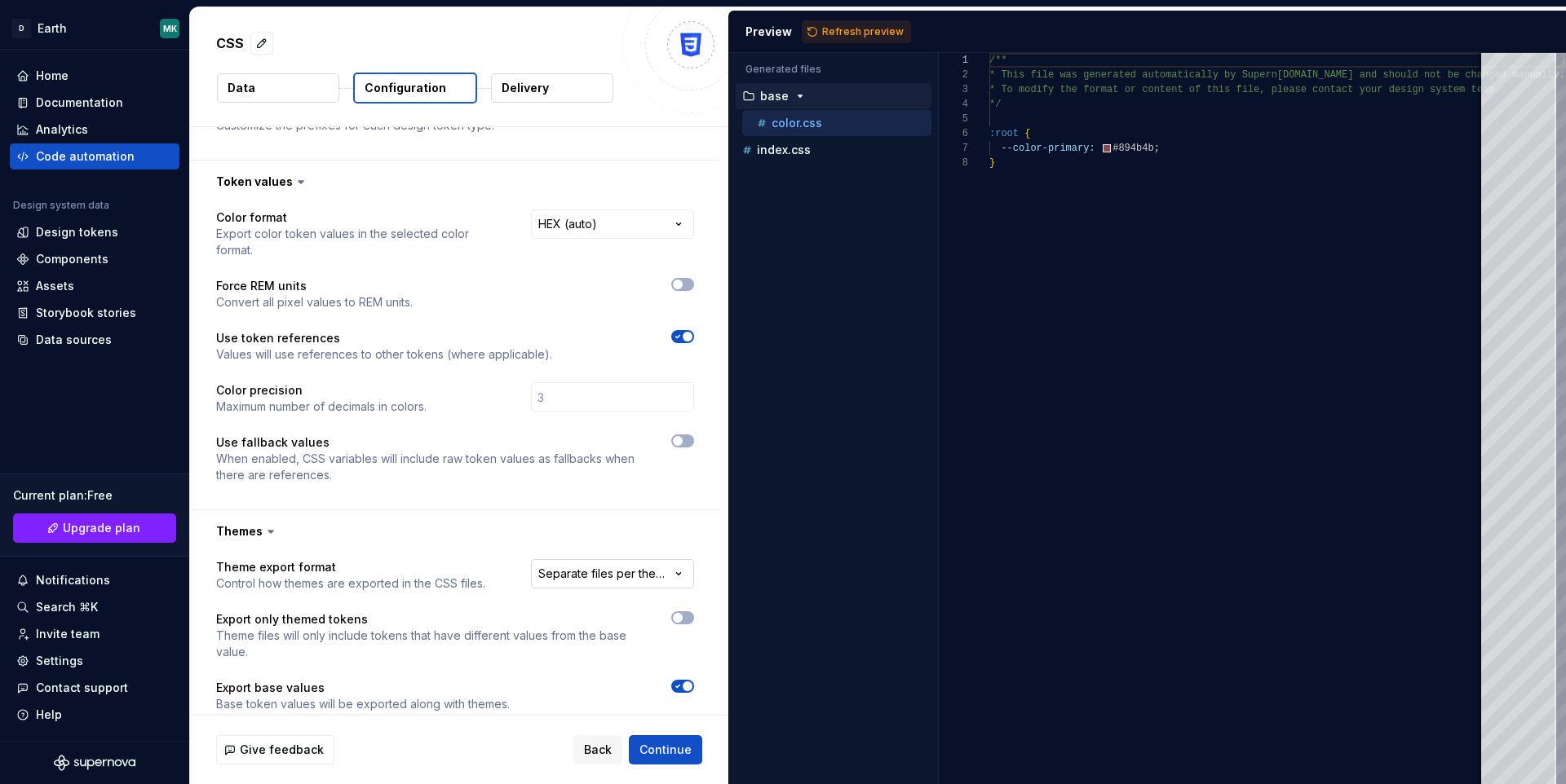
click at [622, 562] on html "**********" at bounding box center [783, 392] width 1566 height 784
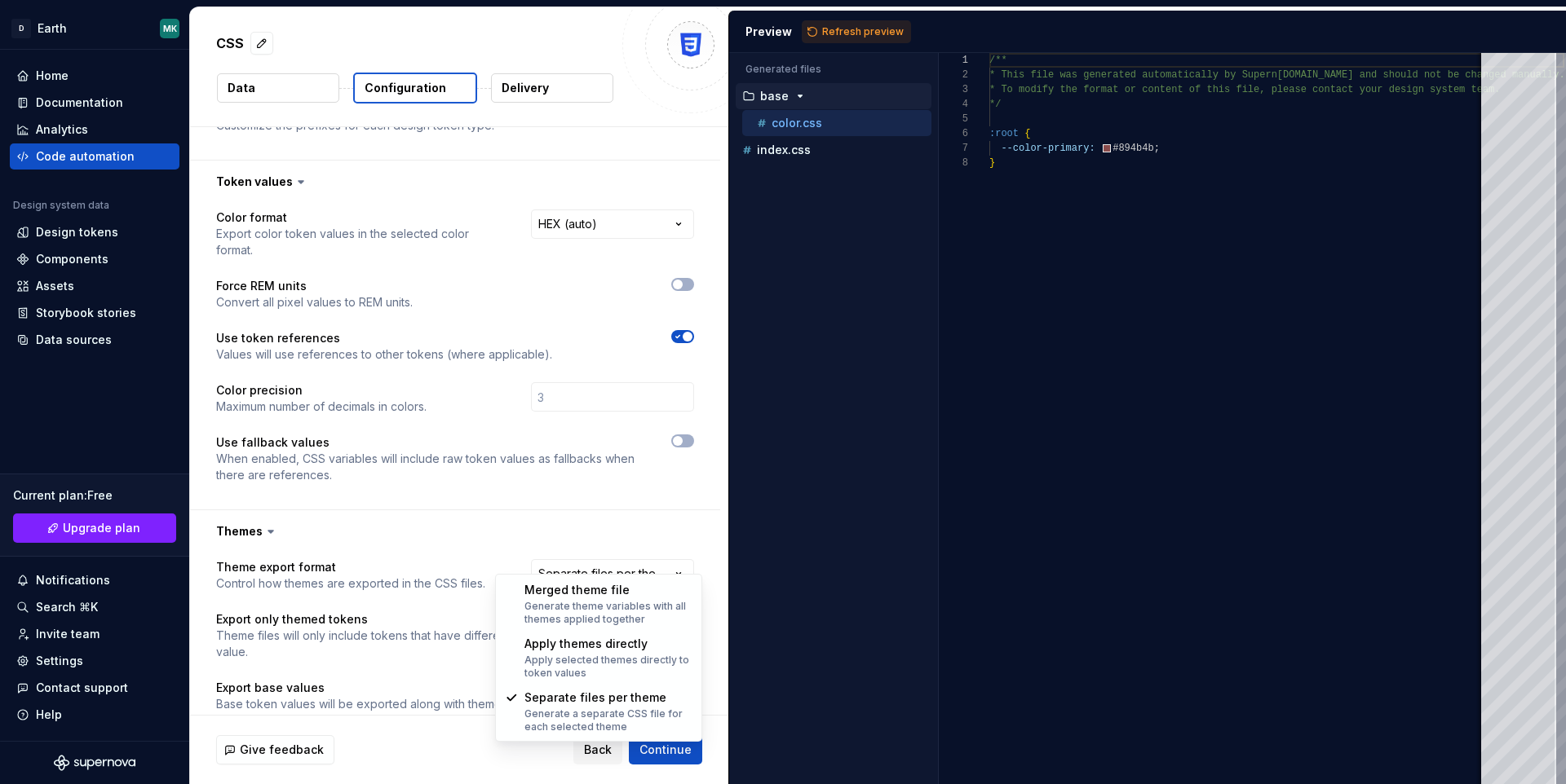
select select "**********"
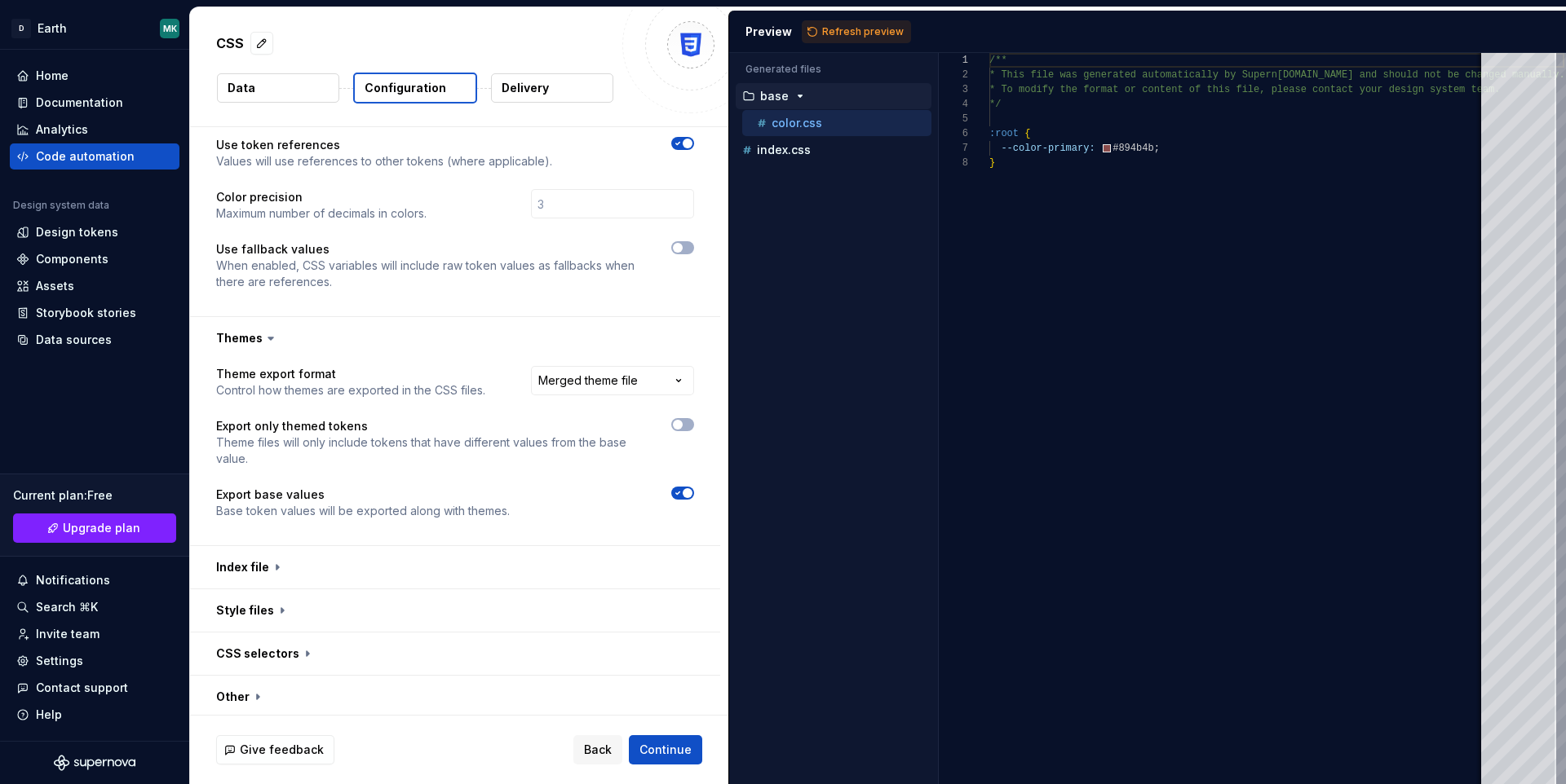
scroll to position [443, 0]
click at [416, 553] on button "button" at bounding box center [456, 565] width 530 height 42
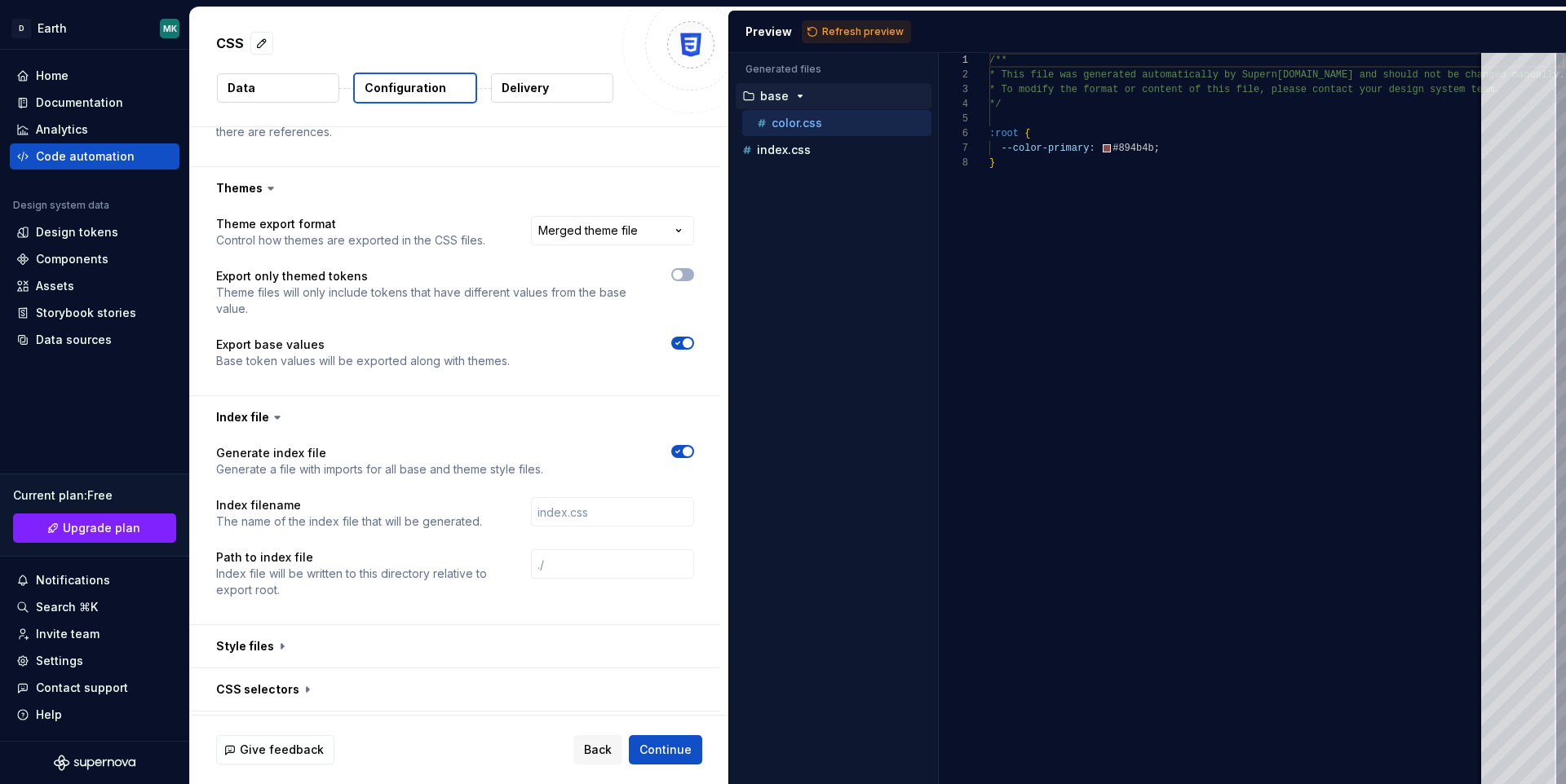
scroll to position [602, 0]
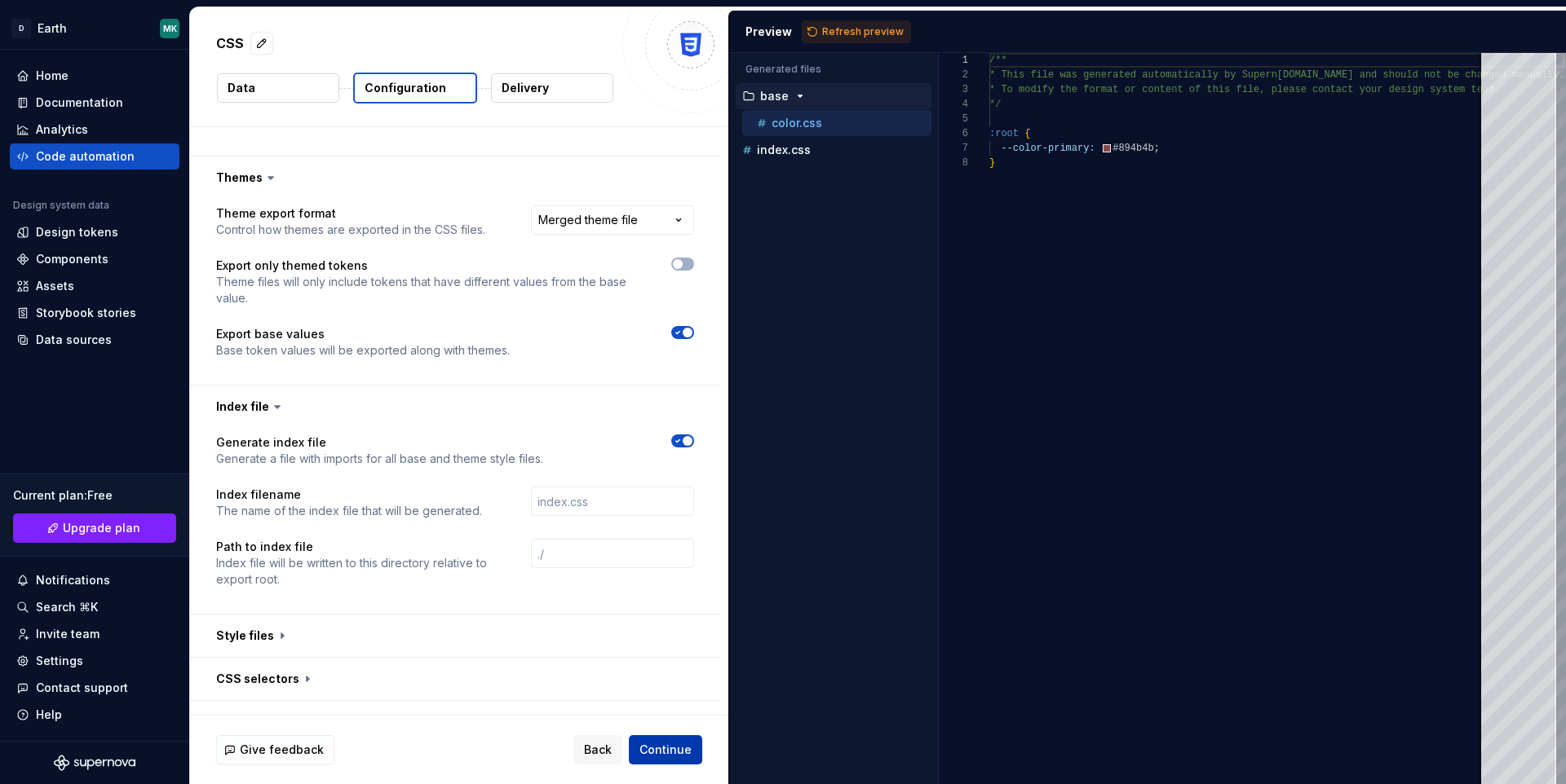
click at [656, 747] on span "Continue" at bounding box center [666, 749] width 52 height 16
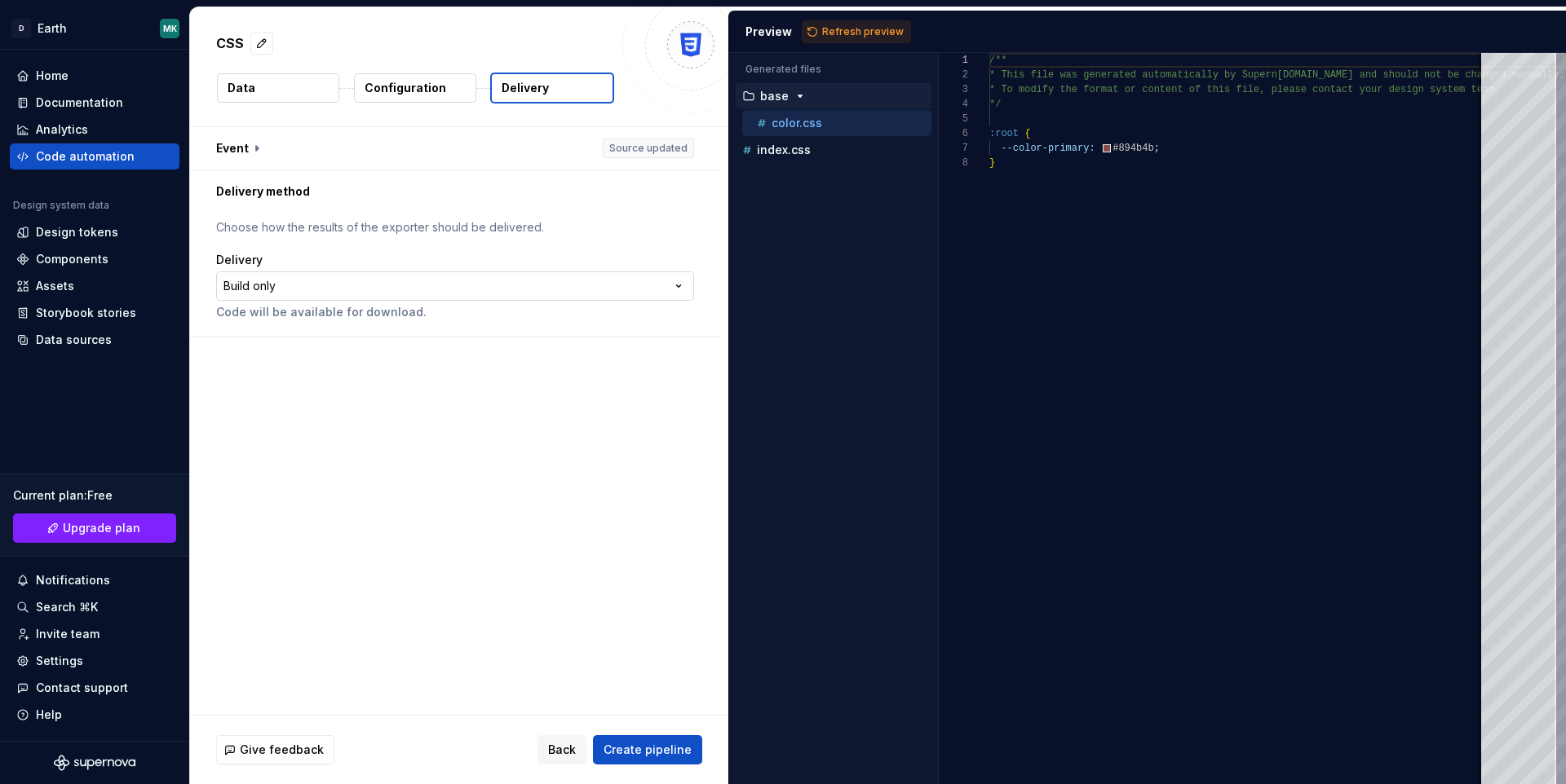
click at [419, 281] on html "**********" at bounding box center [783, 392] width 1566 height 784
click at [244, 151] on button "button" at bounding box center [456, 147] width 530 height 42
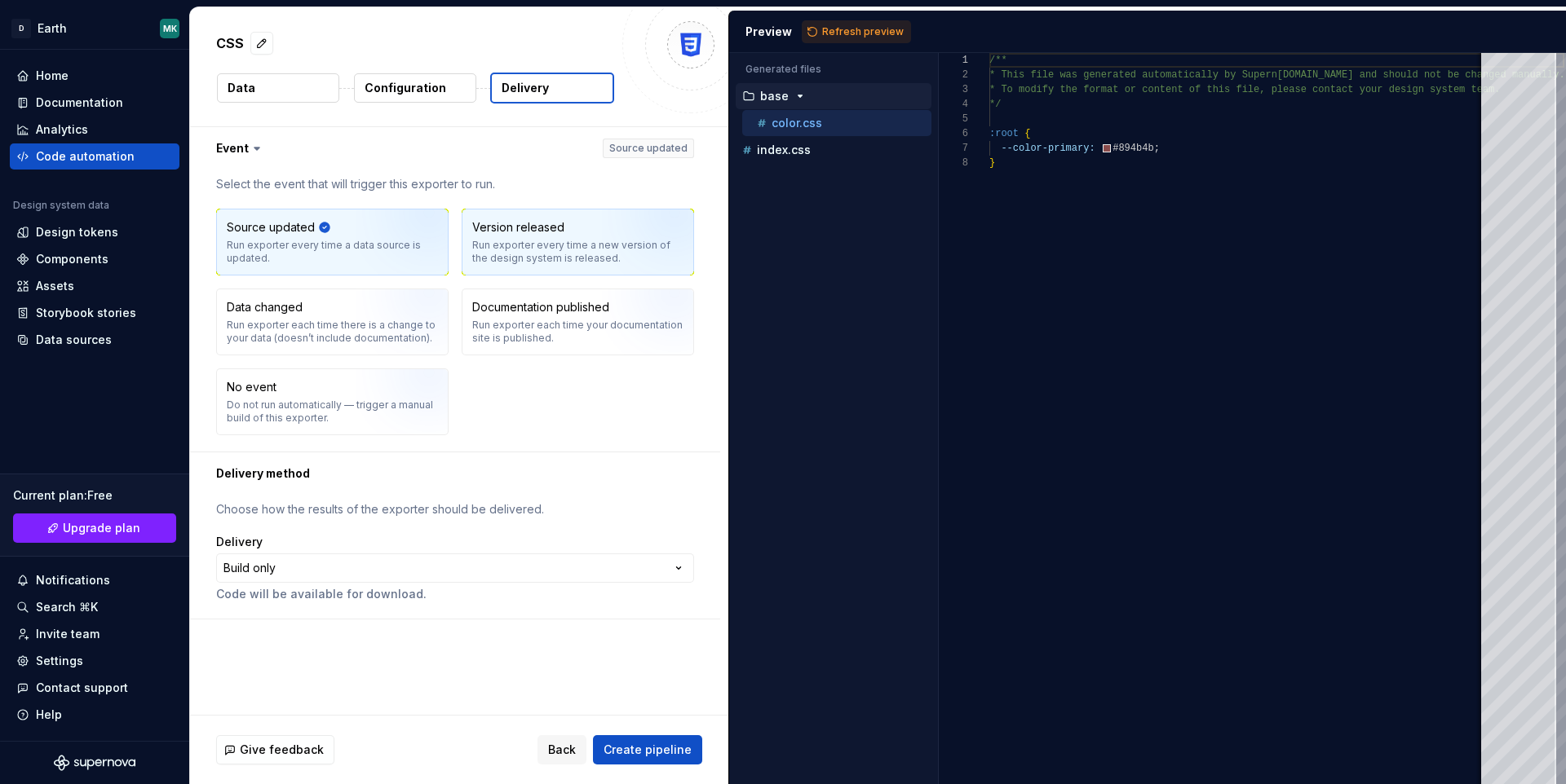
click at [560, 252] on div "Run exporter every time a new version of the design system is released." at bounding box center [578, 252] width 211 height 26
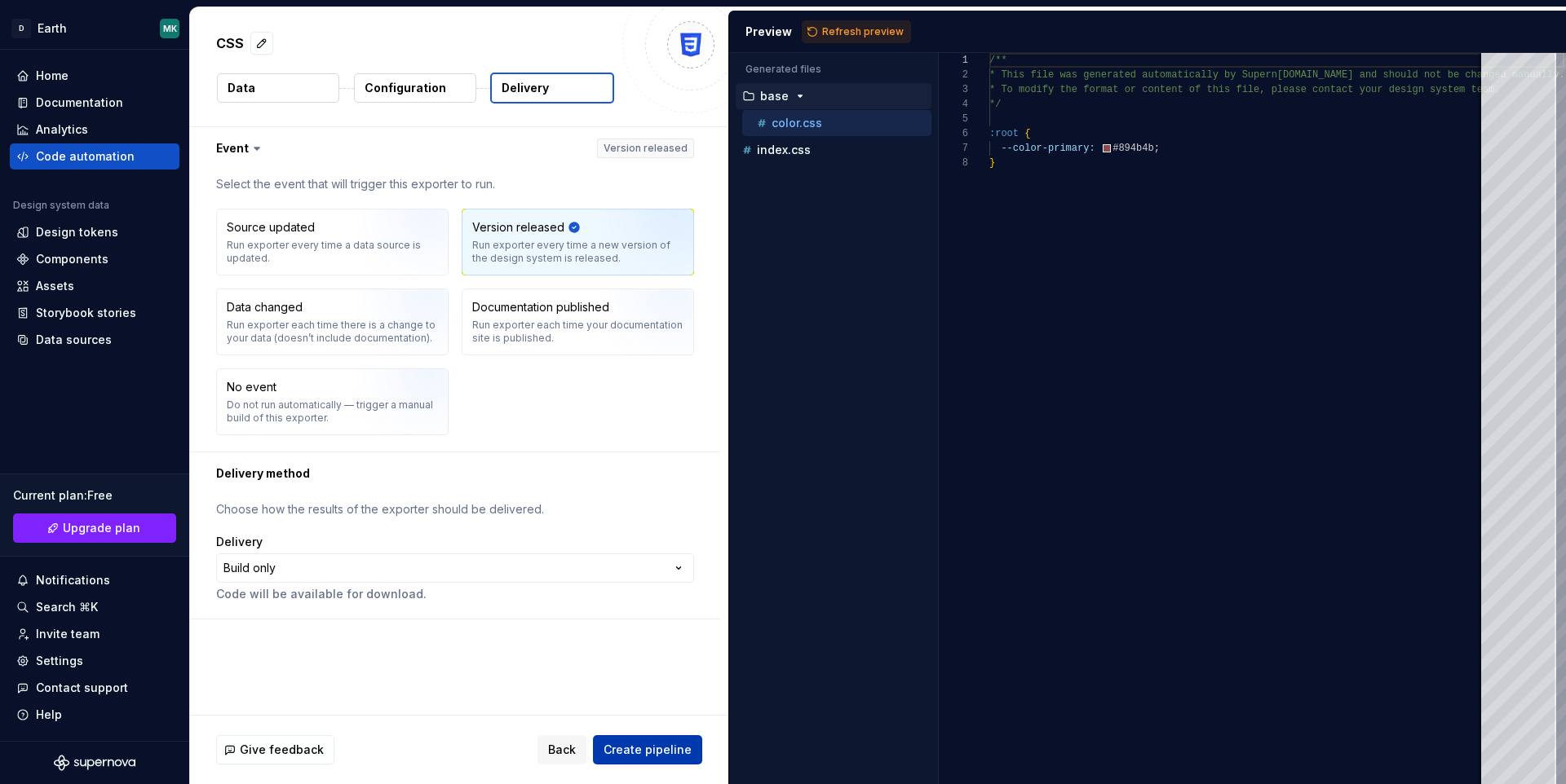
click at [640, 741] on button "Create pipeline" at bounding box center [647, 749] width 109 height 29
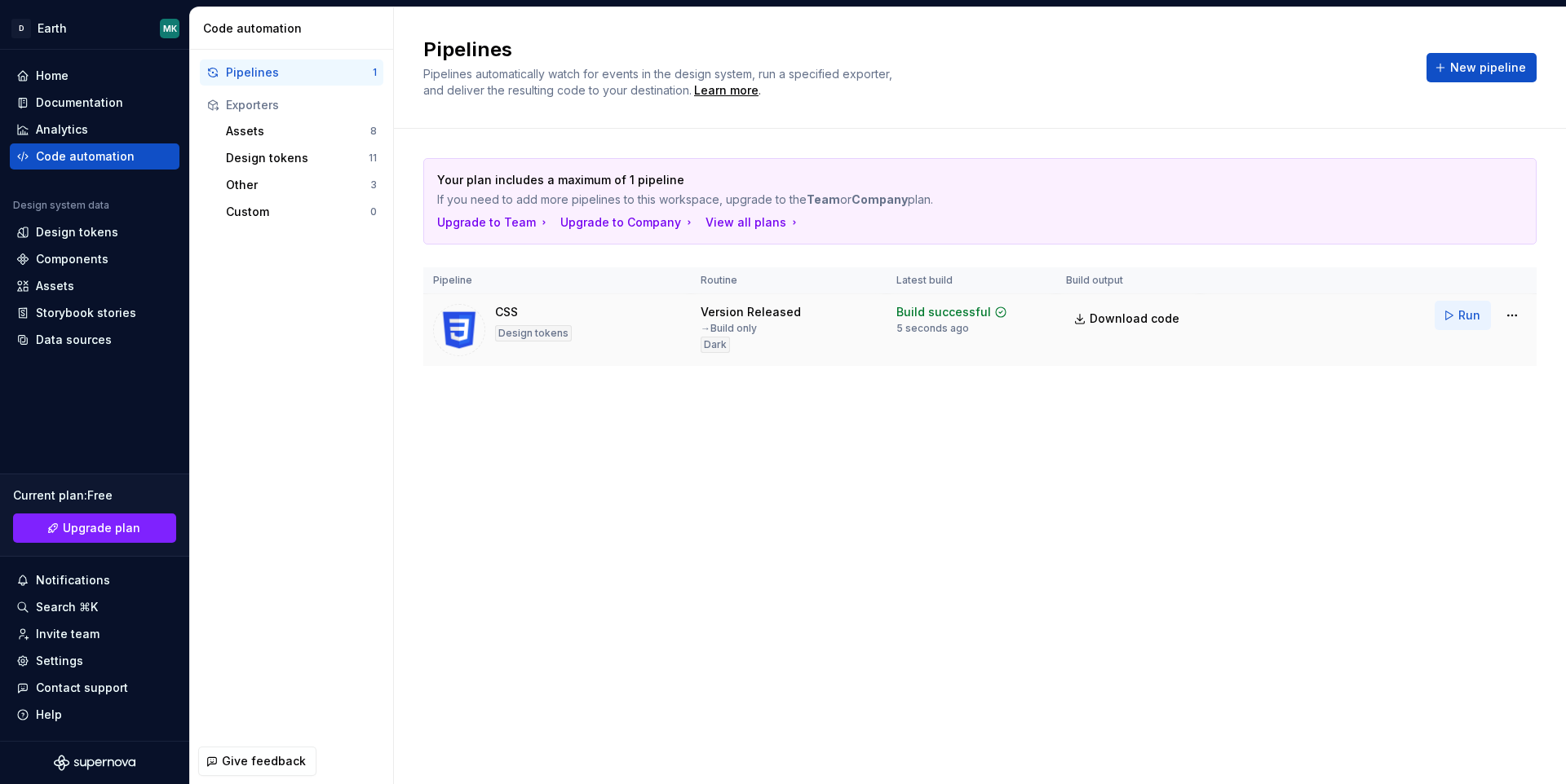
click at [1447, 313] on button "Run" at bounding box center [1462, 315] width 56 height 29
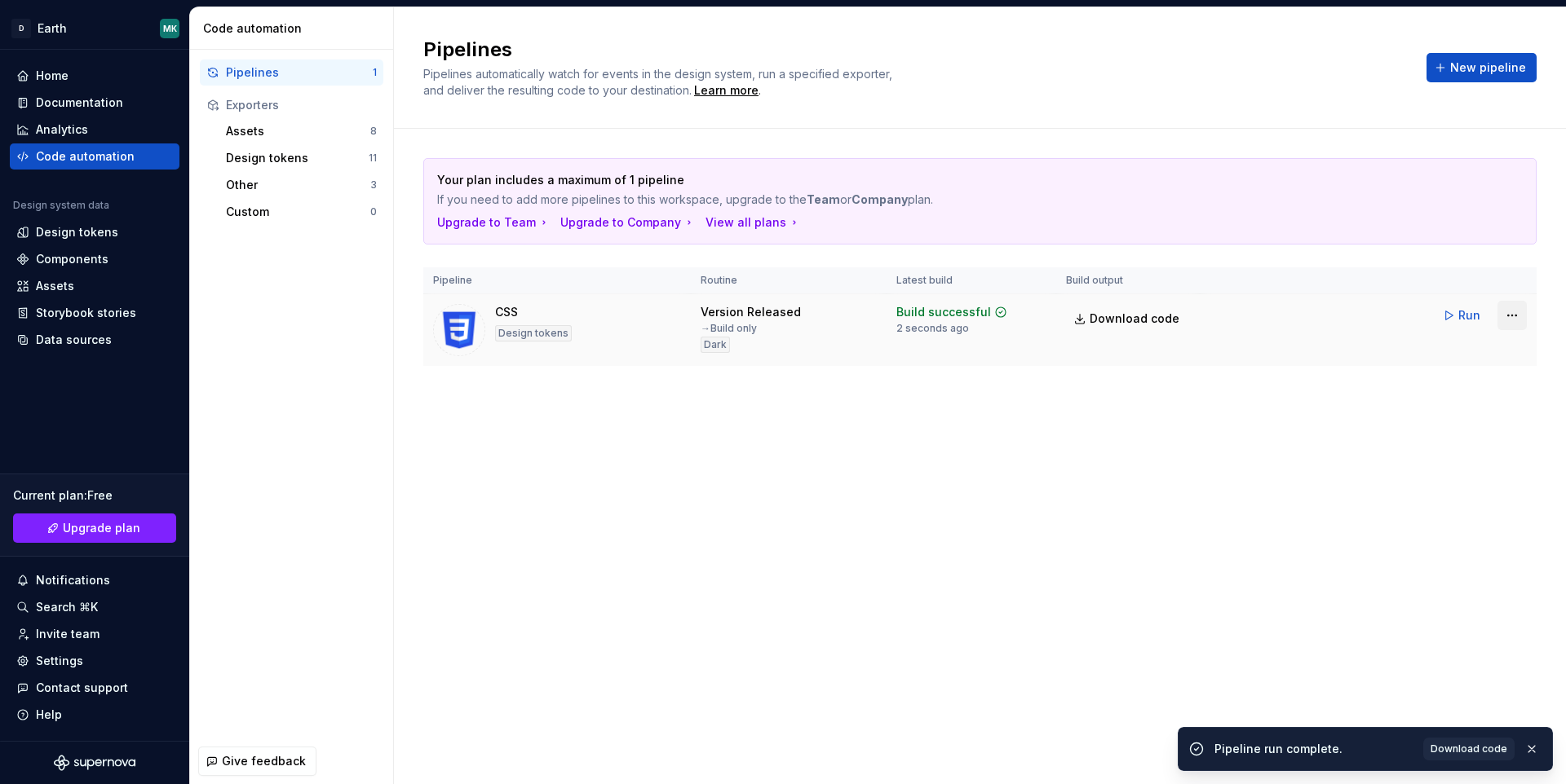
click at [1515, 313] on html "D Earth MK Home Documentation Analytics Code automation Design system data Desi…" at bounding box center [783, 392] width 1566 height 784
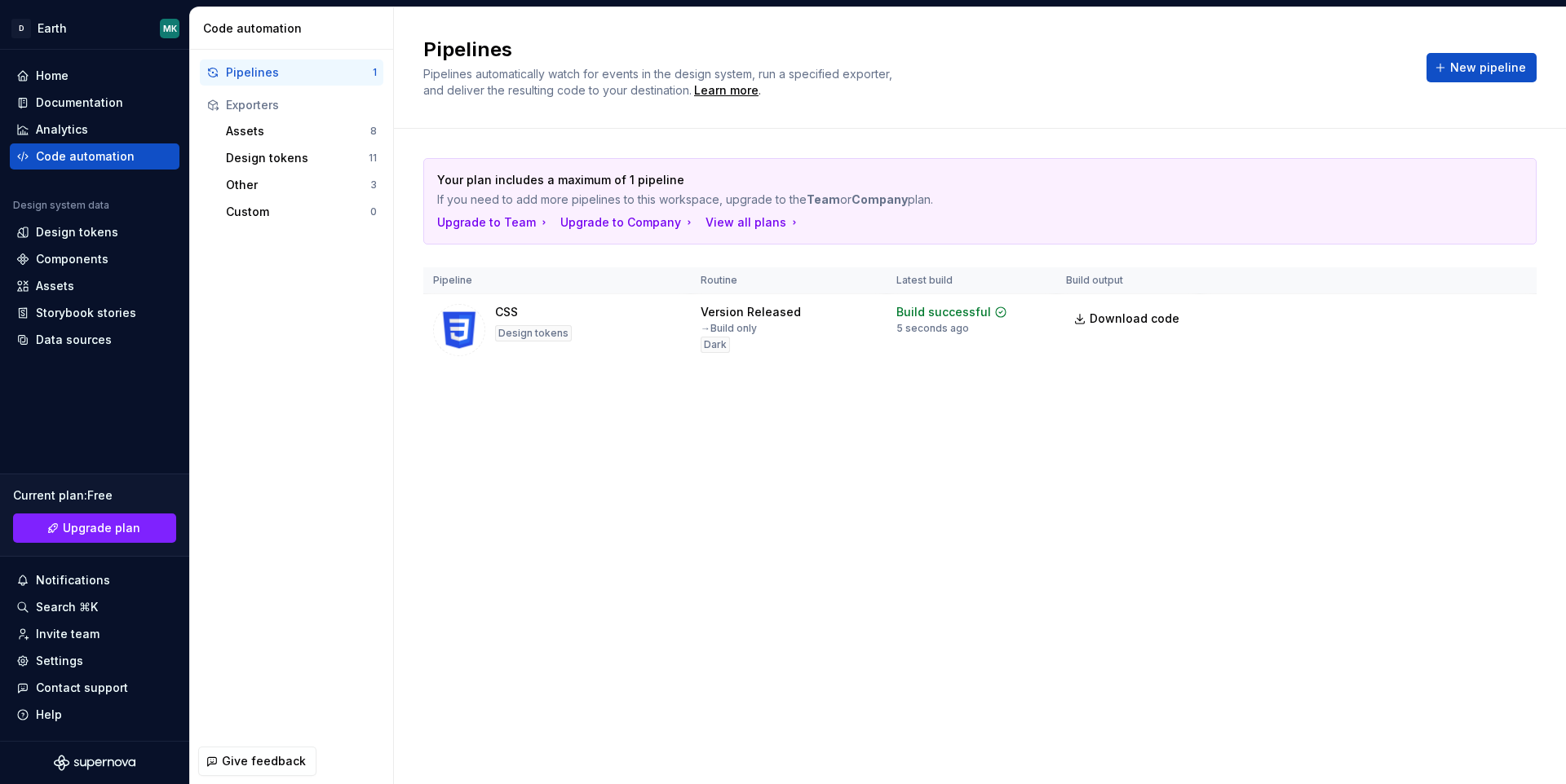
click at [1041, 467] on html "D Earth MK Home Documentation Analytics Code automation Design system data Desi…" at bounding box center [783, 392] width 1566 height 784
click at [1520, 309] on html "D Earth MK Home Documentation Analytics Code automation Design system data Desi…" at bounding box center [783, 392] width 1566 height 784
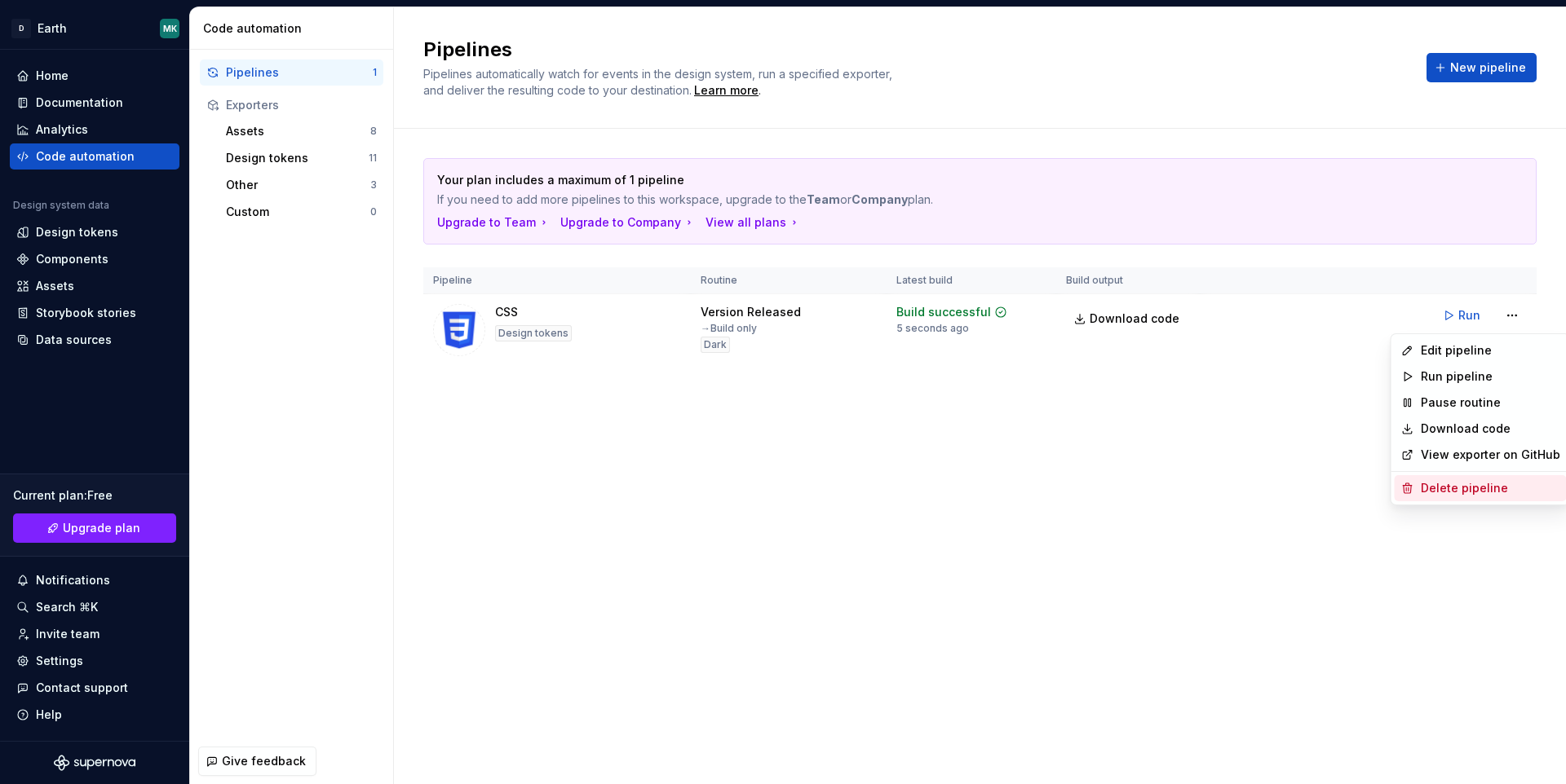
click at [1434, 498] on div "Delete pipeline" at bounding box center [1481, 488] width 172 height 26
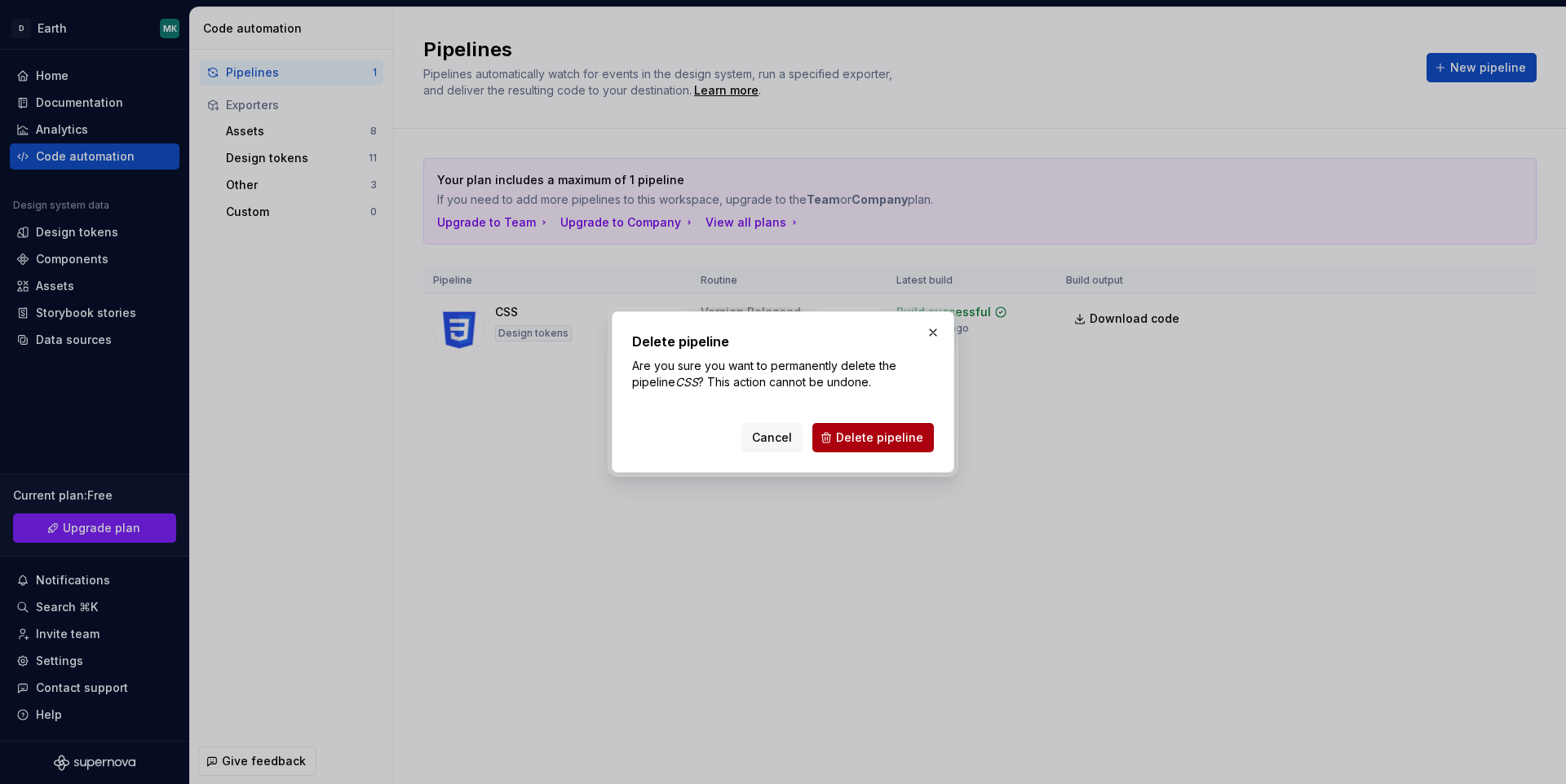
click at [900, 441] on span "Delete pipeline" at bounding box center [879, 437] width 87 height 16
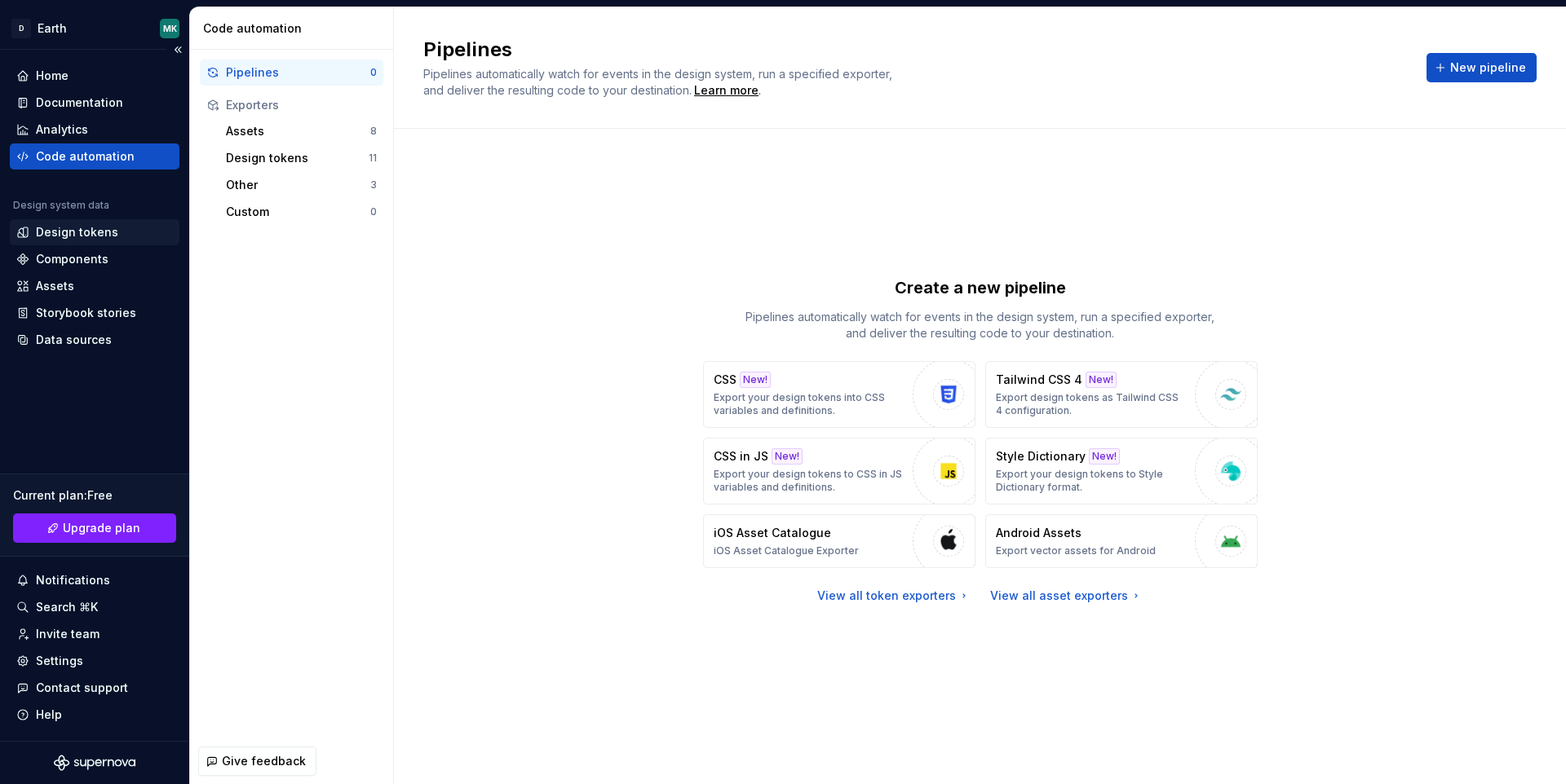
click at [59, 231] on div "Design tokens" at bounding box center [77, 231] width 82 height 16
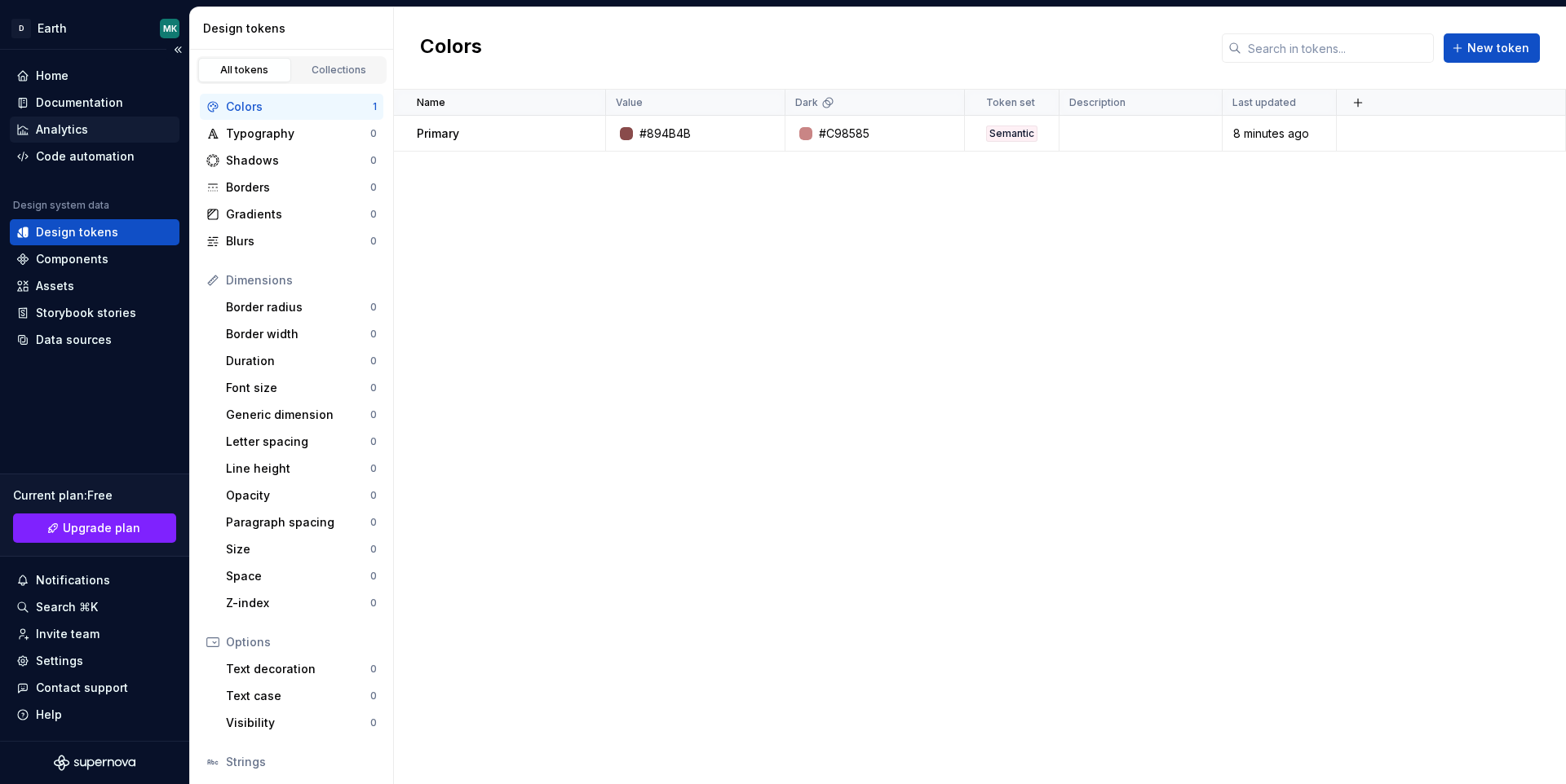
click at [46, 131] on div "Analytics" at bounding box center [62, 129] width 52 height 16
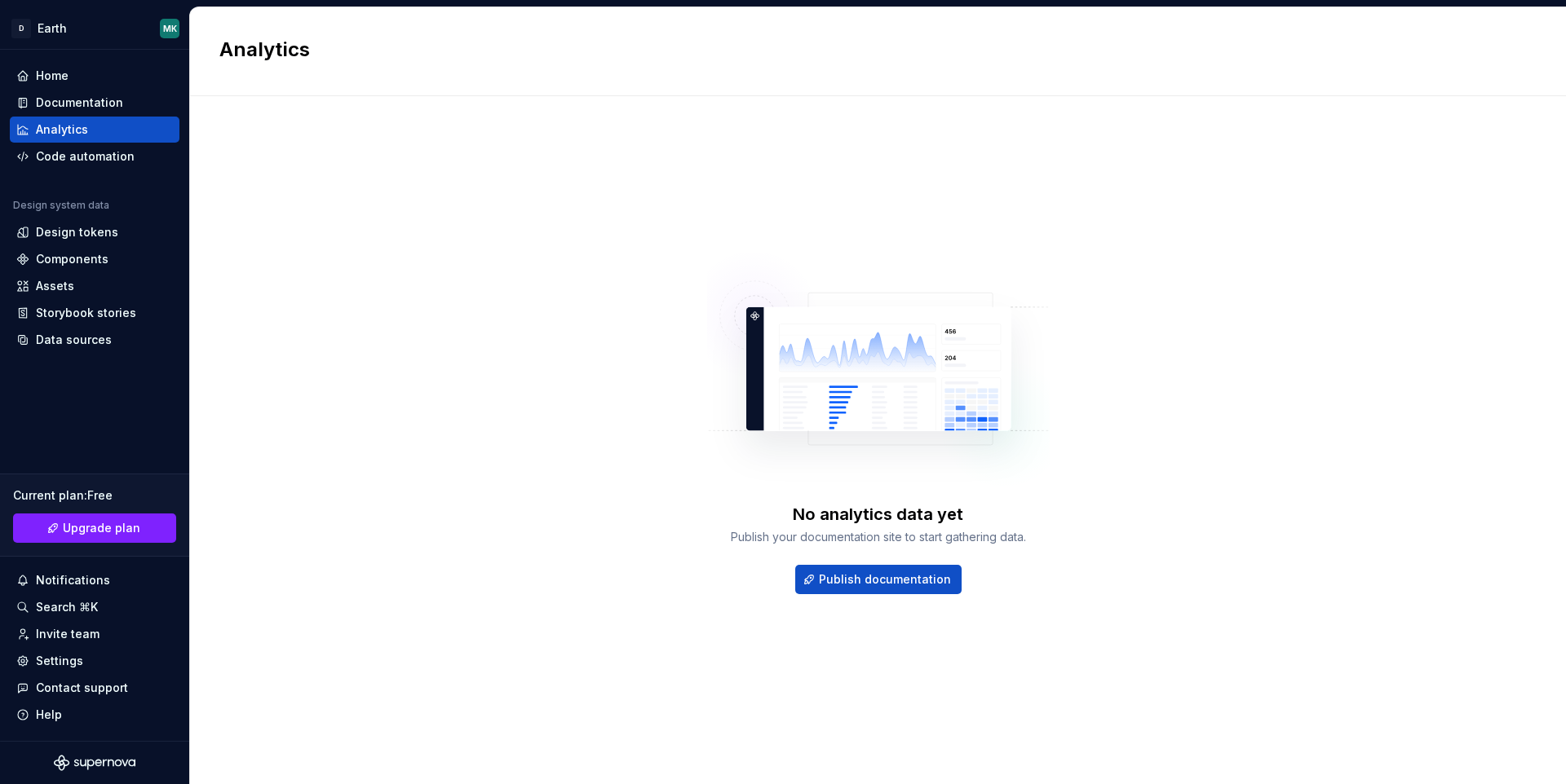
click at [835, 562] on div "No analytics data yet Publish your documentation site to start gathering data. …" at bounding box center [878, 549] width 343 height 91
click at [835, 569] on button "Publish documentation" at bounding box center [879, 579] width 166 height 29
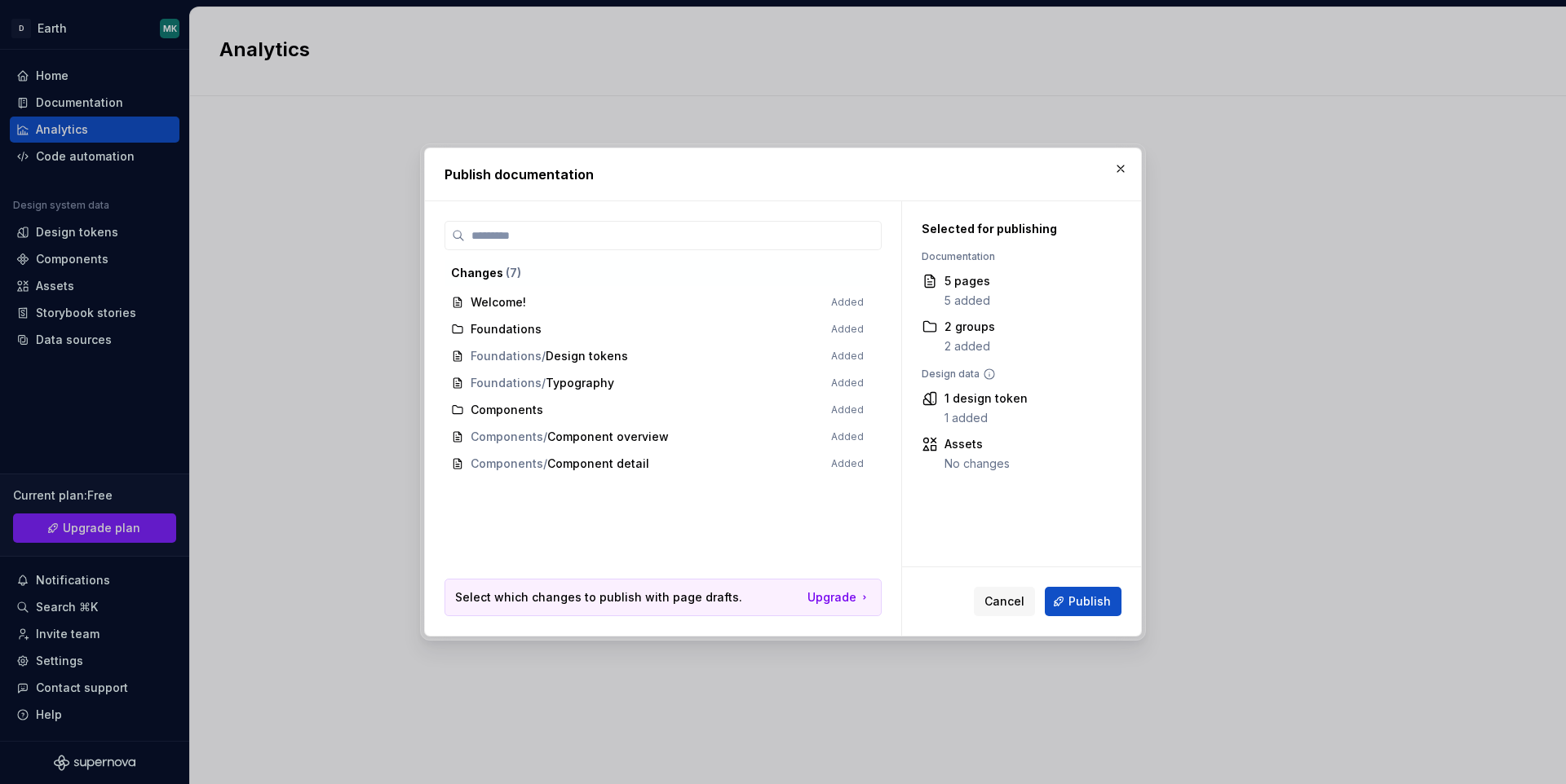
click at [531, 358] on span "Foundations / Design tokens Added" at bounding box center [657, 357] width 426 height 27
click at [1117, 609] on button "Publish" at bounding box center [1083, 601] width 77 height 29
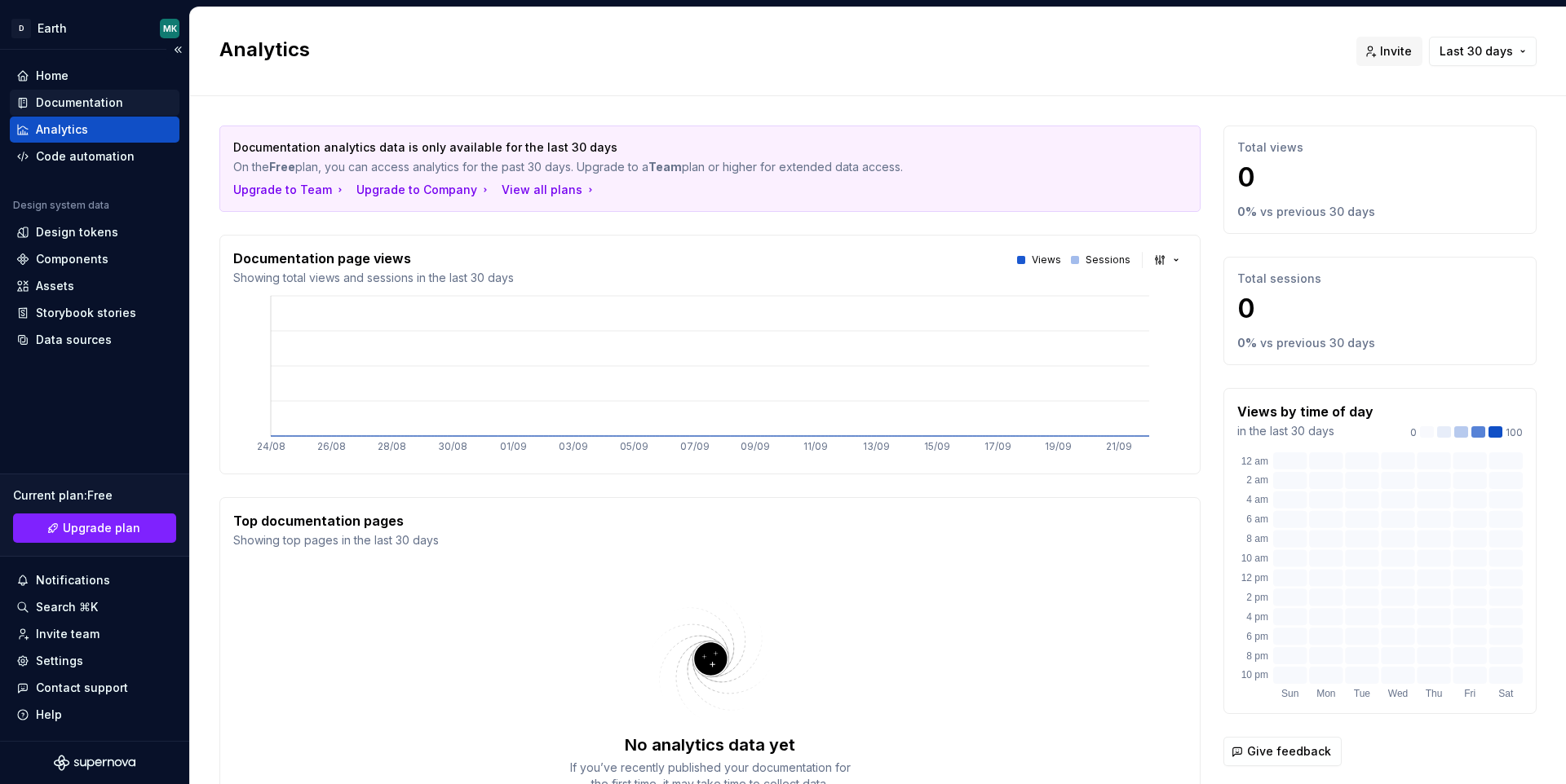
click at [92, 103] on div "Documentation" at bounding box center [78, 102] width 87 height 16
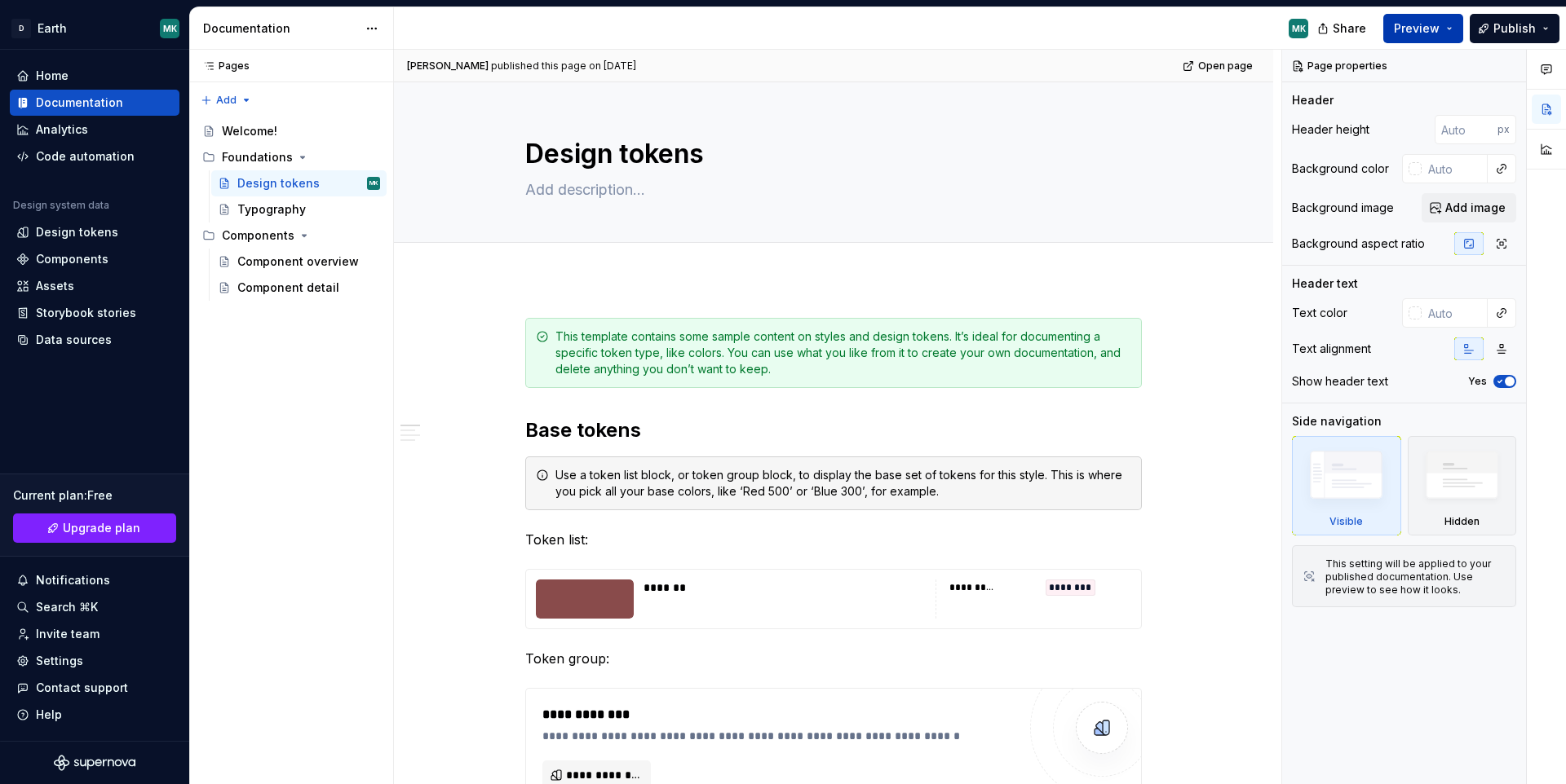
click at [1450, 33] on button "Preview" at bounding box center [1423, 28] width 80 height 29
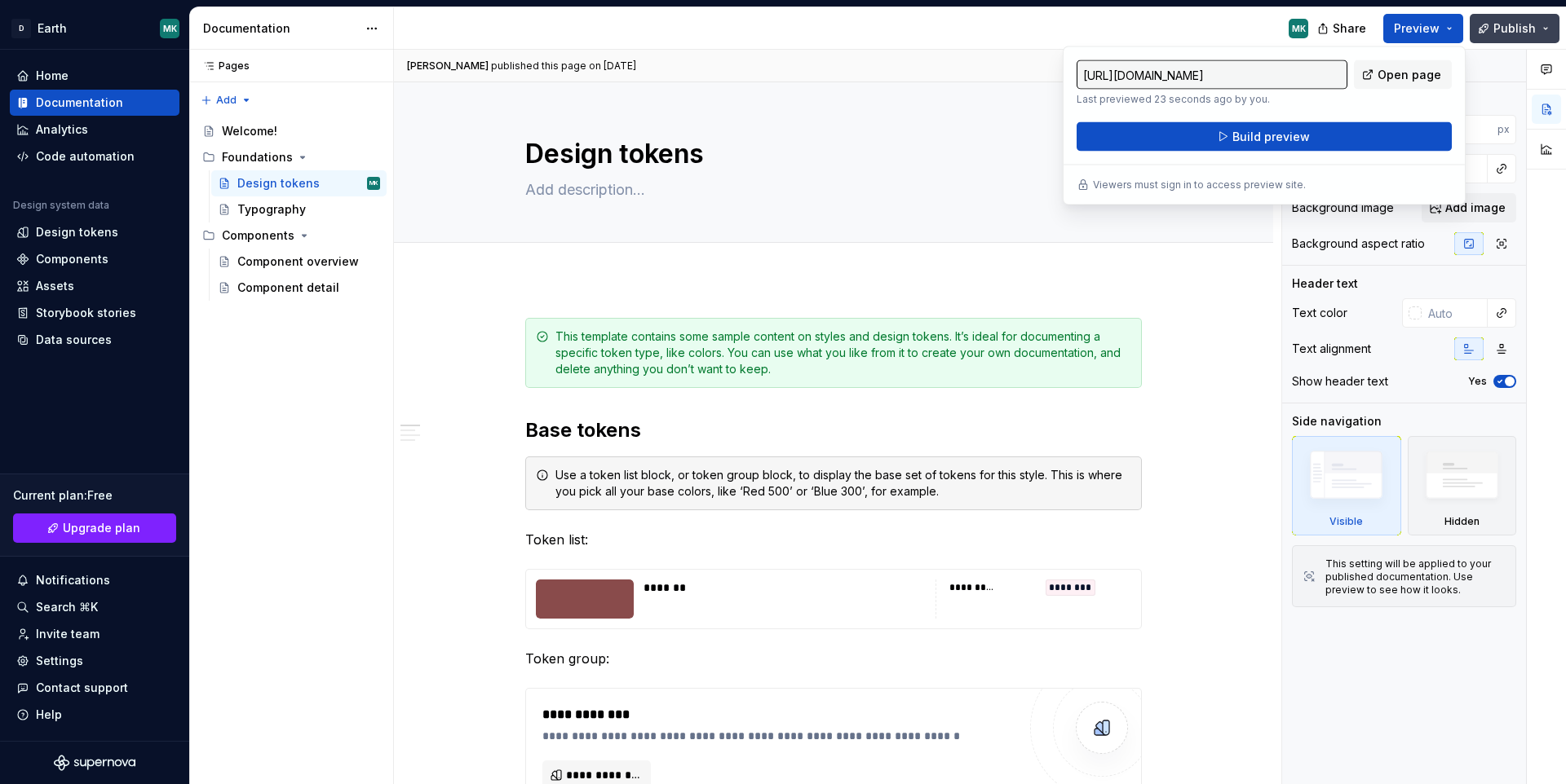
click at [1544, 29] on button "Publish" at bounding box center [1515, 28] width 90 height 29
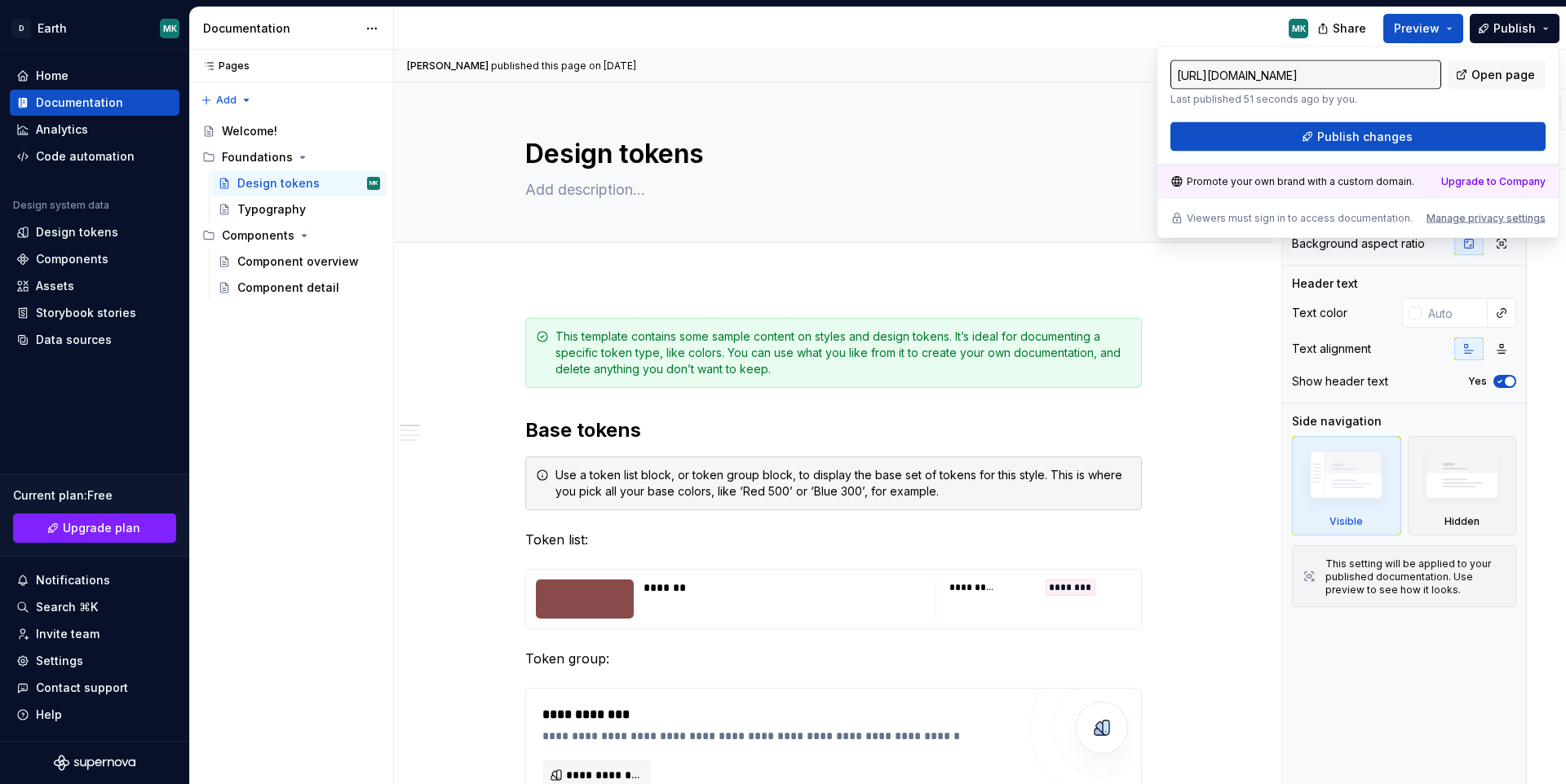
click at [1429, 75] on input "[URL][DOMAIN_NAME]" at bounding box center [1305, 75] width 271 height 29
click at [1520, 21] on span "Publish" at bounding box center [1514, 28] width 42 height 16
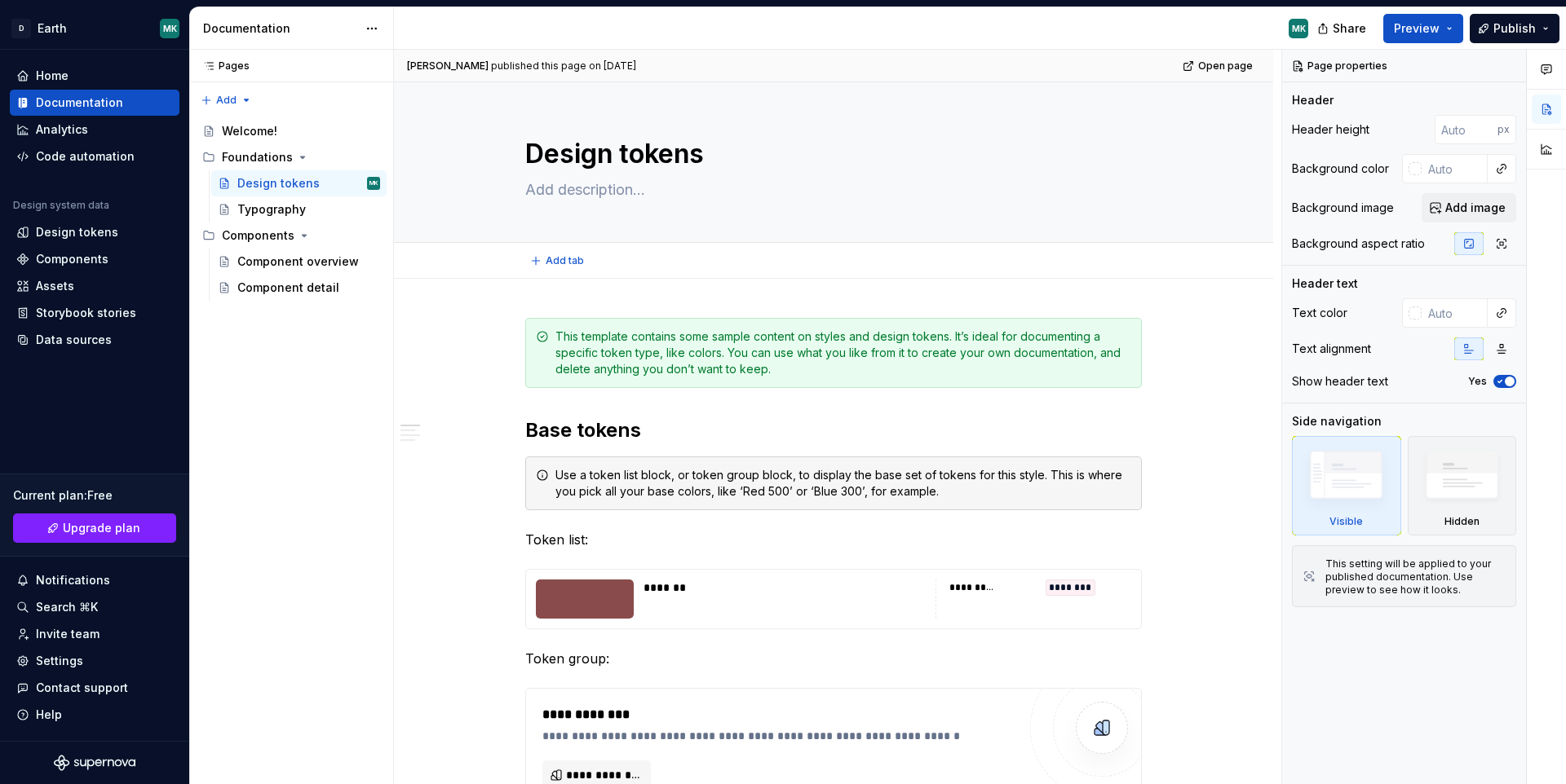
type textarea "*"
click at [1540, 25] on button "Publish" at bounding box center [1515, 28] width 90 height 29
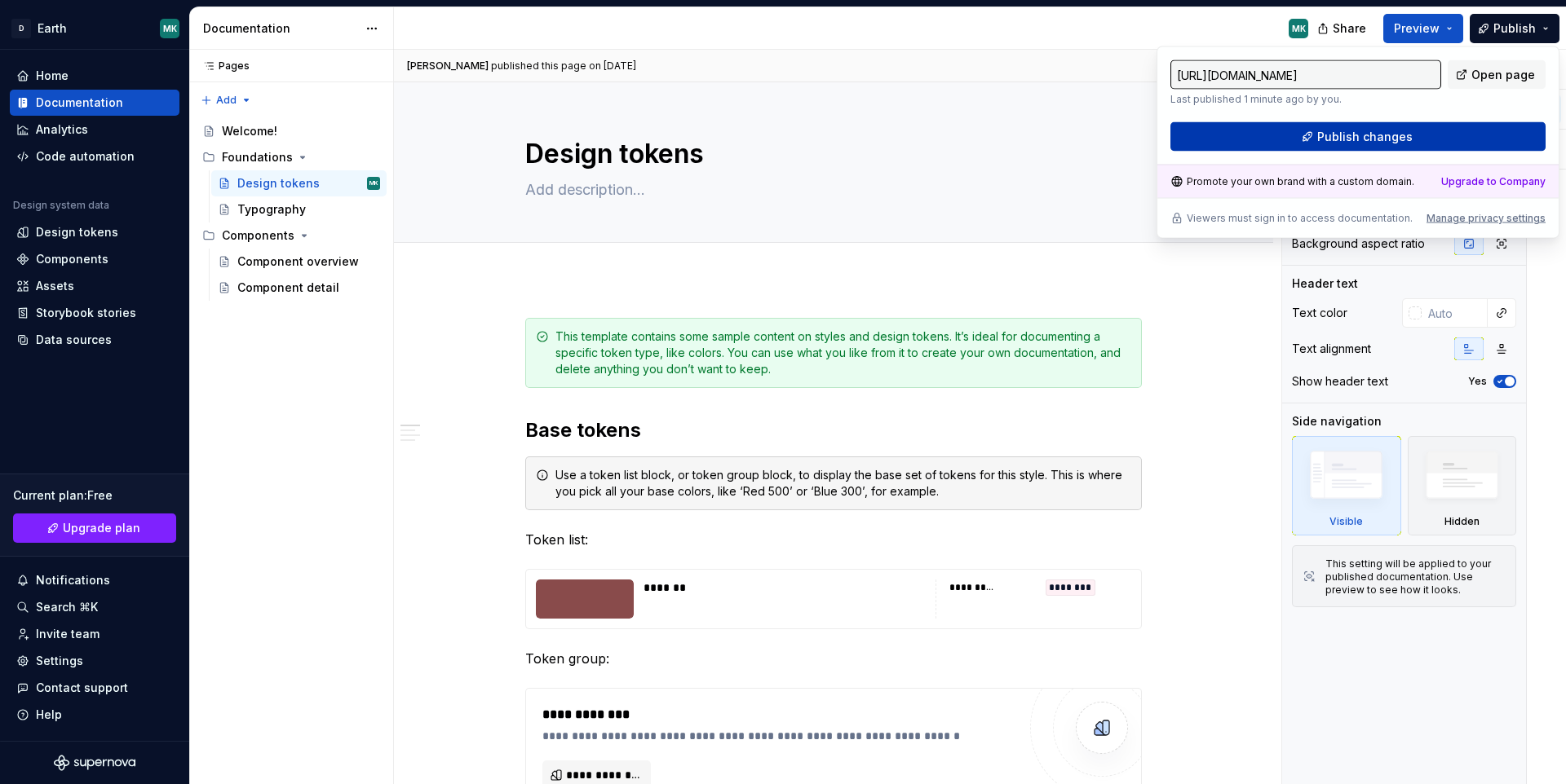
click at [1383, 134] on span "Publish changes" at bounding box center [1365, 136] width 95 height 16
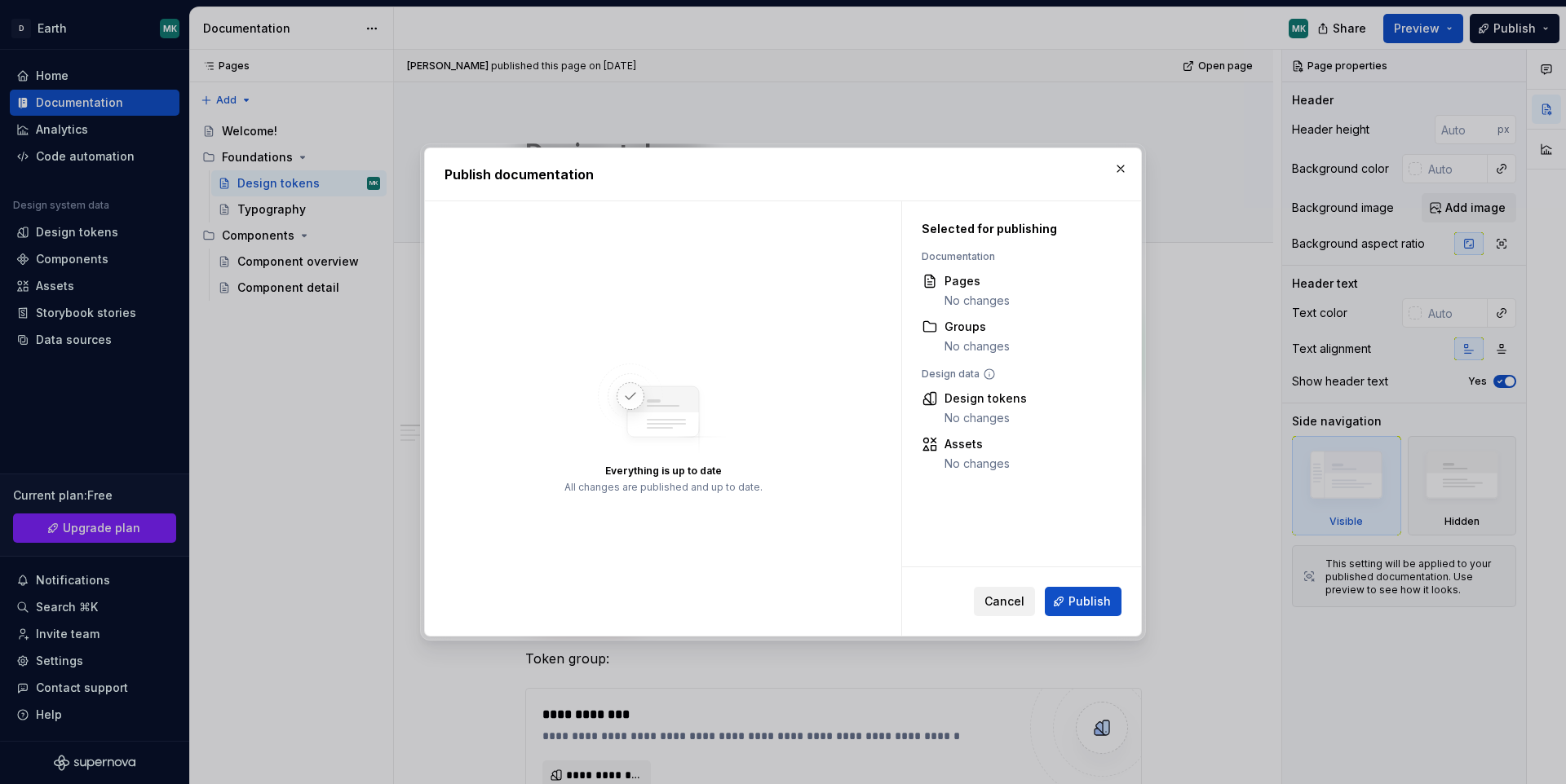
click at [1016, 592] on button "Cancel" at bounding box center [1005, 601] width 62 height 29
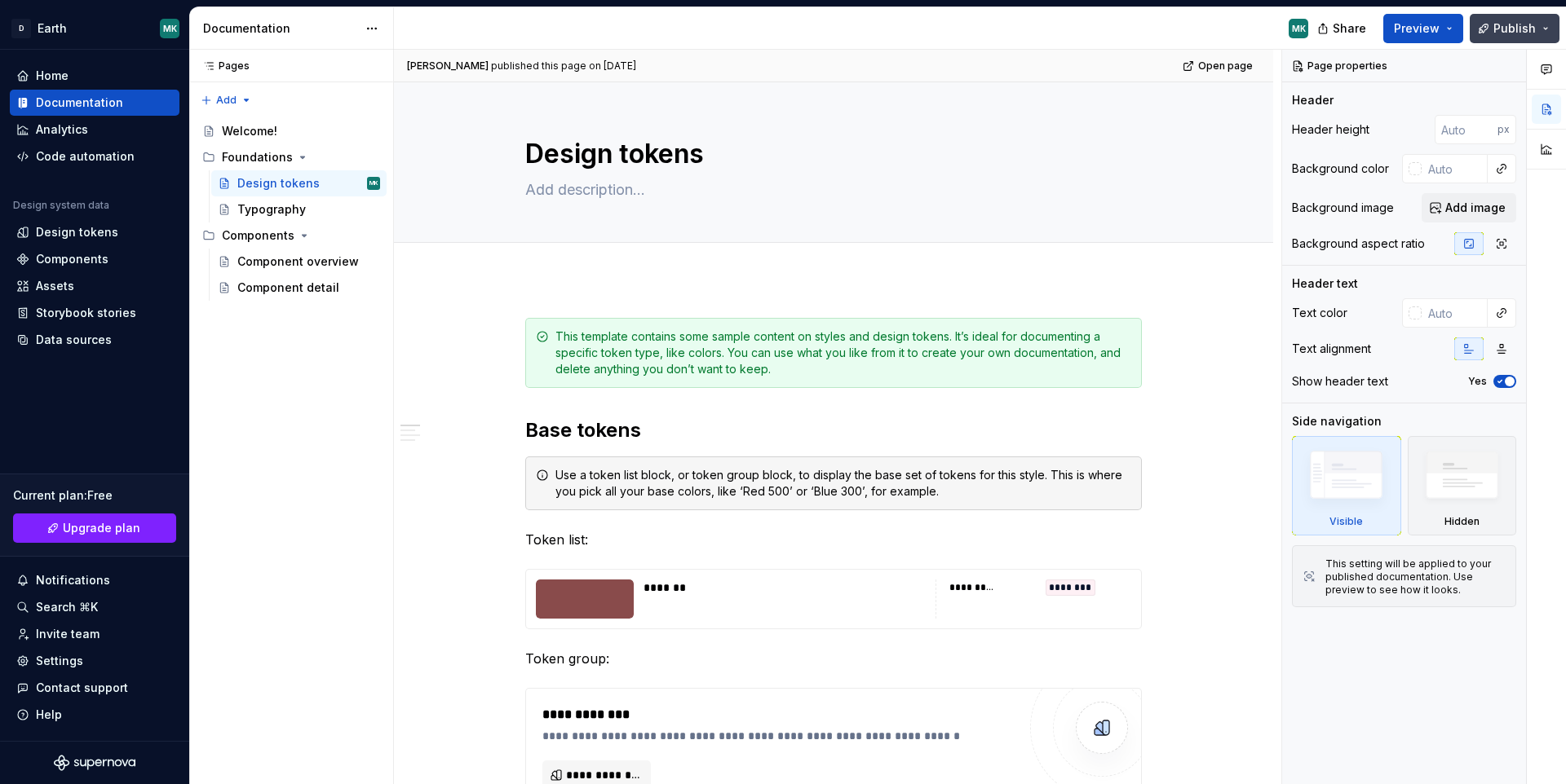
click at [1505, 24] on span "Publish" at bounding box center [1514, 28] width 42 height 16
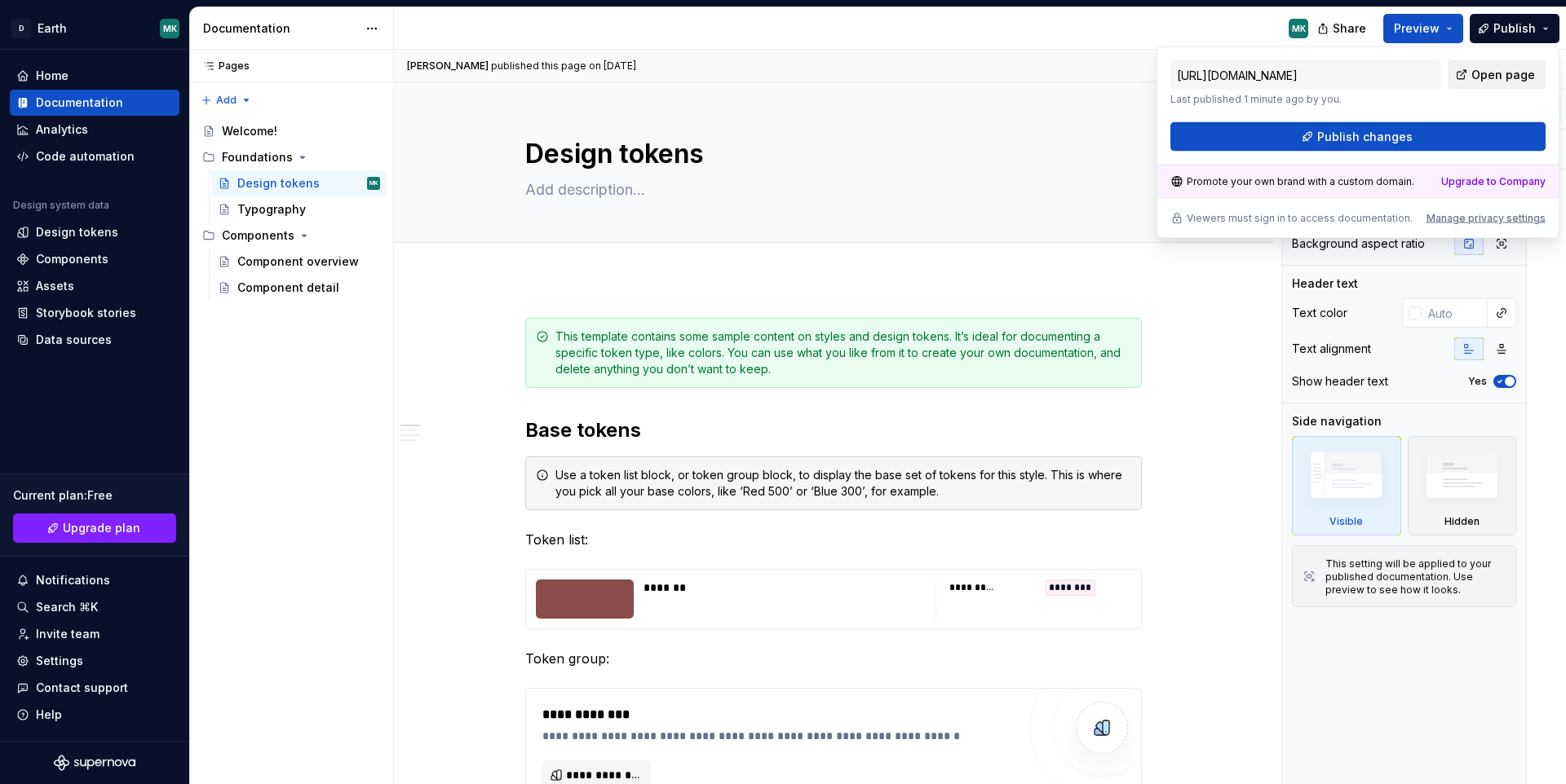
click at [1481, 75] on span "Open page" at bounding box center [1503, 75] width 63 height 16
type textarea "*"
click at [73, 133] on div "Analytics" at bounding box center [62, 129] width 52 height 16
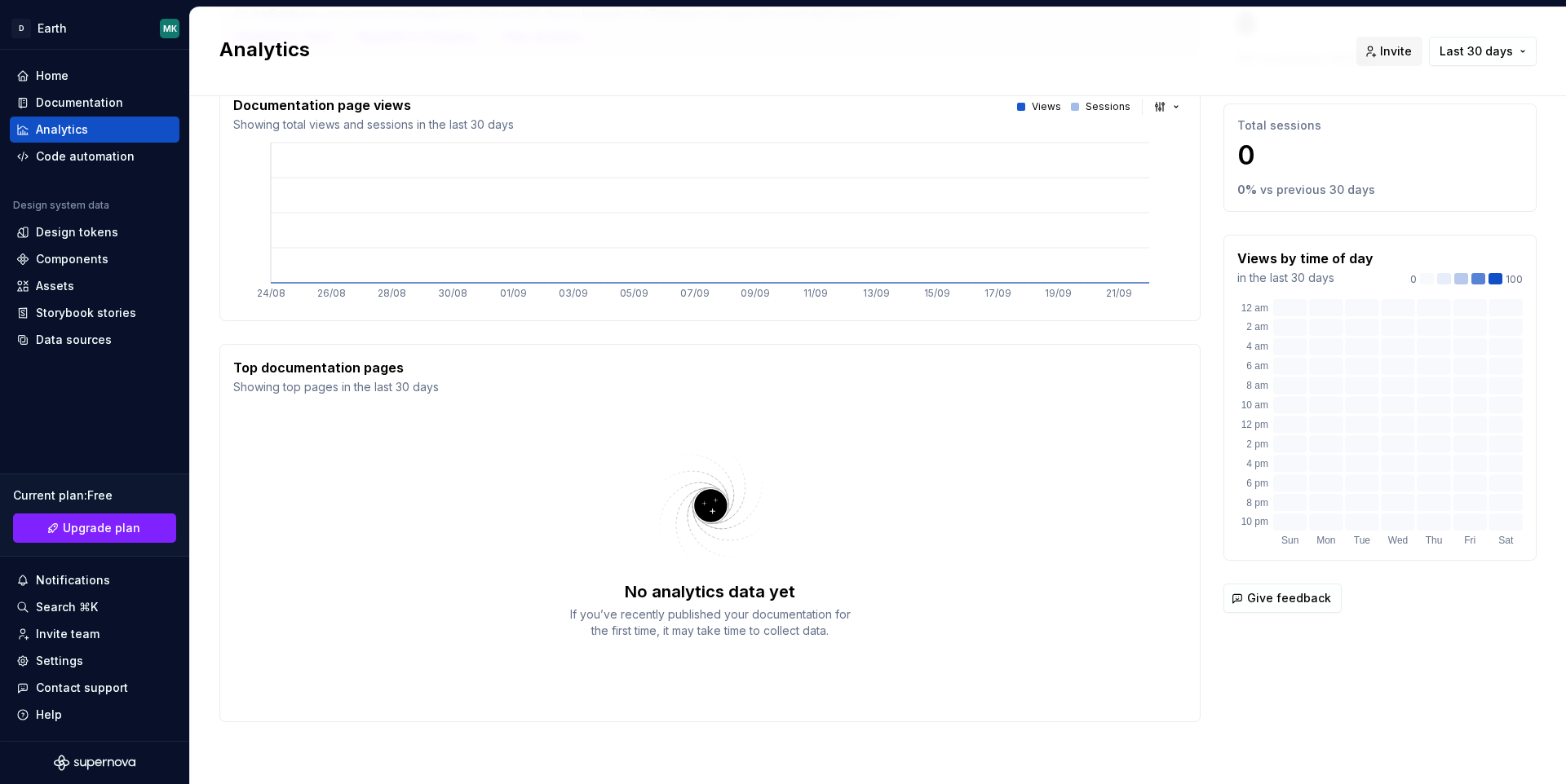
scroll to position [152, 0]
click at [1285, 203] on div "Total sessions 0 0 % vs previous 30 days" at bounding box center [1379, 159] width 313 height 108
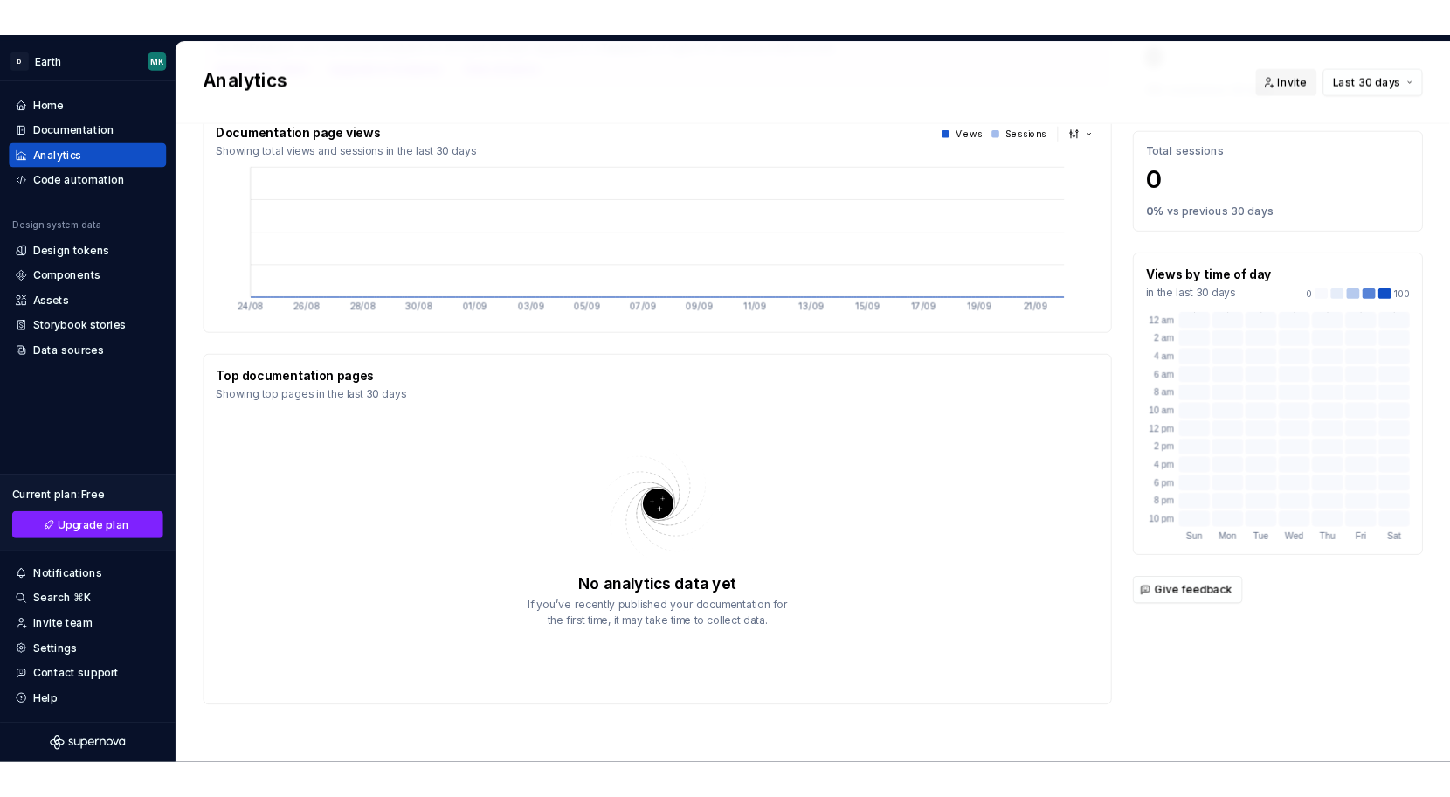
scroll to position [0, 0]
